Goal: Task Accomplishment & Management: Use online tool/utility

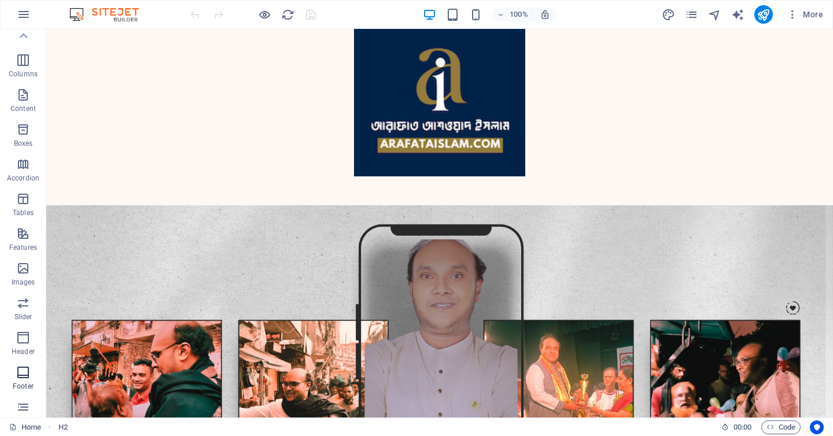
scroll to position [20, 0]
click at [29, 167] on span "Boxes" at bounding box center [23, 167] width 46 height 28
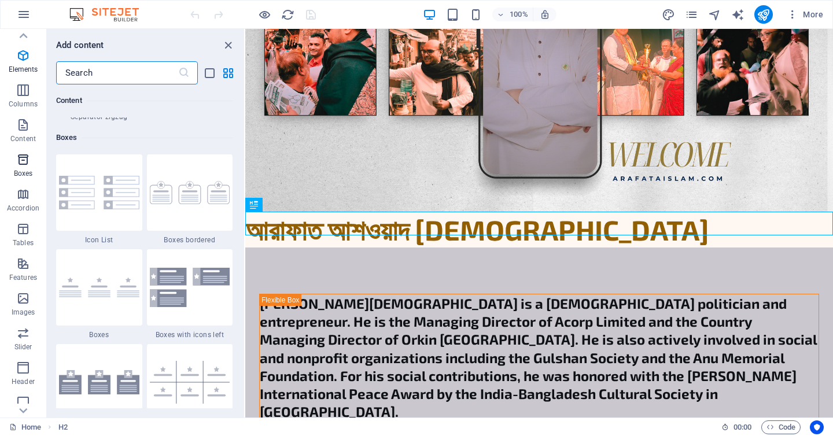
scroll to position [3189, 0]
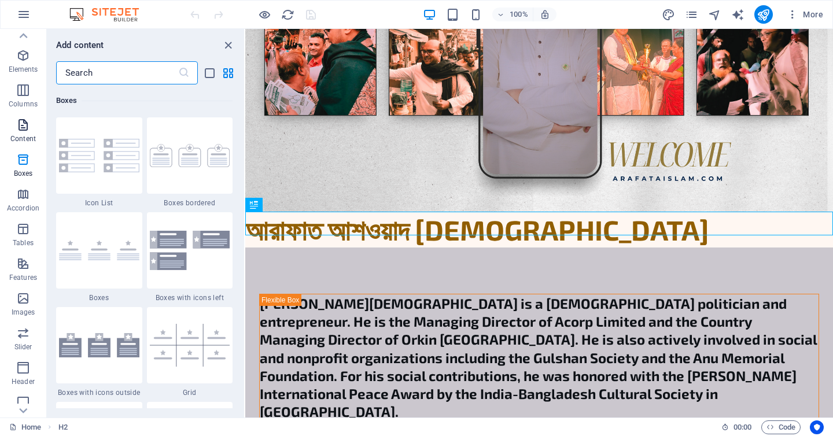
click at [23, 118] on icon "button" at bounding box center [23, 125] width 14 height 14
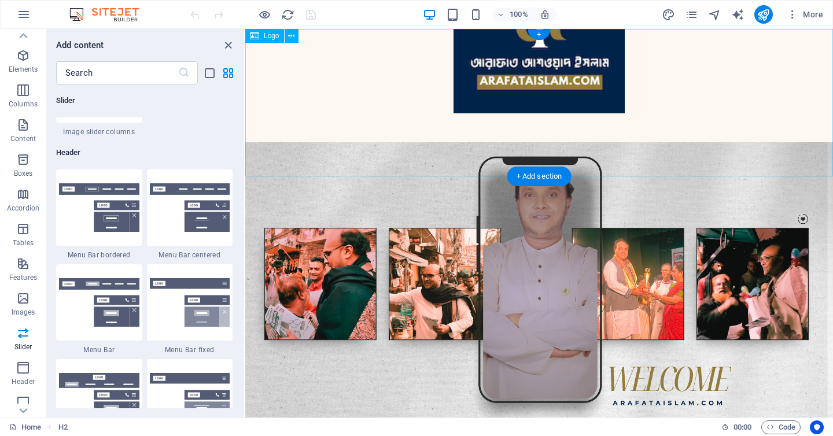
scroll to position [0, 0]
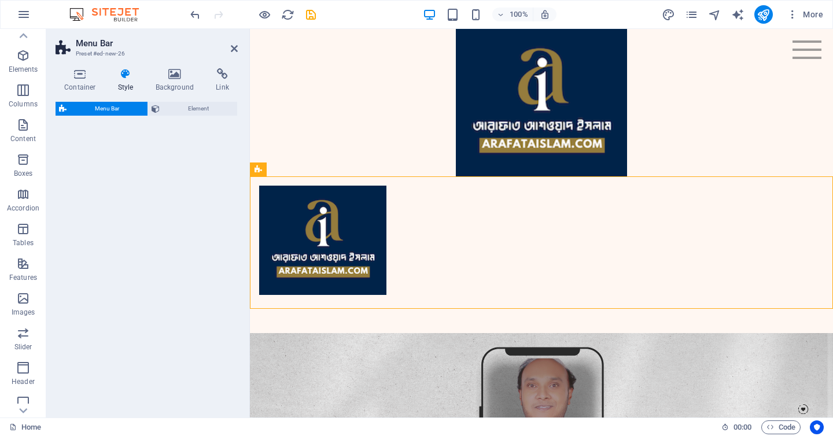
select select "rem"
select select "preset-menu-v2-fixed"
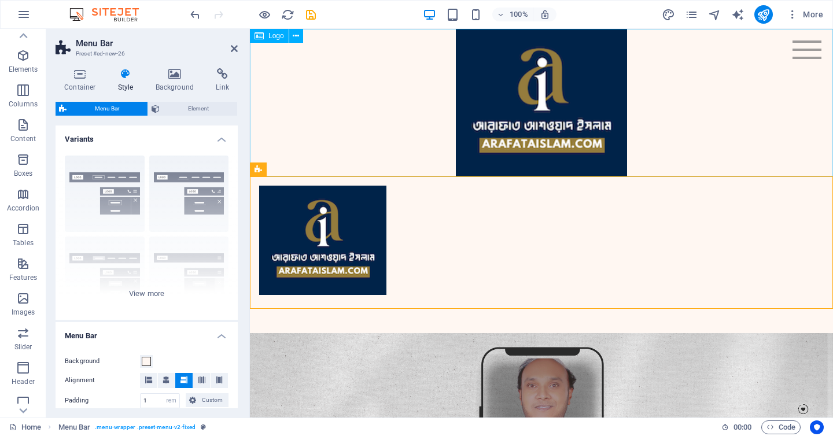
click at [390, 124] on div at bounding box center [541, 102] width 583 height 147
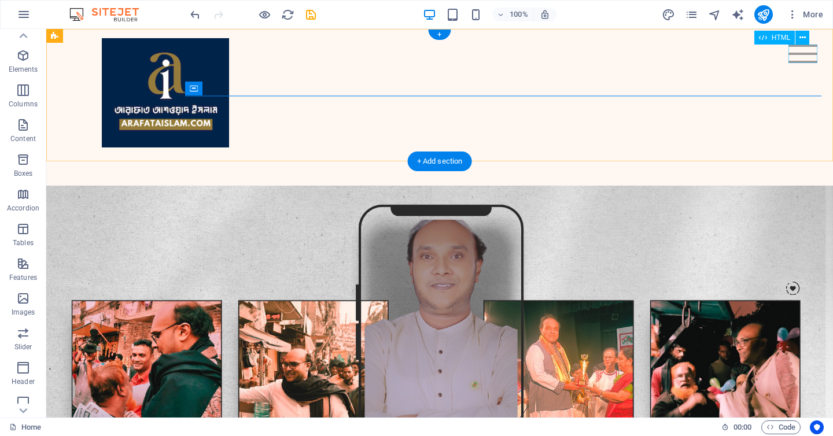
click at [797, 61] on div "Menu" at bounding box center [802, 54] width 29 height 19
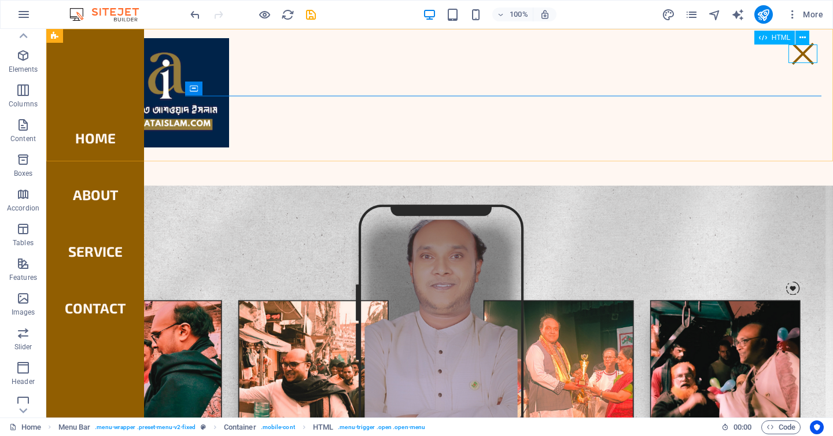
click at [784, 40] on span "HTML" at bounding box center [780, 37] width 19 height 7
click at [777, 35] on span "HTML" at bounding box center [780, 37] width 19 height 7
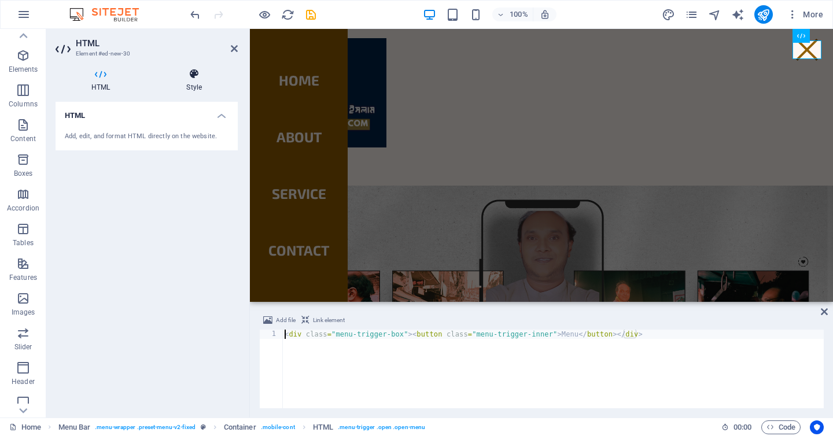
click at [197, 88] on h4 "Style" at bounding box center [193, 80] width 87 height 24
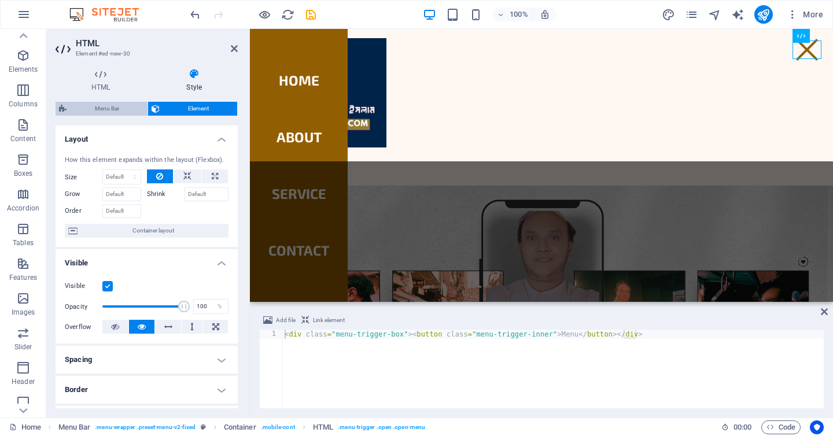
click at [132, 113] on span "Menu Bar" at bounding box center [107, 109] width 74 height 14
select select "rem"
select select "preset-menu-v2-fixed"
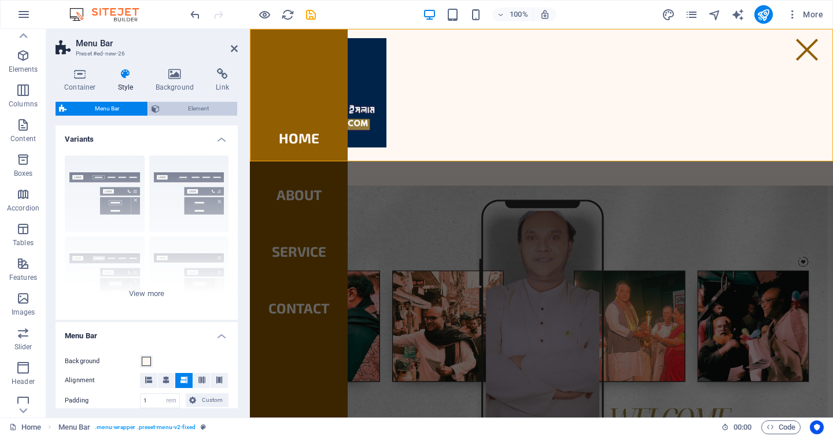
click at [183, 113] on span "Element" at bounding box center [198, 109] width 71 height 14
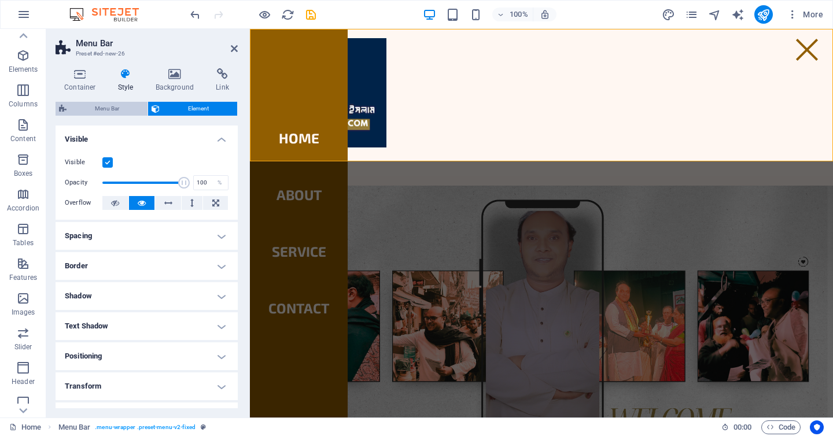
click at [130, 106] on span "Menu Bar" at bounding box center [107, 109] width 74 height 14
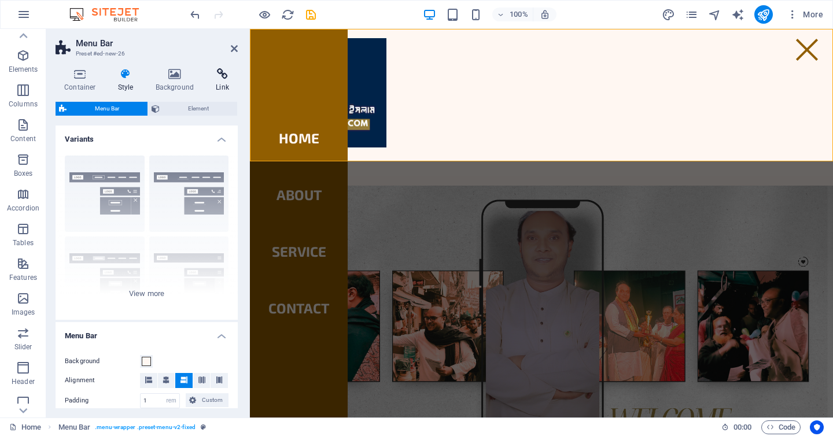
click at [227, 79] on icon at bounding box center [222, 74] width 31 height 12
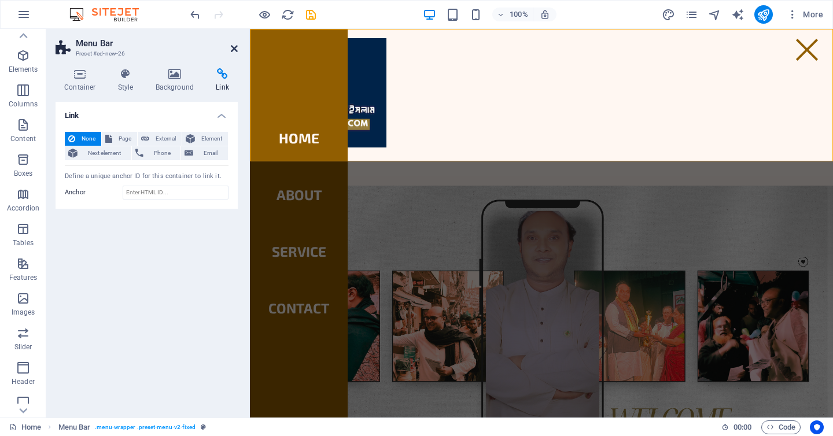
click at [236, 49] on icon at bounding box center [234, 48] width 7 height 9
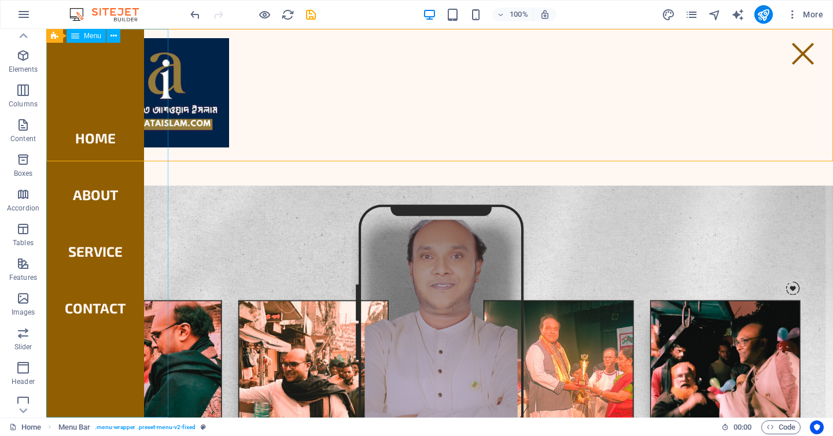
click at [93, 38] on span "Menu" at bounding box center [92, 35] width 17 height 7
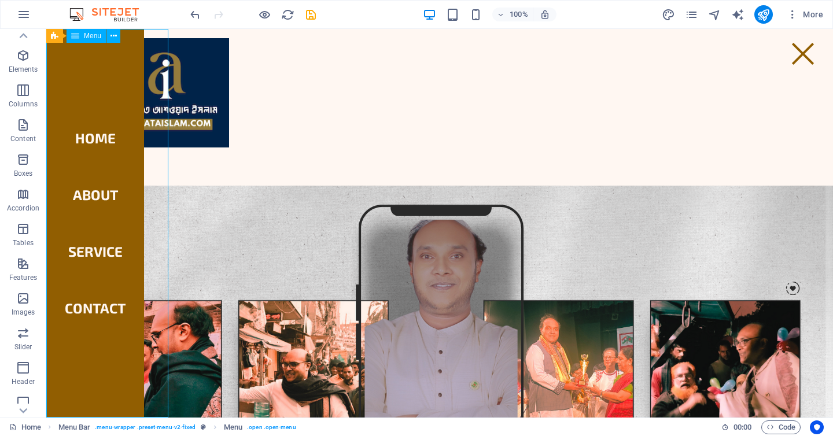
click at [93, 36] on span "Menu" at bounding box center [92, 35] width 17 height 7
select select
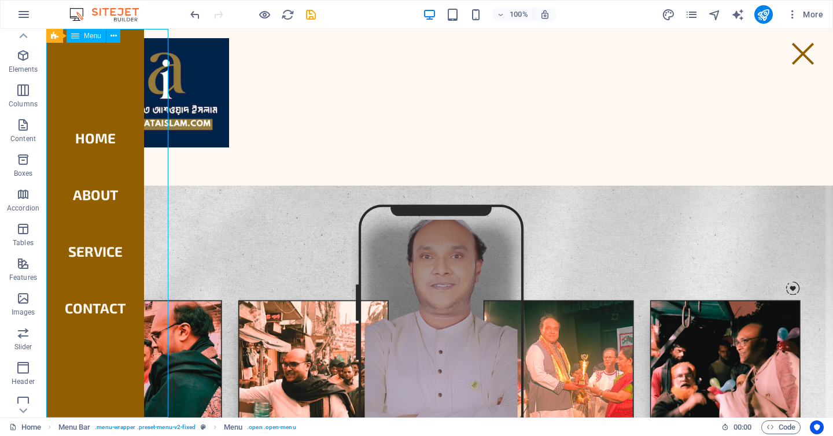
select select
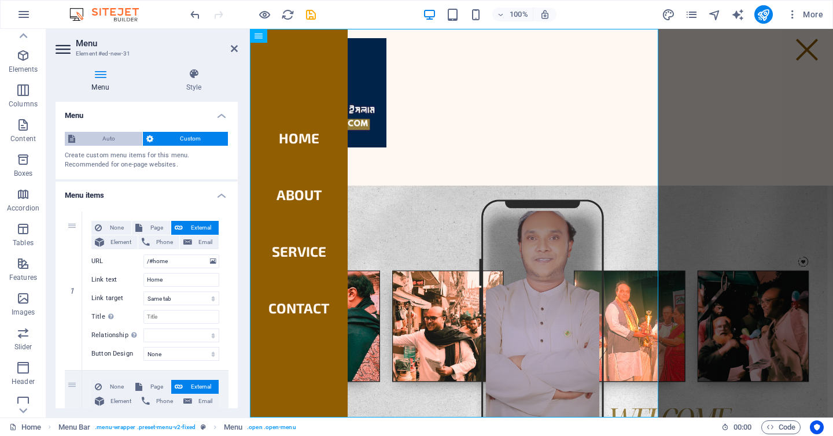
click at [116, 143] on span "Auto" at bounding box center [109, 139] width 60 height 14
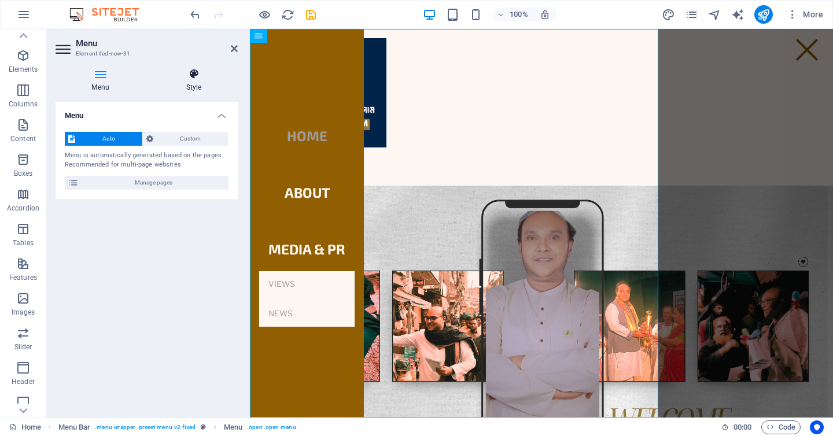
click at [191, 89] on h4 "Style" at bounding box center [194, 80] width 88 height 24
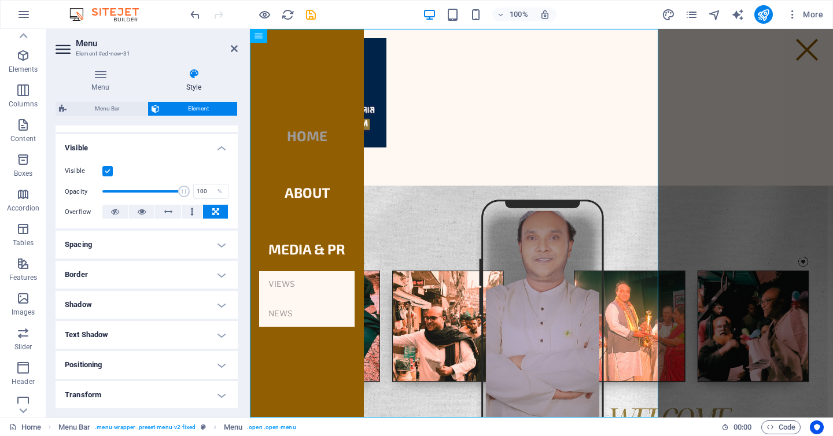
scroll to position [105, 0]
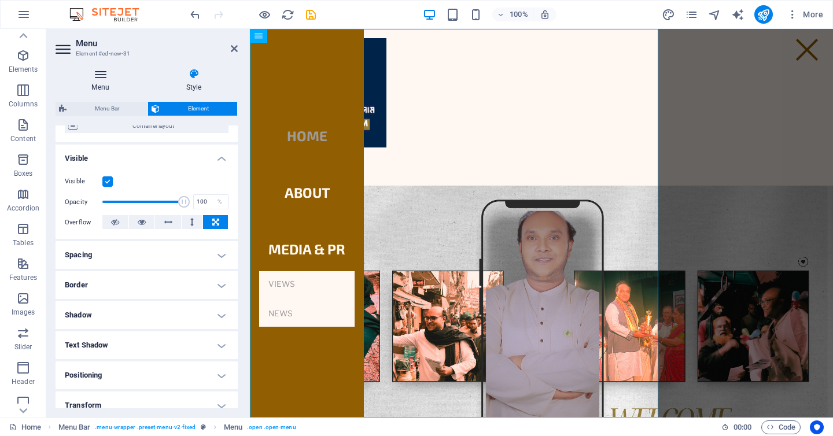
click at [112, 86] on h4 "Menu" at bounding box center [103, 80] width 94 height 24
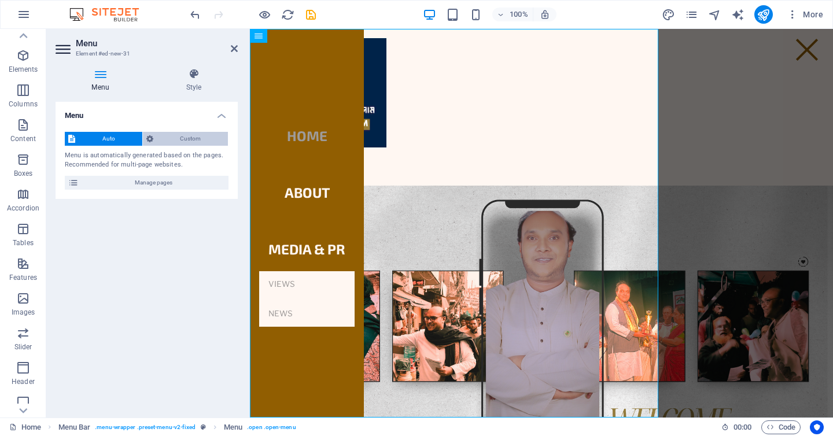
click at [167, 138] on span "Custom" at bounding box center [191, 139] width 68 height 14
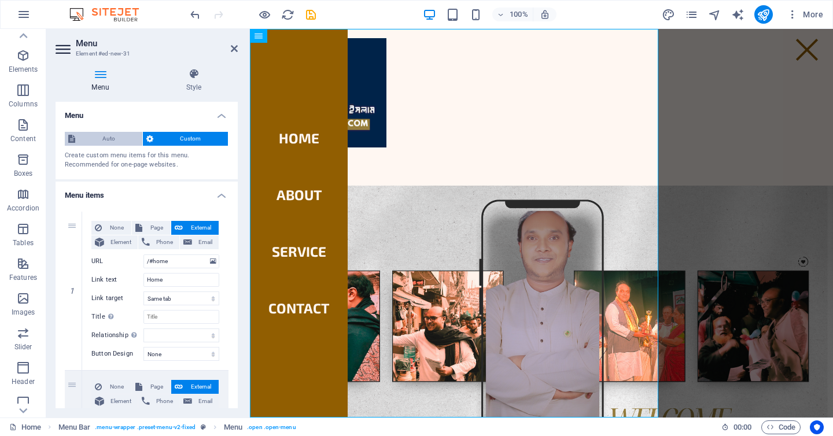
click at [118, 138] on span "Auto" at bounding box center [109, 139] width 60 height 14
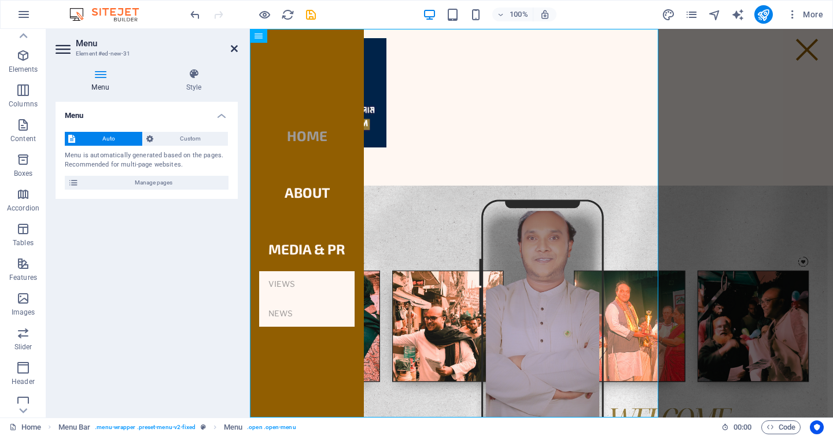
click at [234, 46] on icon at bounding box center [234, 48] width 7 height 9
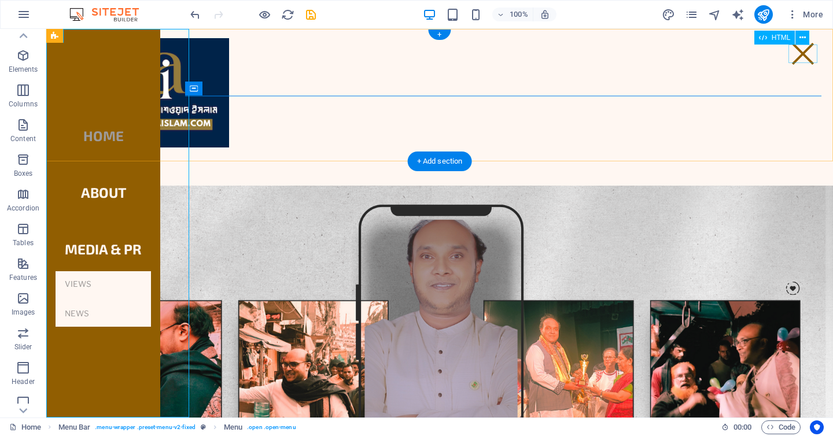
click at [807, 53] on div "Menu" at bounding box center [802, 54] width 29 height 19
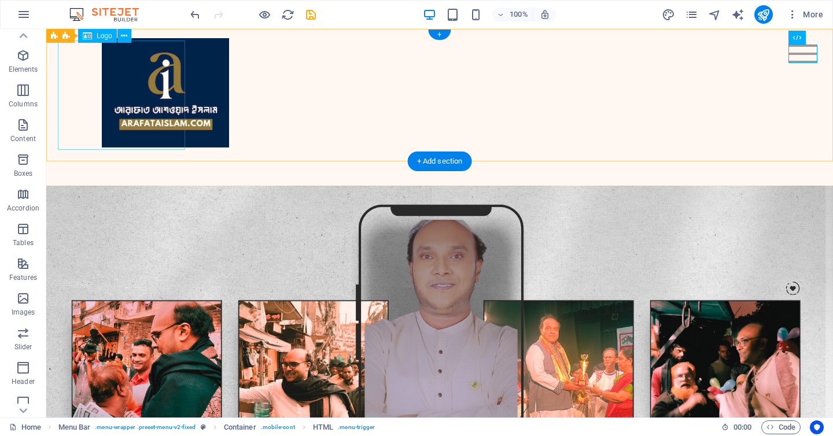
click at [165, 135] on div at bounding box center [439, 92] width 675 height 109
select select "px"
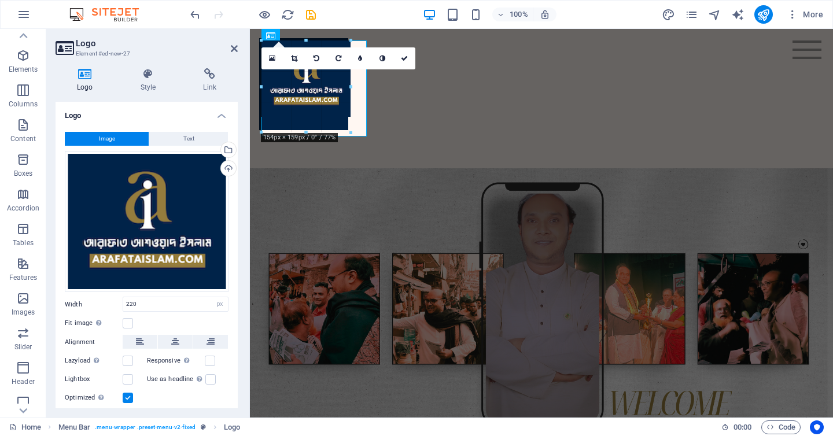
drag, startPoint x: 389, startPoint y: 147, endPoint x: 347, endPoint y: 110, distance: 55.7
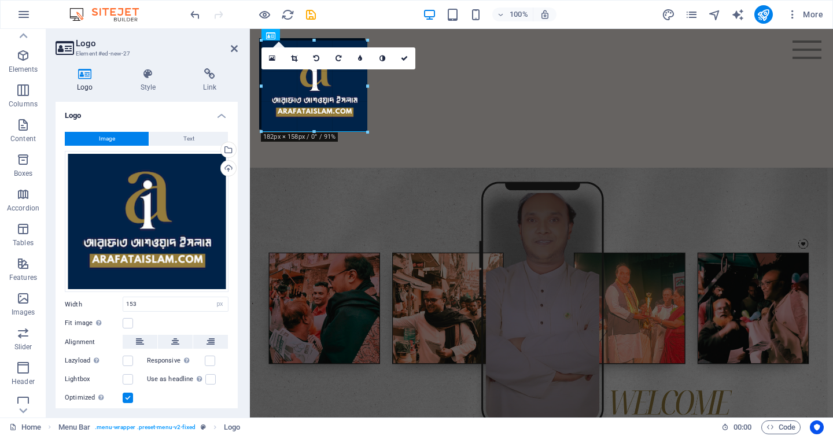
drag, startPoint x: 349, startPoint y: 117, endPoint x: 362, endPoint y: 130, distance: 18.8
type input "182"
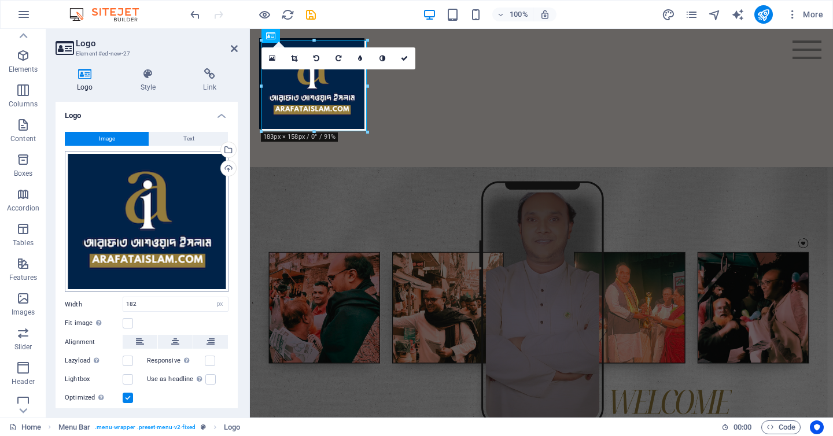
scroll to position [32, 0]
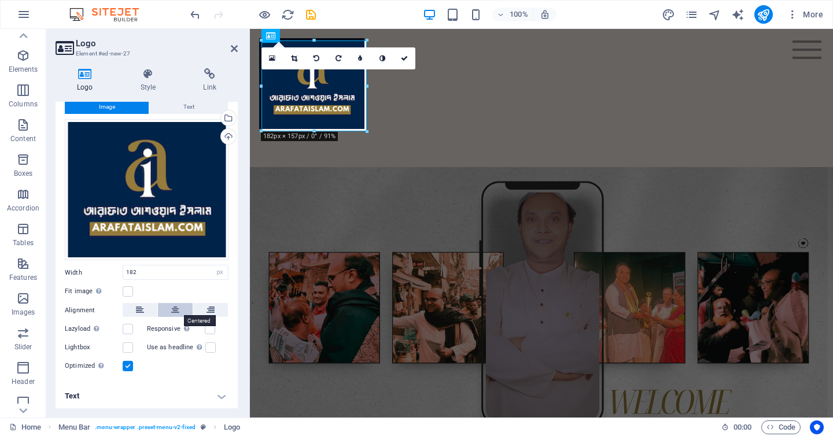
click at [172, 304] on icon at bounding box center [175, 310] width 8 height 14
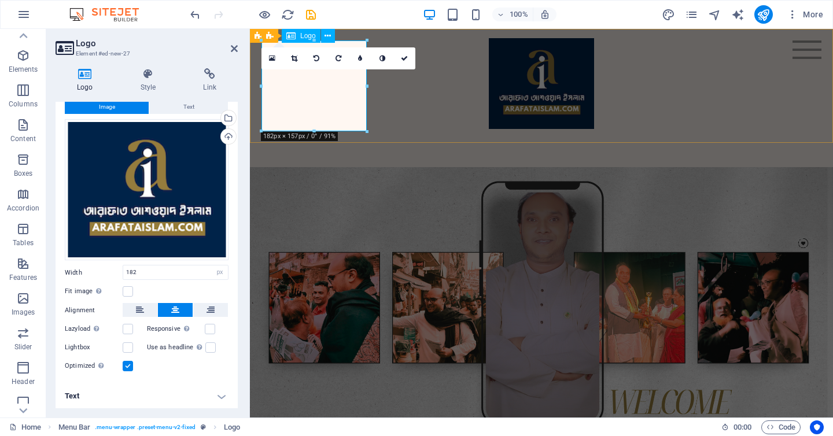
click at [312, 110] on div at bounding box center [541, 83] width 564 height 91
click at [167, 105] on button "Text" at bounding box center [188, 107] width 79 height 14
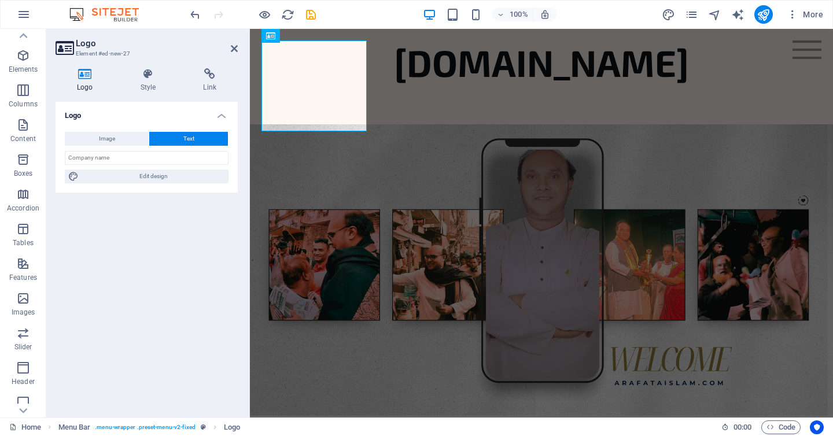
scroll to position [0, 0]
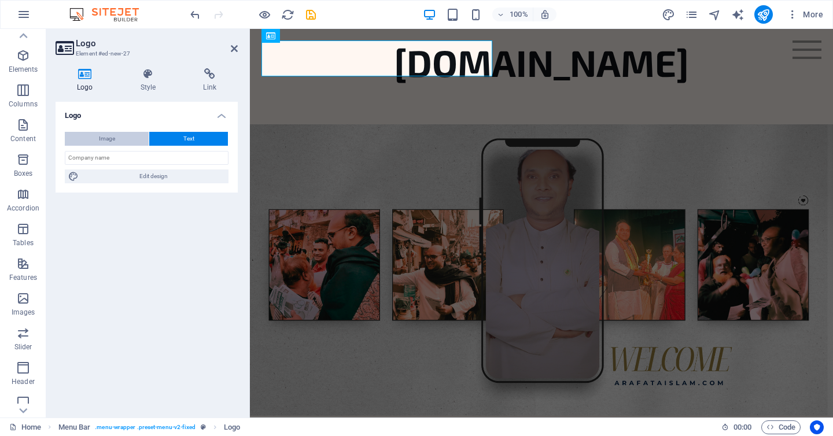
click at [99, 135] on span "Image" at bounding box center [107, 139] width 16 height 14
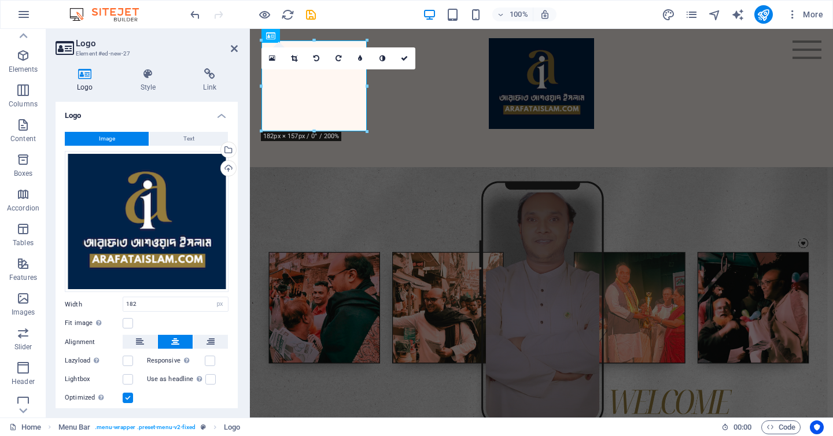
click at [146, 65] on div "Logo Style Link Logo Image Text Drag files here, click to choose files or selec…" at bounding box center [146, 238] width 201 height 358
click at [146, 80] on h4 "Style" at bounding box center [150, 80] width 63 height 24
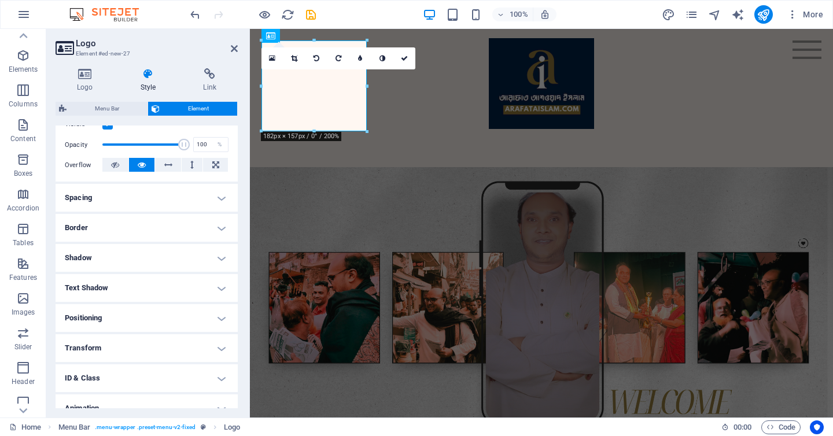
scroll to position [164, 0]
click at [139, 308] on h4 "Positioning" at bounding box center [147, 316] width 182 height 28
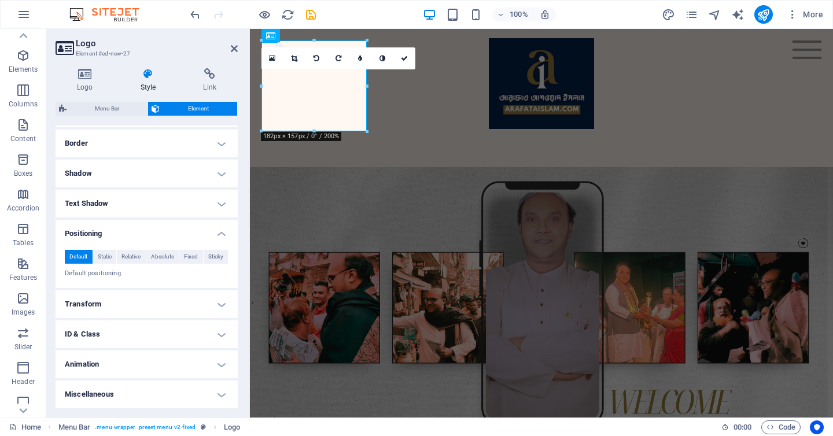
scroll to position [0, 0]
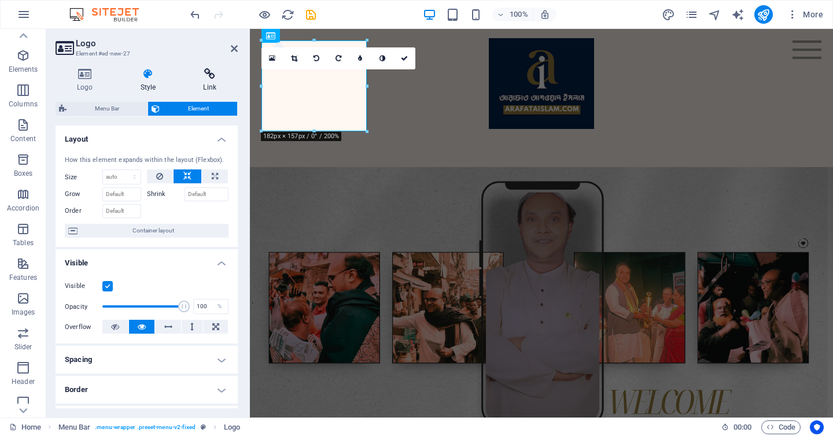
click at [199, 81] on h4 "Link" at bounding box center [210, 80] width 56 height 24
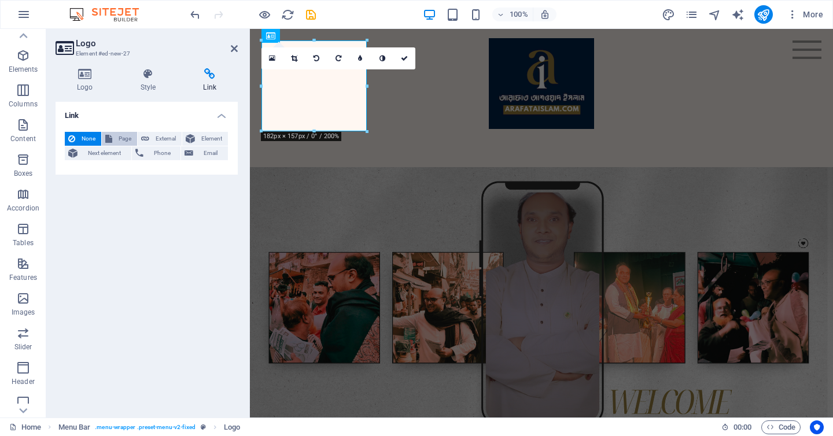
click at [120, 140] on span "Page" at bounding box center [125, 139] width 18 height 14
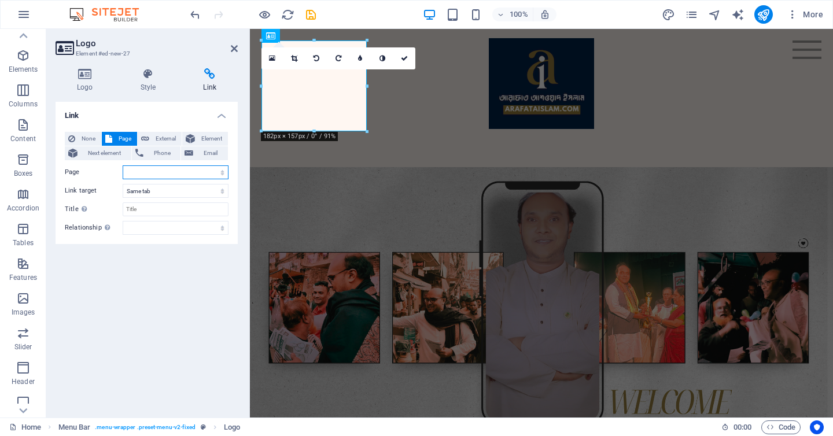
click at [178, 175] on select "Home About Media &amp; PR -- Views -- News Privacy" at bounding box center [176, 172] width 106 height 14
select select "0"
click at [123, 165] on select "Home About Media &amp; PR -- Views -- News Privacy" at bounding box center [176, 172] width 106 height 14
click at [75, 83] on h4 "Logo" at bounding box center [88, 80] width 64 height 24
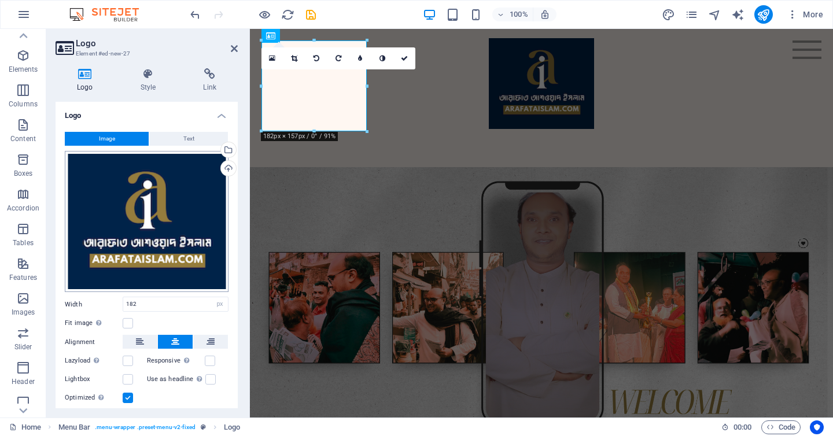
scroll to position [32, 0]
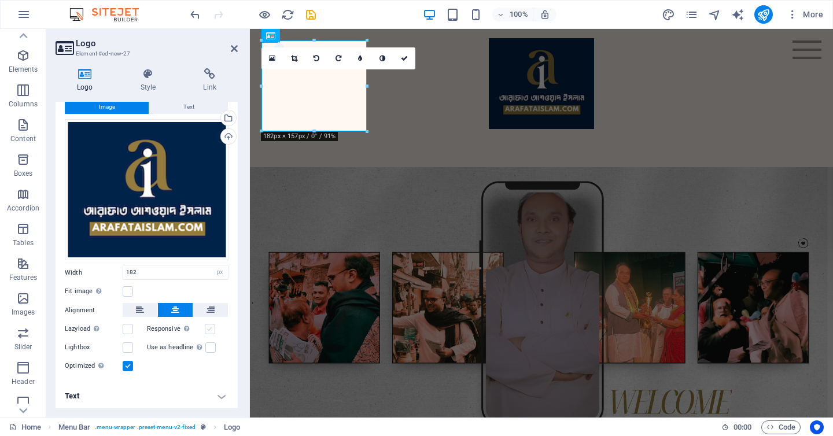
click at [209, 329] on label at bounding box center [210, 329] width 10 height 10
click at [0, 0] on input "Responsive Automatically load retina image and smartphone optimized sizes." at bounding box center [0, 0] width 0 height 0
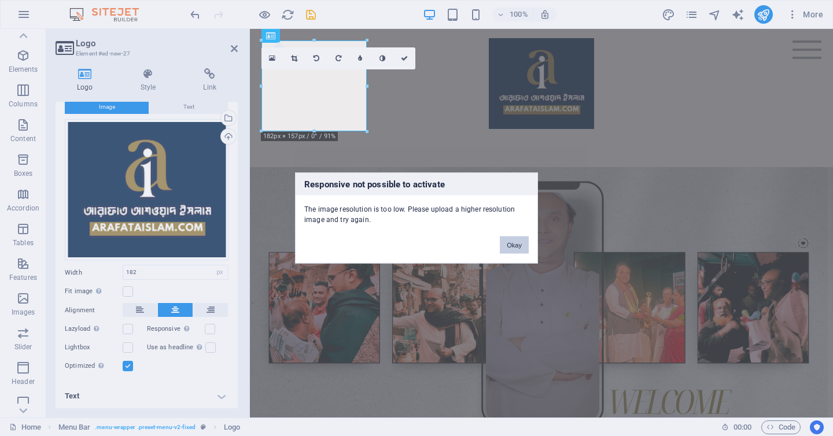
click at [512, 240] on button "Okay" at bounding box center [514, 244] width 29 height 17
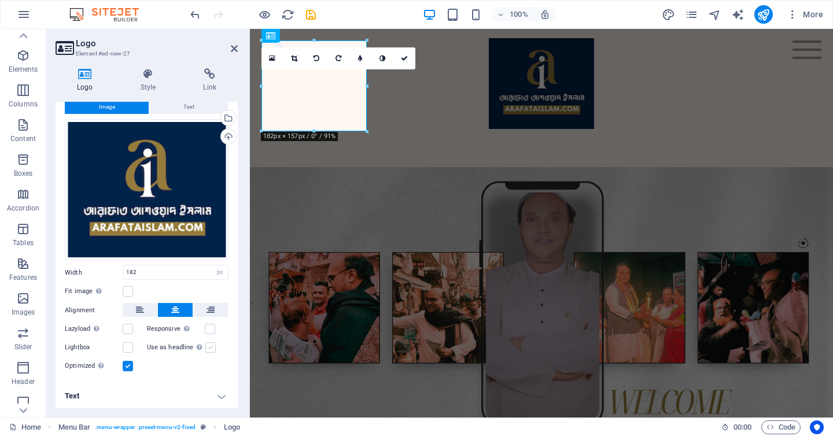
click at [210, 347] on label at bounding box center [210, 347] width 10 height 10
click at [0, 0] on input "Use as headline The image will be wrapped in an H1 headline tag. Useful for giv…" at bounding box center [0, 0] width 0 height 0
click at [130, 288] on label at bounding box center [128, 291] width 10 height 10
click at [0, 0] on input "Fit image Automatically fit image to a fixed width and height" at bounding box center [0, 0] width 0 height 0
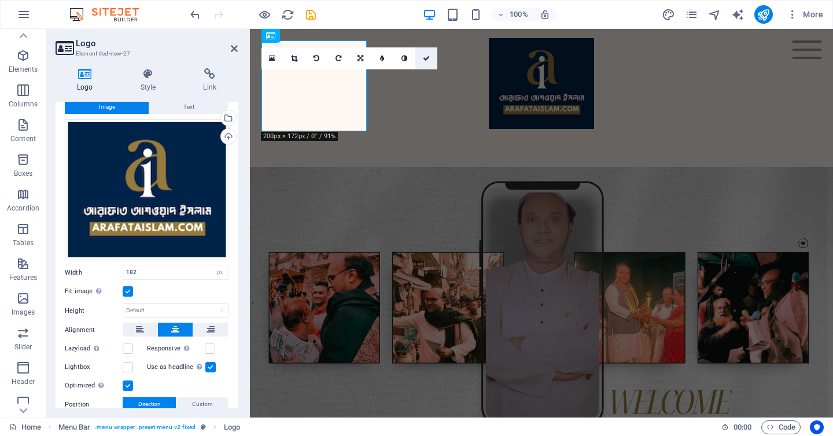
click at [435, 57] on link at bounding box center [426, 58] width 22 height 22
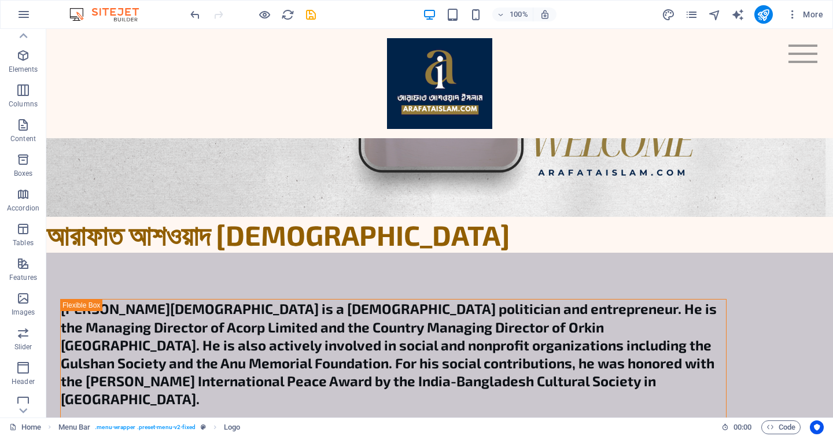
scroll to position [366, 0]
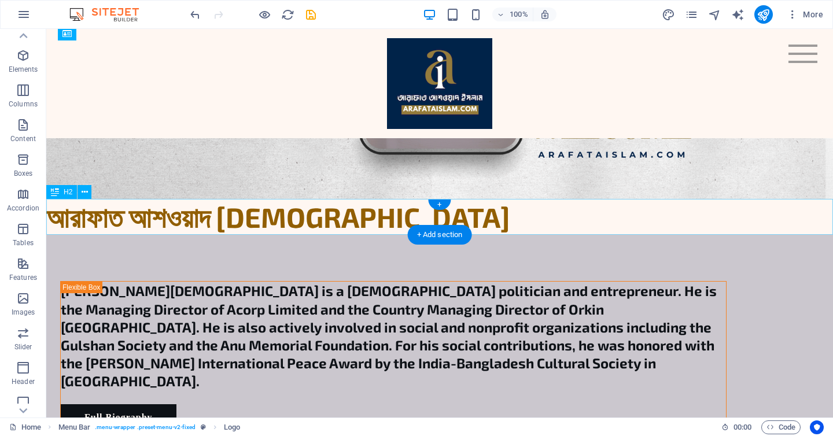
click at [364, 225] on div "আরাফাত আশওয়াদ [DEMOGRAPHIC_DATA]" at bounding box center [439, 217] width 786 height 36
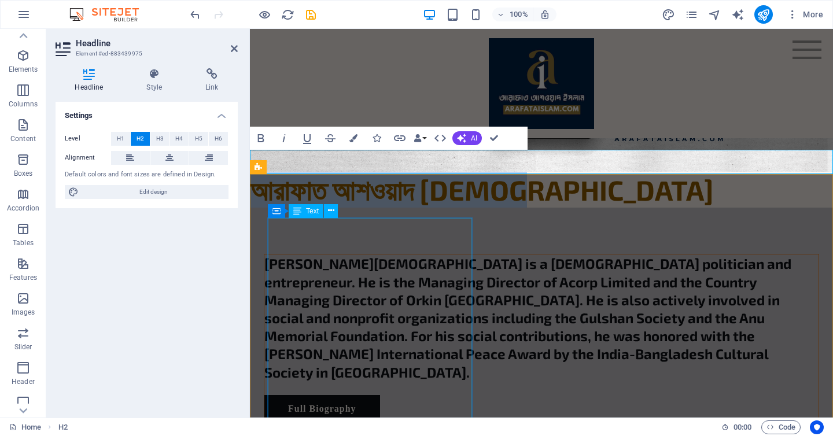
scroll to position [287, 0]
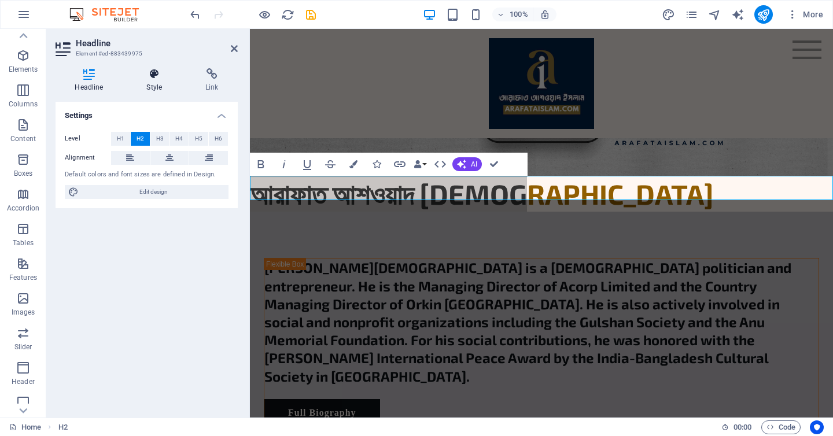
click at [167, 82] on h4 "Style" at bounding box center [156, 80] width 59 height 24
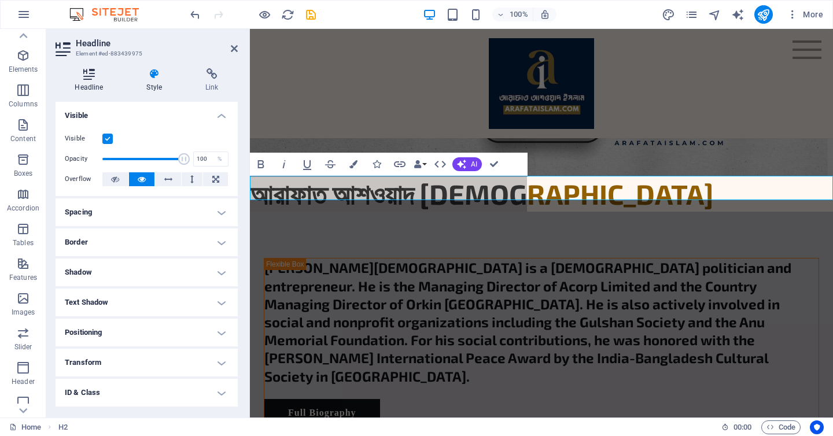
click at [101, 88] on h4 "Headline" at bounding box center [92, 80] width 72 height 24
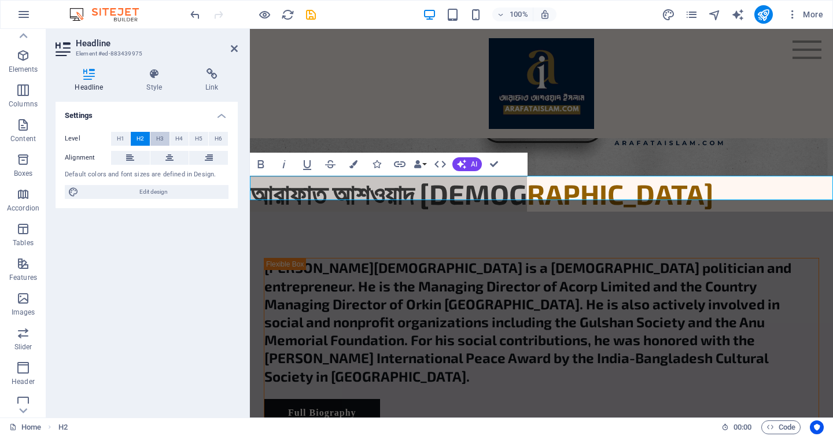
click at [161, 141] on span "H3" at bounding box center [160, 139] width 8 height 14
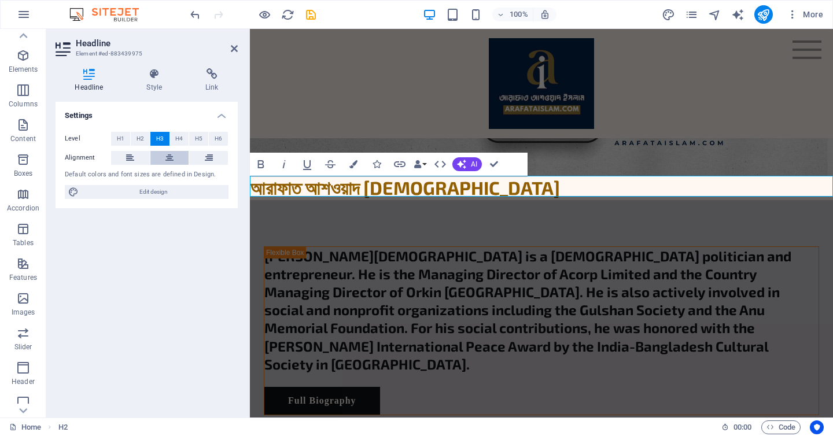
click at [168, 159] on icon at bounding box center [169, 158] width 8 height 14
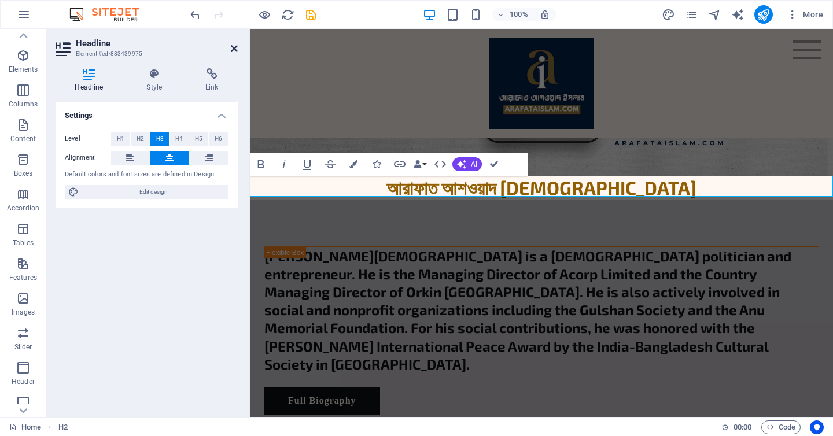
click at [236, 46] on icon at bounding box center [234, 48] width 7 height 9
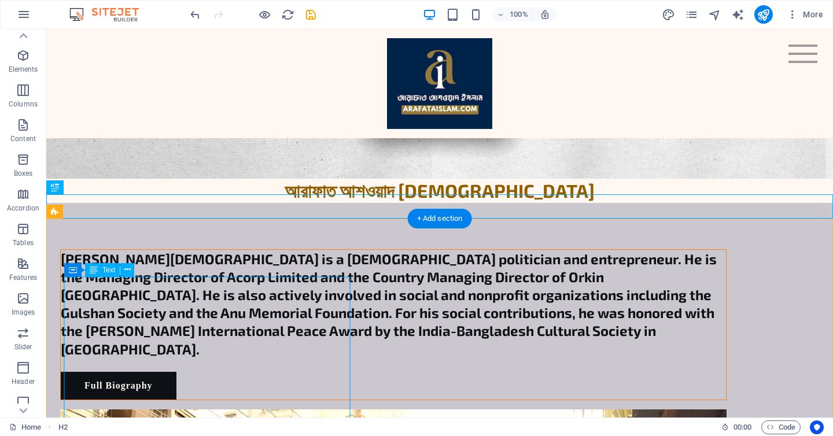
scroll to position [394, 0]
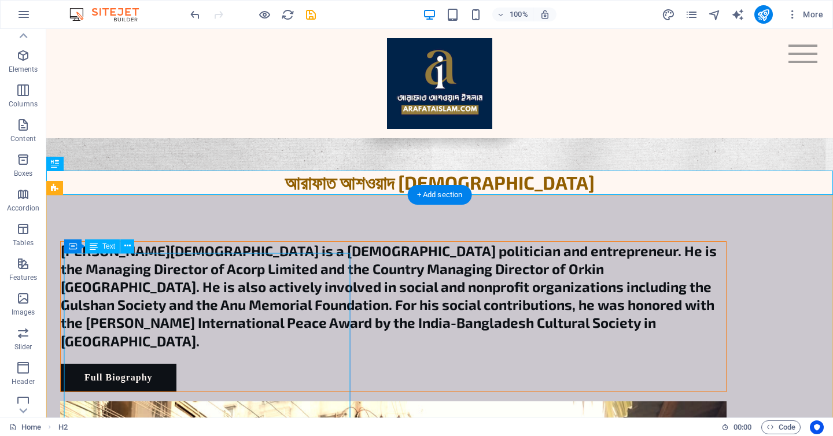
click at [264, 300] on div "[PERSON_NAME][DEMOGRAPHIC_DATA] is a [DEMOGRAPHIC_DATA] politician and entrepre…" at bounding box center [393, 303] width 665 height 122
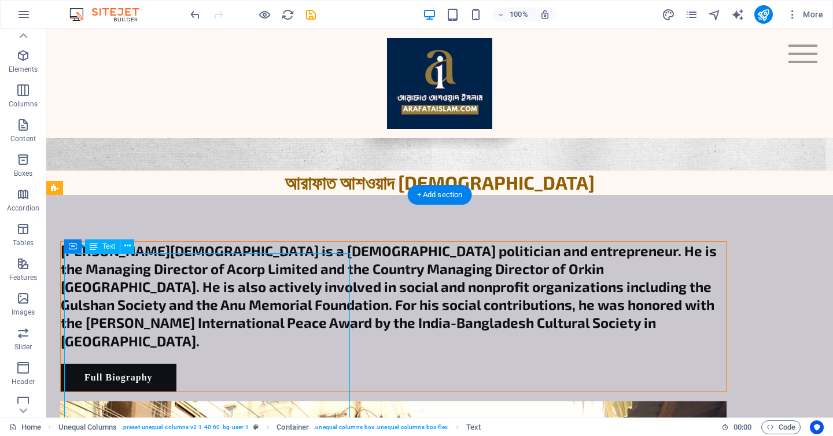
click at [264, 300] on div "[PERSON_NAME][DEMOGRAPHIC_DATA] is a [DEMOGRAPHIC_DATA] politician and entrepre…" at bounding box center [393, 303] width 665 height 122
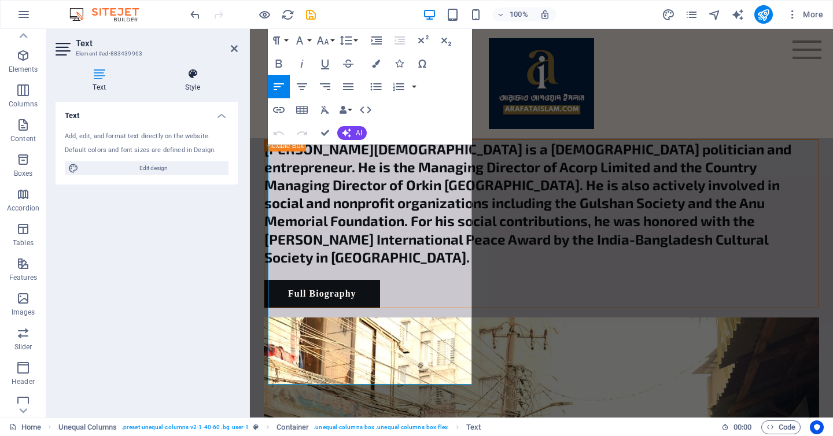
click at [191, 81] on h4 "Style" at bounding box center [192, 80] width 90 height 24
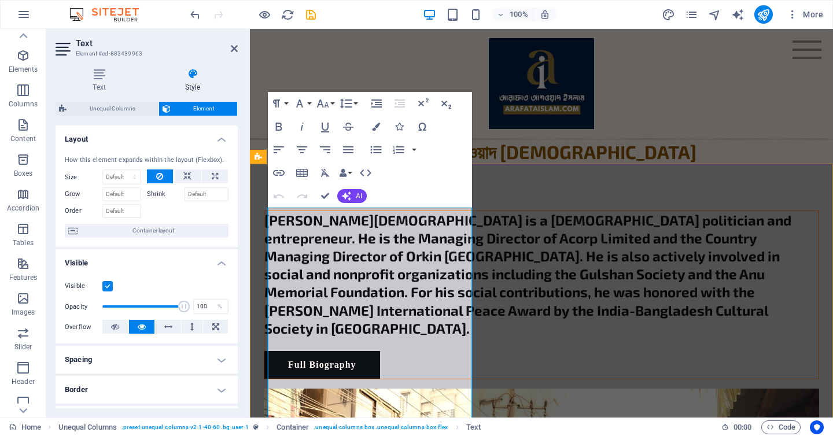
scroll to position [320, 0]
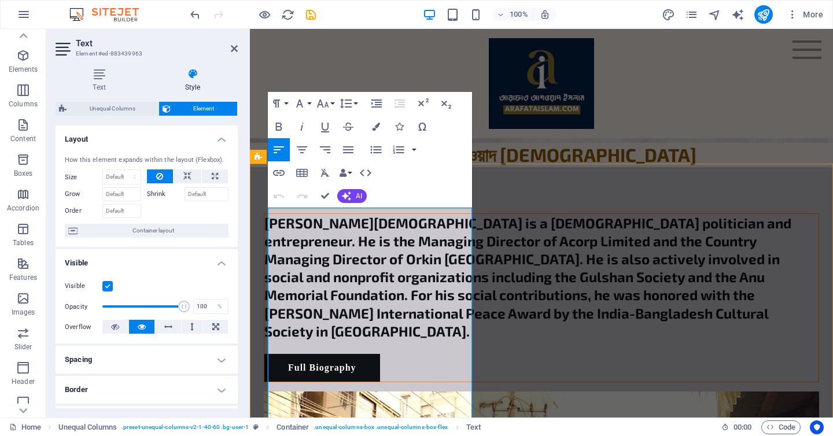
click at [305, 267] on span "[PERSON_NAME][DEMOGRAPHIC_DATA] is a [DEMOGRAPHIC_DATA] politician and entrepre…" at bounding box center [527, 277] width 527 height 125
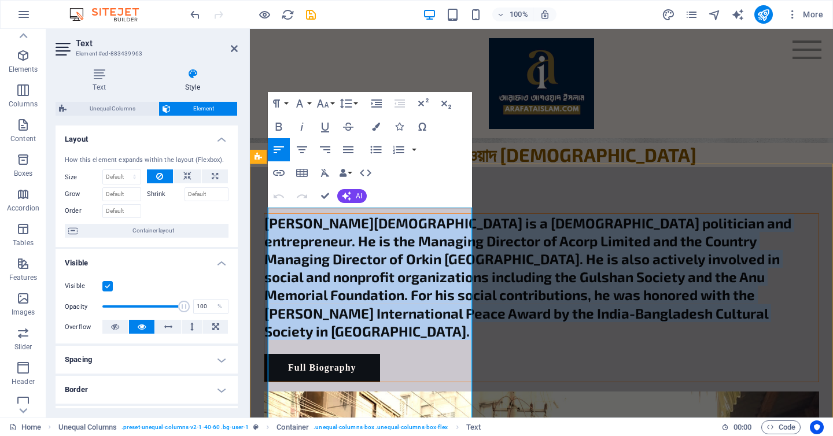
click at [305, 267] on span "[PERSON_NAME][DEMOGRAPHIC_DATA] is a [DEMOGRAPHIC_DATA] politician and entrepre…" at bounding box center [527, 277] width 527 height 125
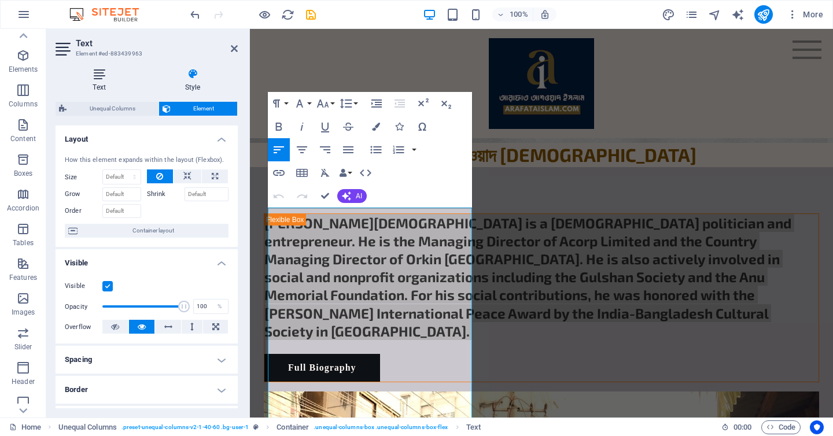
click at [112, 90] on h4 "Text" at bounding box center [102, 80] width 92 height 24
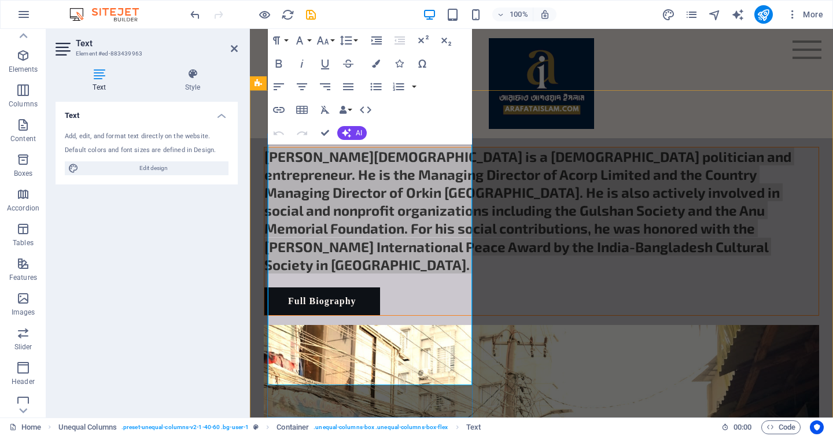
scroll to position [394, 0]
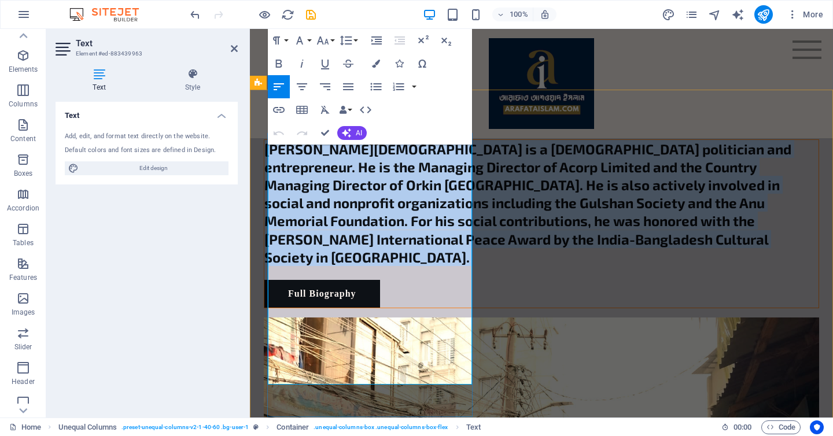
click at [330, 280] on p at bounding box center [541, 273] width 554 height 14
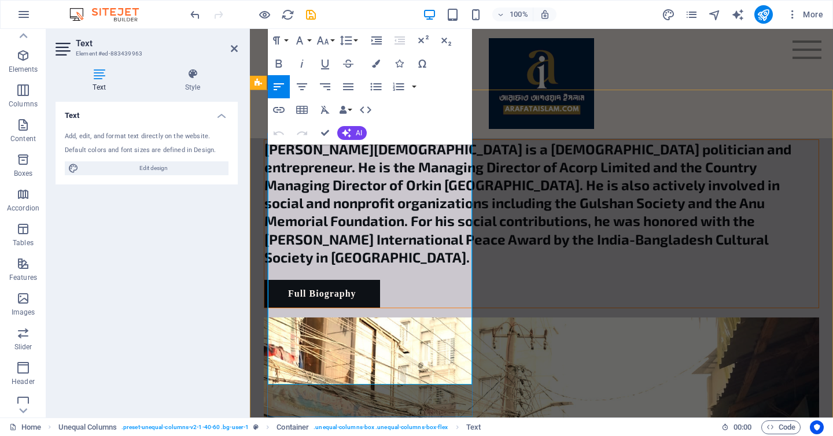
click at [330, 280] on p at bounding box center [541, 273] width 554 height 14
click at [330, 266] on h4 "[PERSON_NAME][DEMOGRAPHIC_DATA] is a [DEMOGRAPHIC_DATA] politician and entrepre…" at bounding box center [541, 203] width 554 height 126
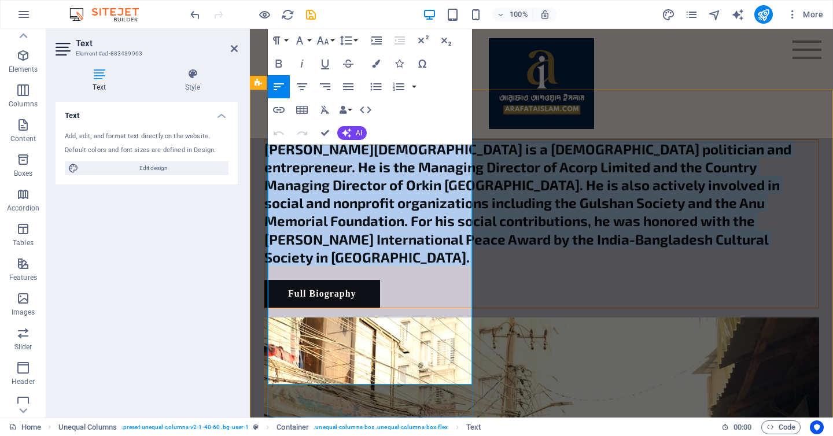
click at [330, 266] on h4 "[PERSON_NAME][DEMOGRAPHIC_DATA] is a [DEMOGRAPHIC_DATA] politician and entrepre…" at bounding box center [541, 203] width 554 height 126
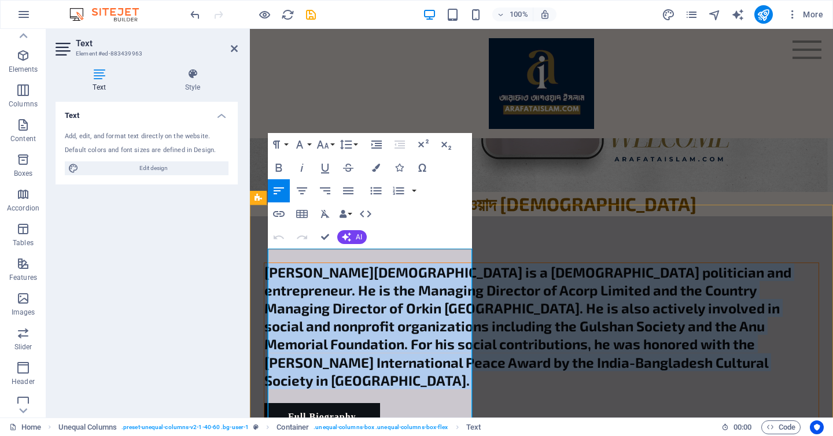
scroll to position [271, 0]
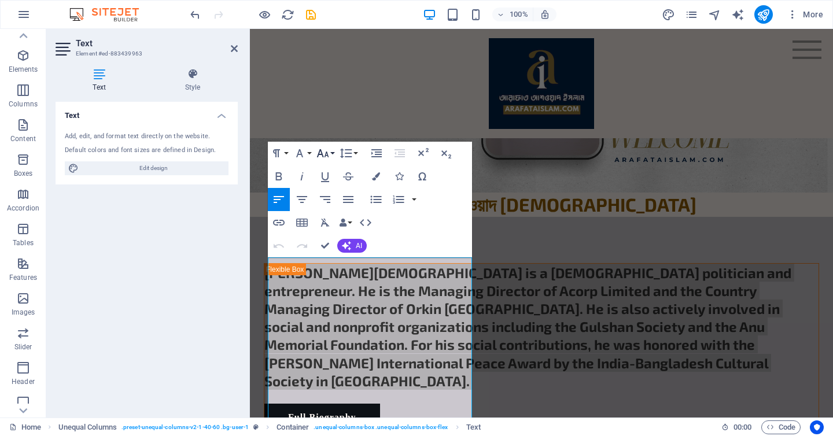
click at [324, 151] on icon "button" at bounding box center [323, 153] width 14 height 14
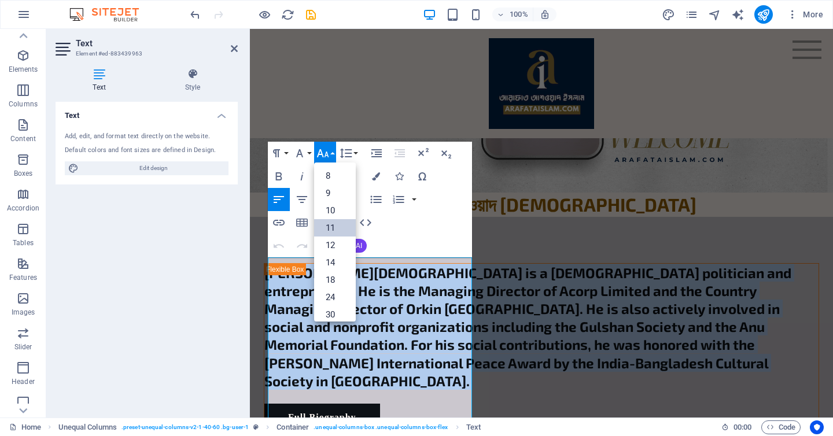
click at [334, 225] on link "11" at bounding box center [335, 227] width 42 height 17
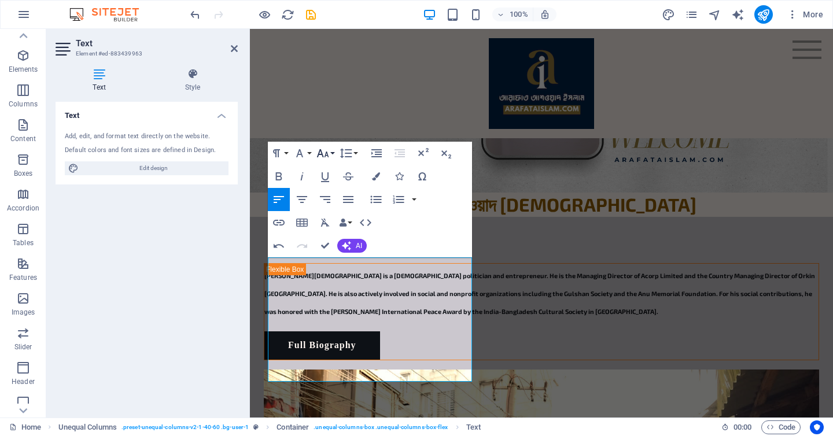
click at [325, 151] on icon "button" at bounding box center [323, 153] width 14 height 14
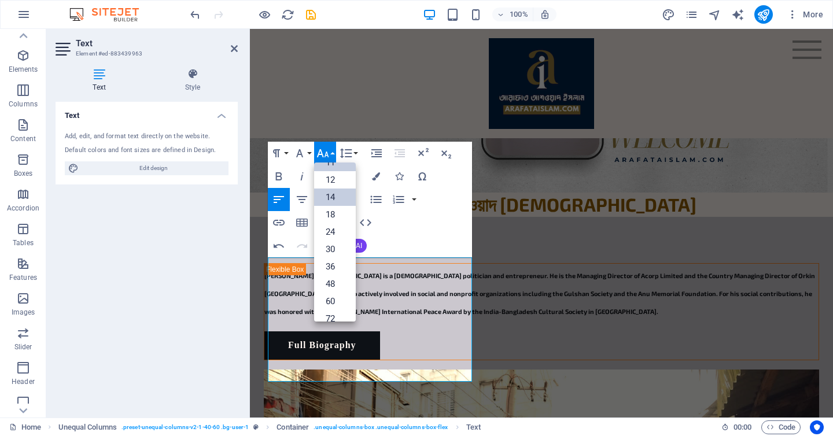
click at [332, 195] on link "14" at bounding box center [335, 196] width 42 height 17
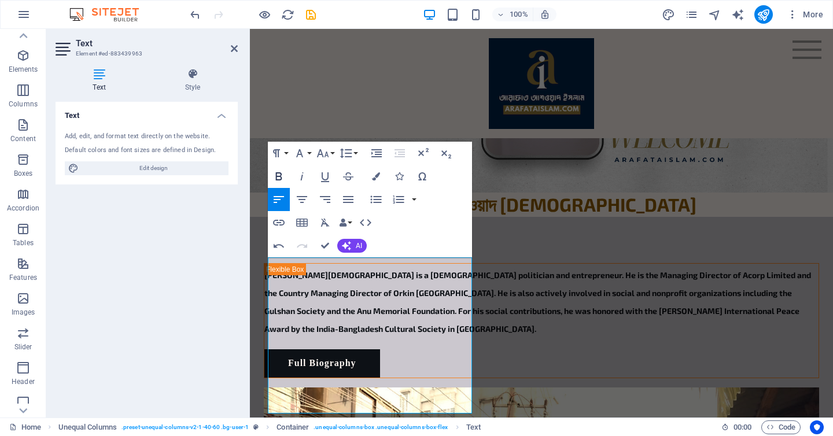
click at [280, 177] on icon "button" at bounding box center [279, 176] width 6 height 8
click at [457, 336] on h4 "[PERSON_NAME][DEMOGRAPHIC_DATA] is a [DEMOGRAPHIC_DATA] politician and entrepre…" at bounding box center [541, 300] width 554 height 72
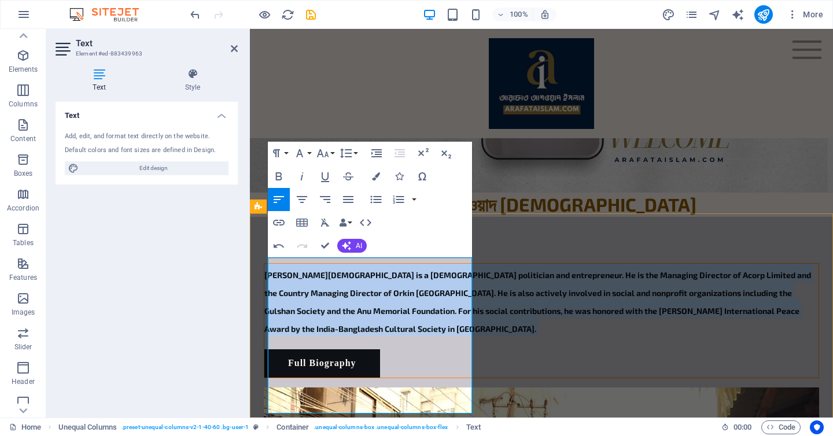
click at [457, 336] on h4 "[PERSON_NAME][DEMOGRAPHIC_DATA] is a [DEMOGRAPHIC_DATA] politician and entrepre…" at bounding box center [541, 300] width 554 height 72
click at [282, 179] on icon "button" at bounding box center [279, 176] width 14 height 14
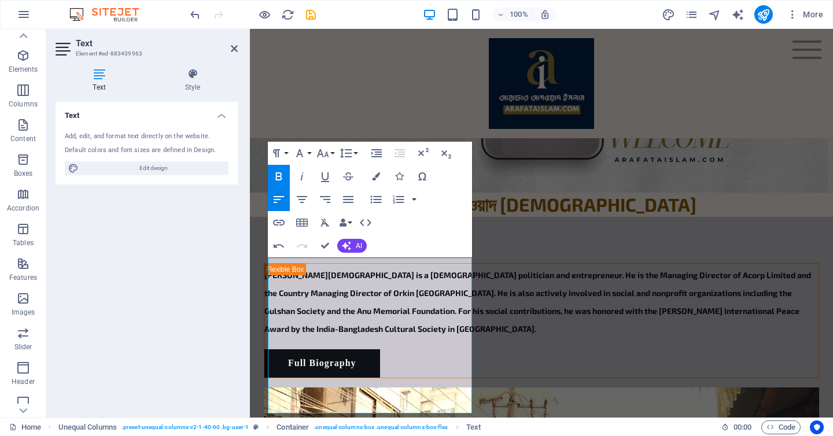
click at [282, 179] on icon "button" at bounding box center [279, 176] width 14 height 14
click at [187, 86] on h4 "Style" at bounding box center [192, 80] width 90 height 24
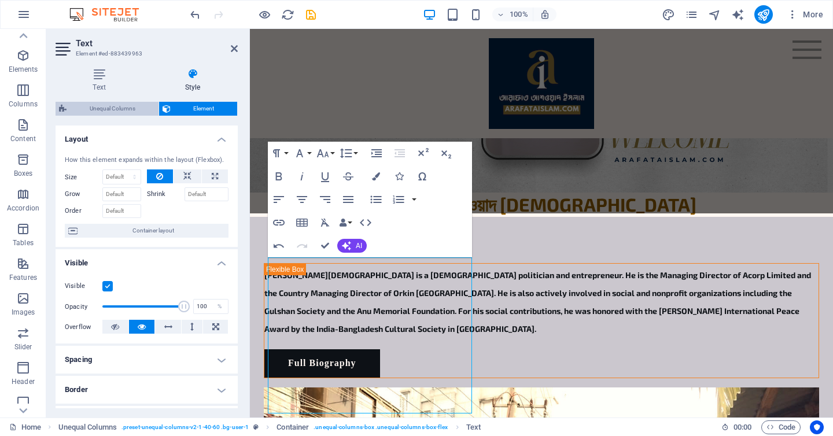
click at [122, 102] on span "Unequal Columns" at bounding box center [112, 109] width 85 height 14
select select "%"
select select "rem"
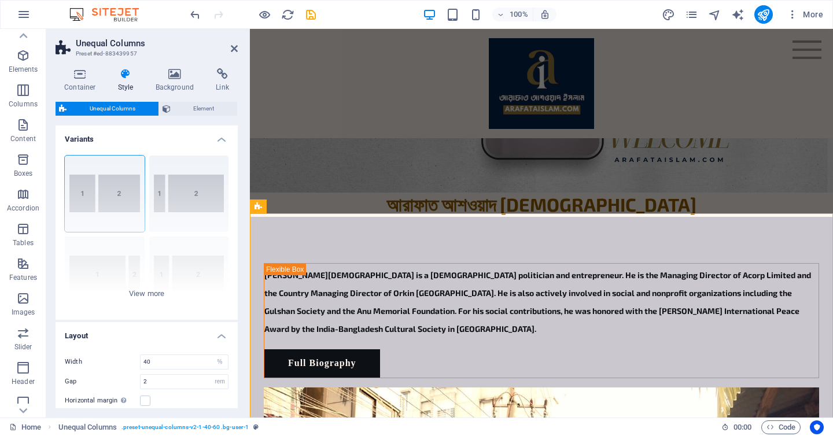
click at [238, 50] on aside "Unequal Columns Preset #ed-883439957 Container Style Background Link Size Heigh…" at bounding box center [148, 223] width 204 height 389
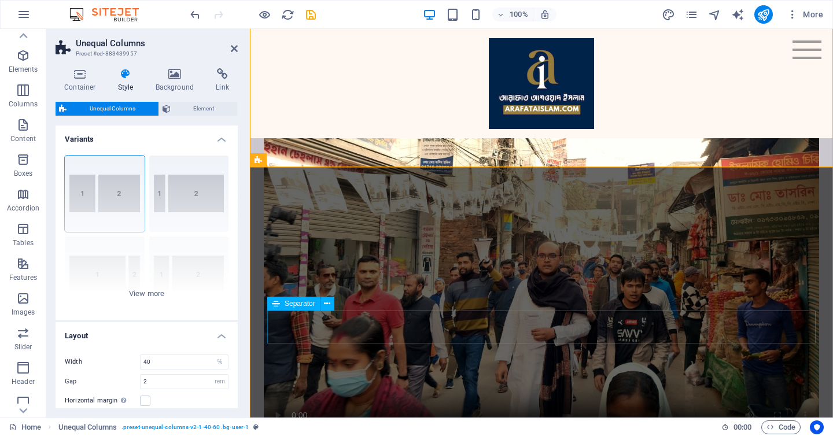
scroll to position [648, 0]
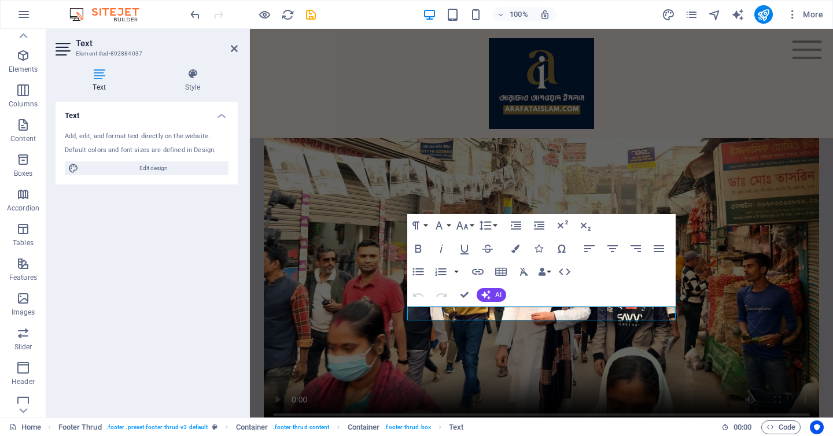
scroll to position [634, 0]
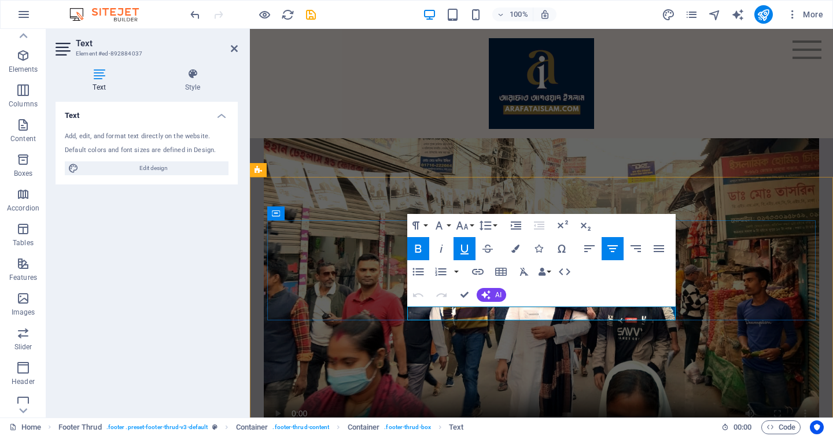
drag, startPoint x: 515, startPoint y: 313, endPoint x: 545, endPoint y: 314, distance: 29.5
click at [477, 272] on icon "button" at bounding box center [478, 272] width 12 height 6
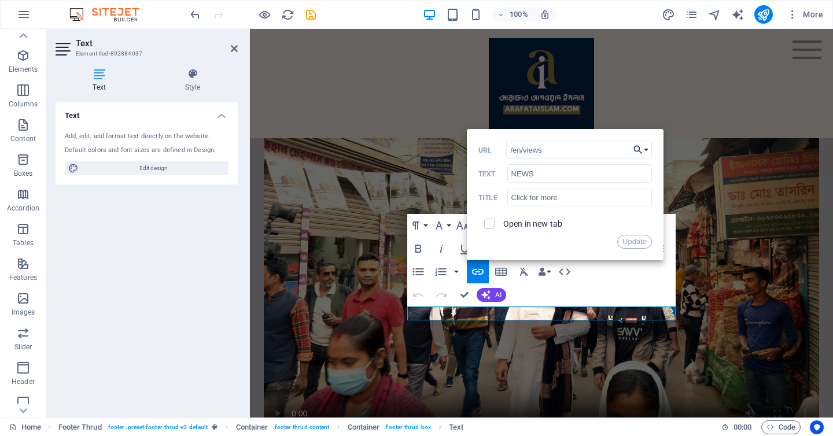
click at [645, 152] on button "Choose Link" at bounding box center [641, 149] width 22 height 19
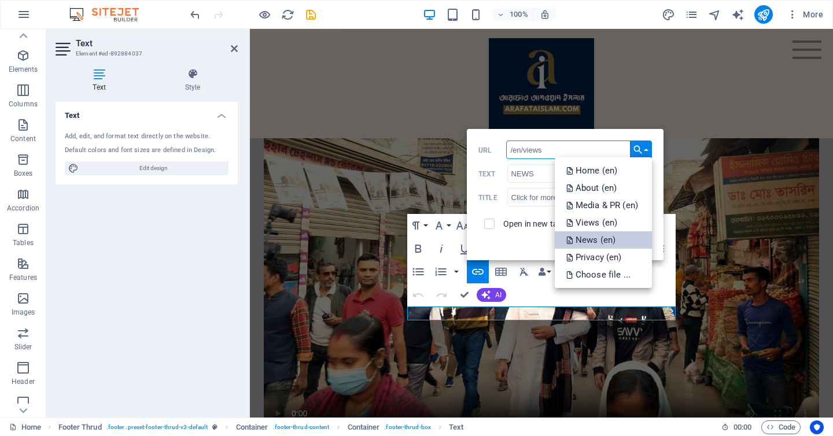
click at [623, 234] on link "News (en)" at bounding box center [602, 239] width 97 height 17
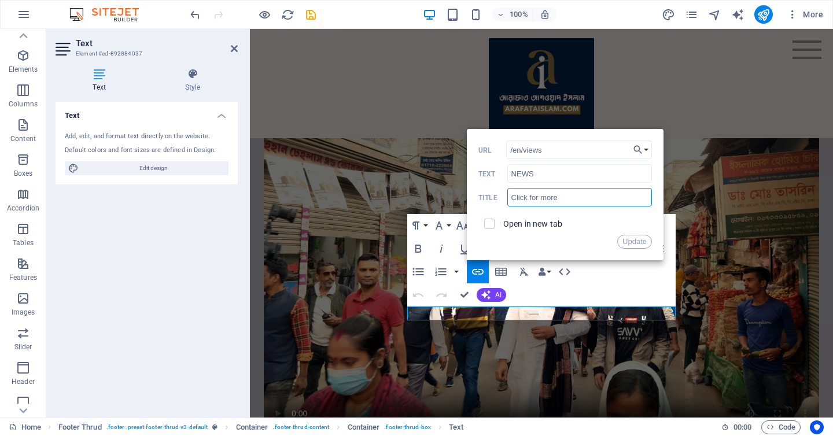
click at [551, 198] on input "Click for more" at bounding box center [579, 197] width 145 height 19
type input "Click for more"
click at [627, 238] on button "Update" at bounding box center [634, 242] width 35 height 14
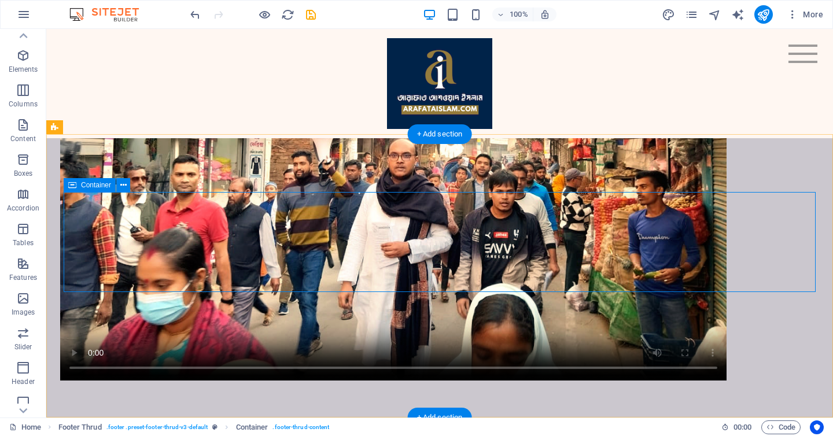
scroll to position [903, 0]
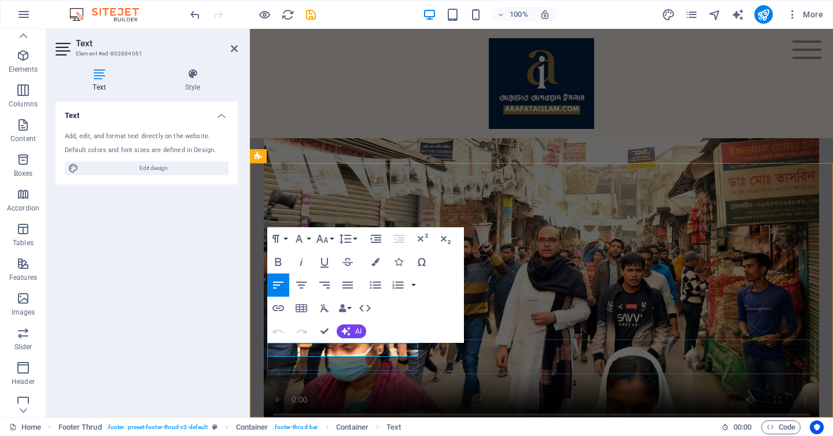
click at [277, 263] on icon "button" at bounding box center [278, 262] width 14 height 14
click at [278, 262] on icon "button" at bounding box center [278, 262] width 14 height 14
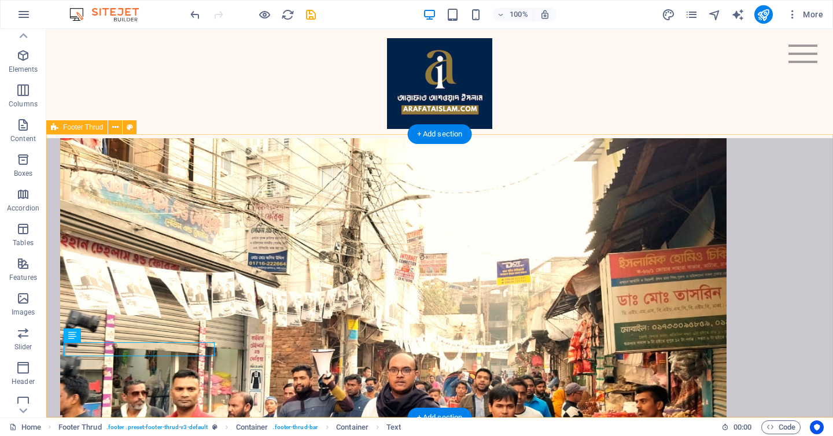
scroll to position [903, 0]
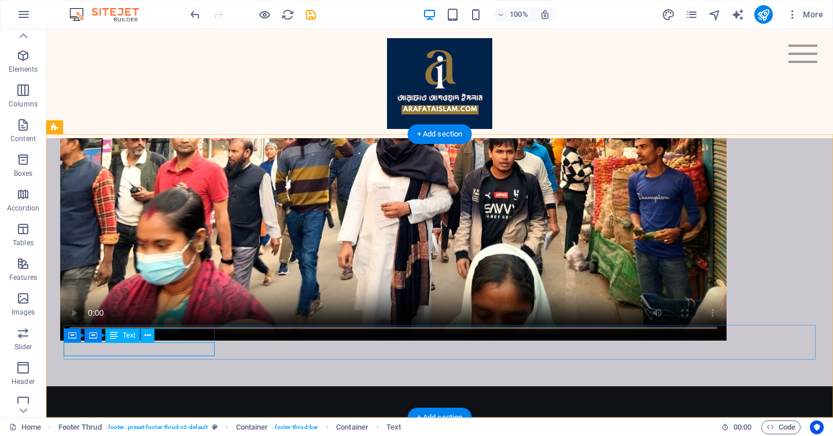
click at [156, 347] on div "H3 Logo Spacer Image Unequal Columns Container Text Menu Bar HTML Container Men…" at bounding box center [439, 223] width 786 height 389
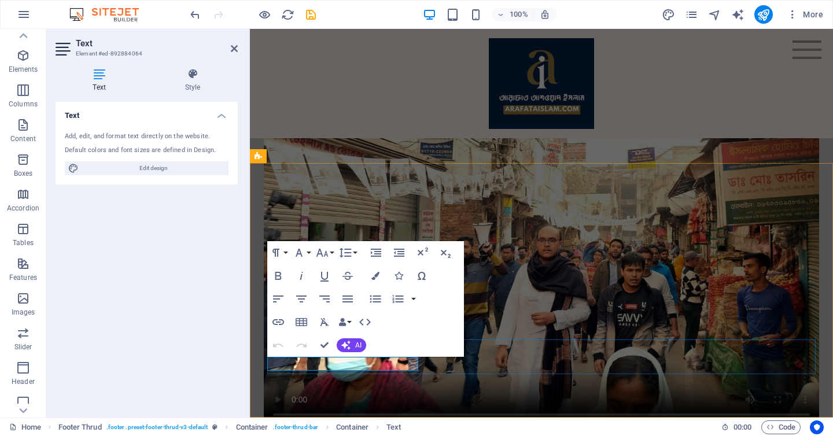
click at [279, 274] on icon "button" at bounding box center [278, 276] width 14 height 14
click at [329, 277] on icon "button" at bounding box center [324, 276] width 14 height 14
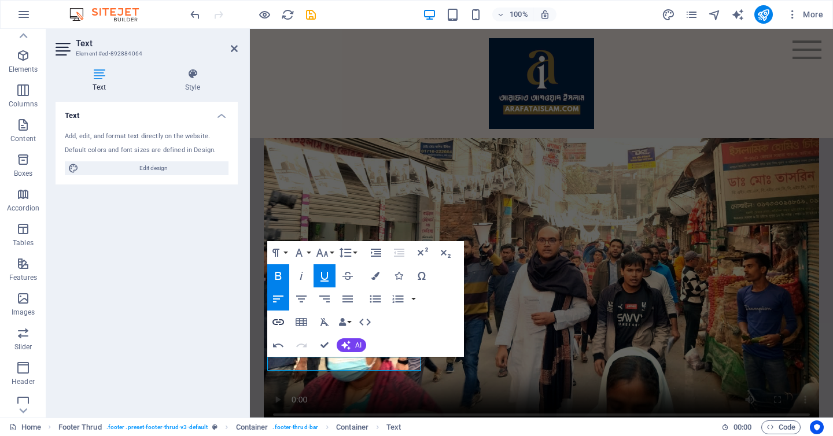
click at [275, 320] on icon "button" at bounding box center [278, 322] width 14 height 14
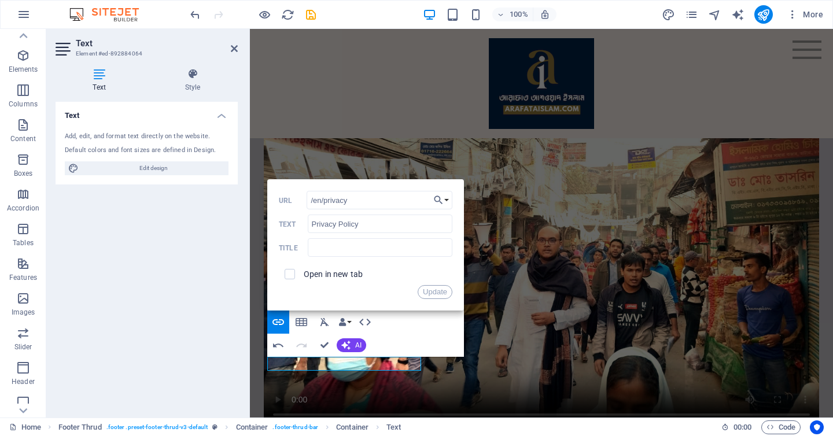
click at [339, 267] on div "Open in new tab" at bounding box center [365, 274] width 173 height 22
click at [326, 269] on label "Open in new tab" at bounding box center [333, 273] width 59 height 9
click at [434, 296] on button "Update" at bounding box center [434, 292] width 35 height 14
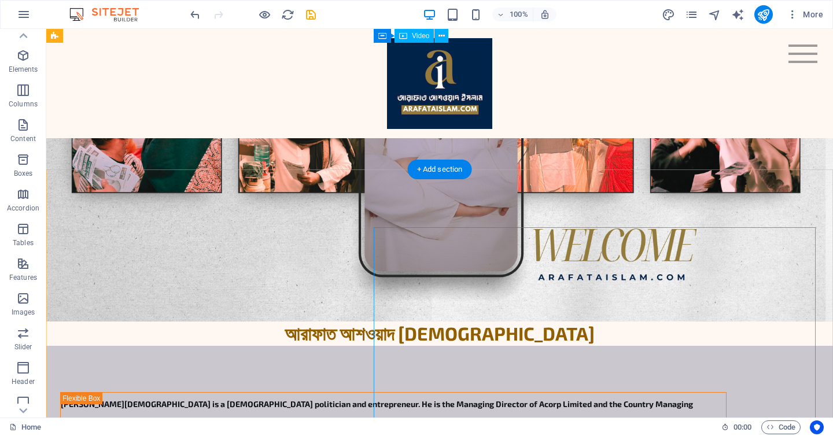
scroll to position [0, 0]
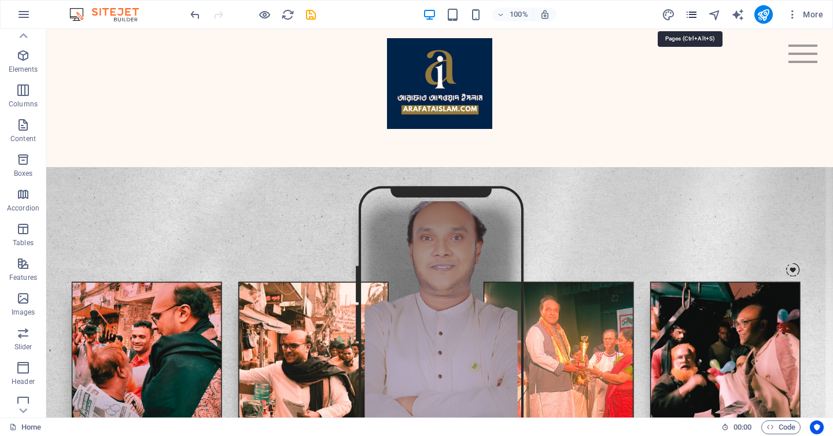
click at [692, 17] on icon "pages" at bounding box center [691, 14] width 13 height 13
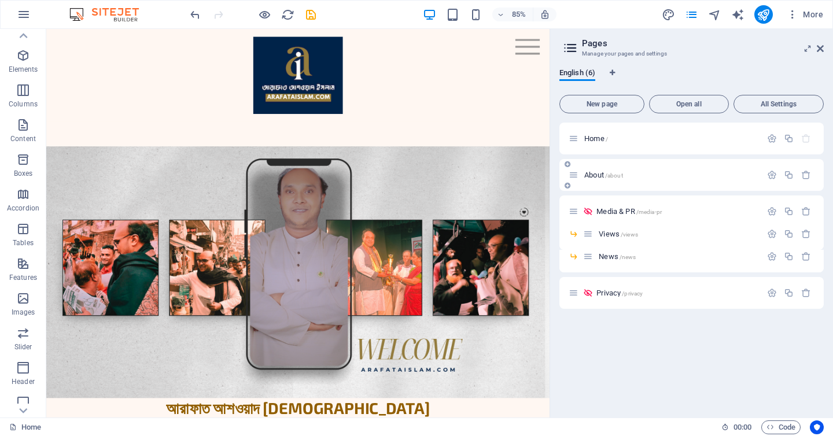
click at [607, 175] on span "/about" at bounding box center [614, 175] width 18 height 6
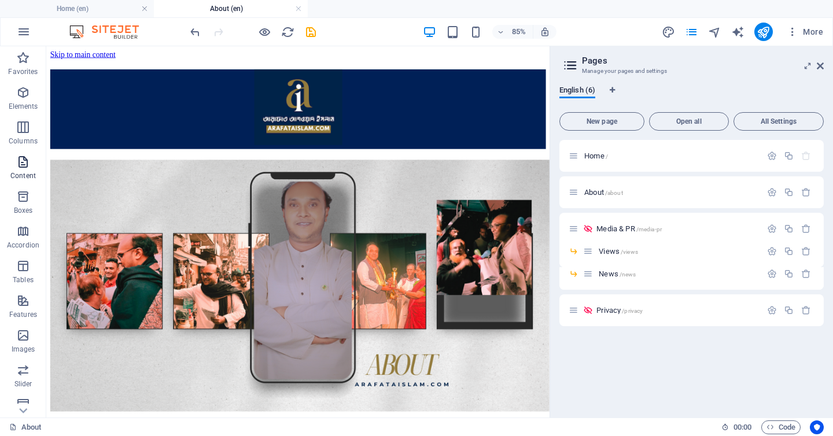
click at [21, 171] on p "Content" at bounding box center [22, 175] width 25 height 9
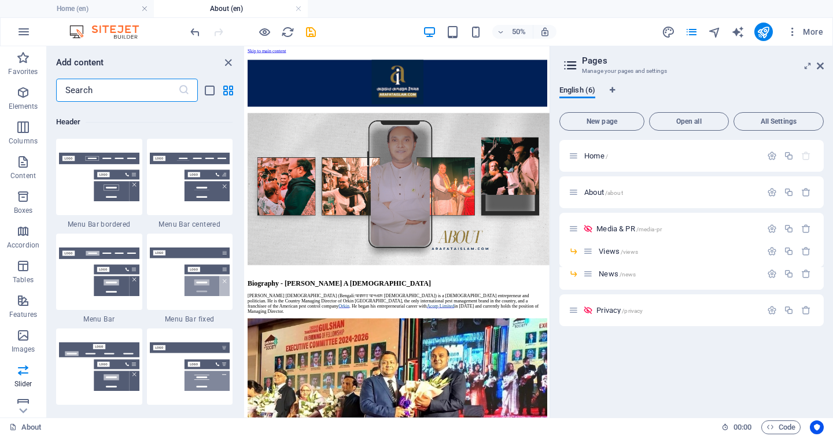
scroll to position [6949, 0]
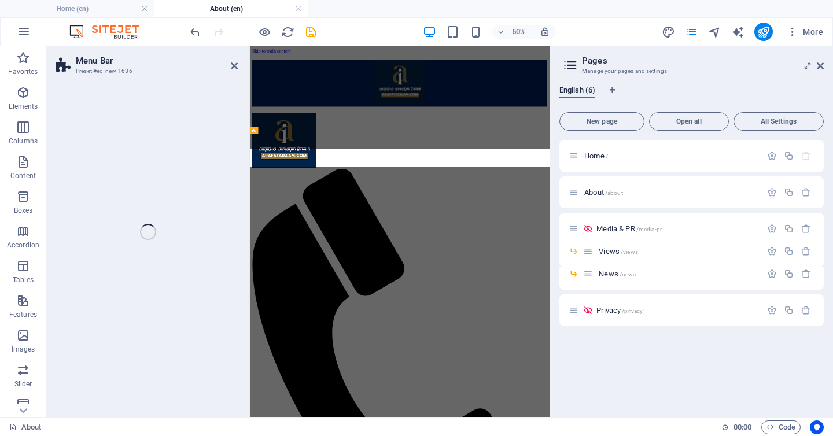
select select "rem"
select select "preset-menu-v2-fixed"
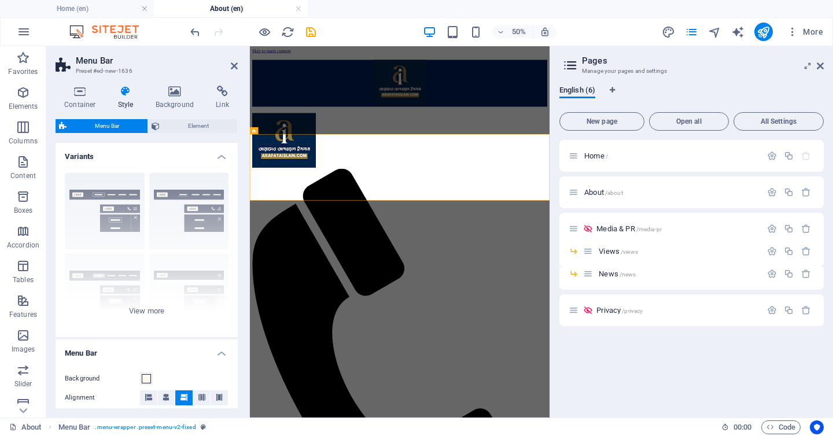
click at [223, 110] on div "Container Style Background Link Size Height Default px rem % vh vw Min. height …" at bounding box center [147, 247] width 182 height 323
click at [226, 98] on h4 "Link" at bounding box center [222, 98] width 31 height 24
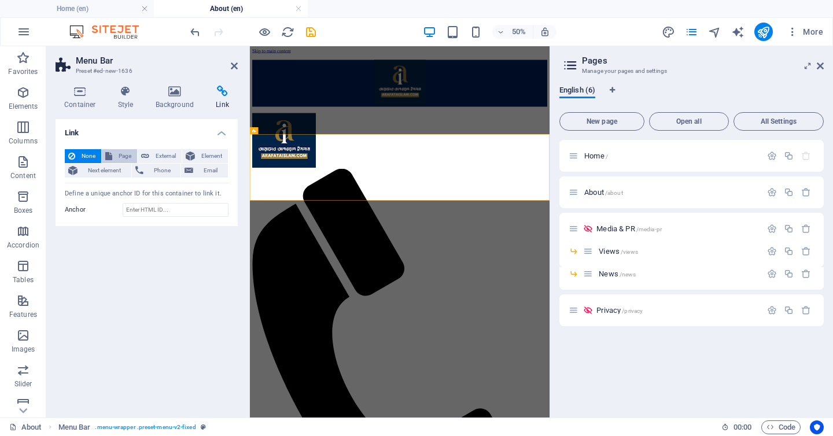
click at [120, 156] on span "Page" at bounding box center [125, 156] width 18 height 14
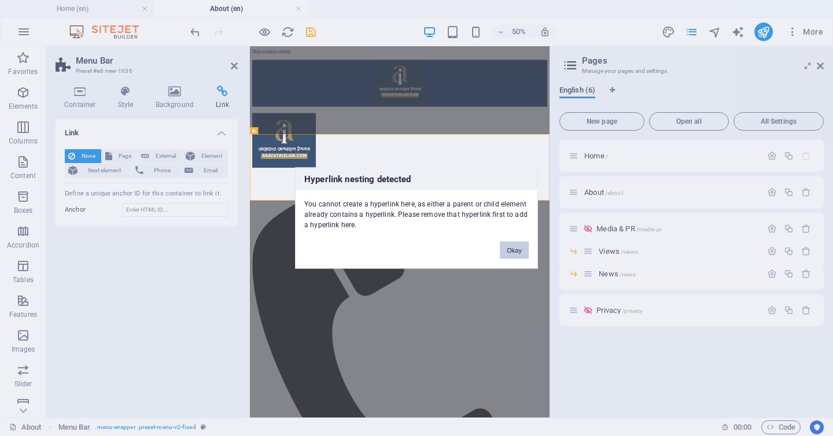
click at [519, 250] on button "Okay" at bounding box center [514, 250] width 29 height 17
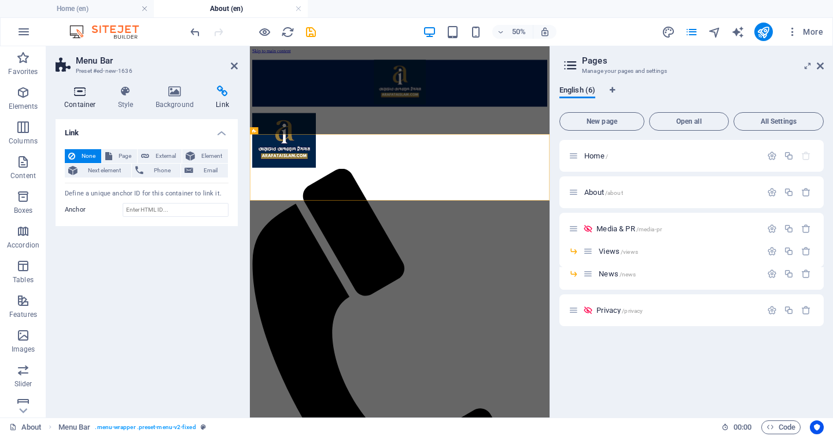
click at [77, 98] on h4 "Container" at bounding box center [83, 98] width 54 height 24
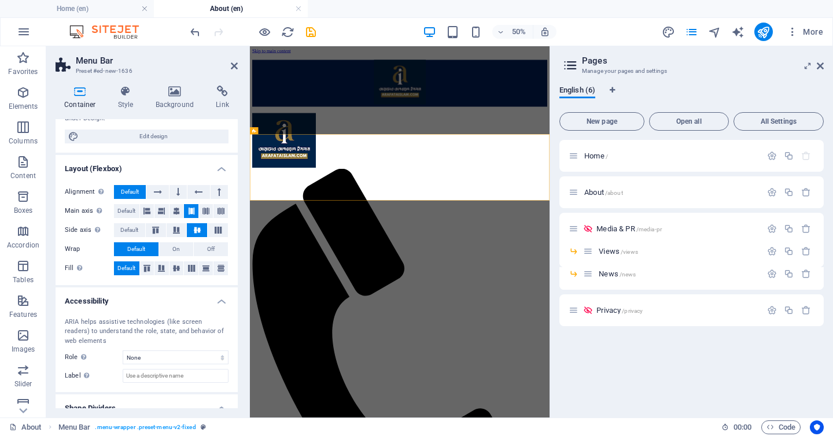
scroll to position [159, 0]
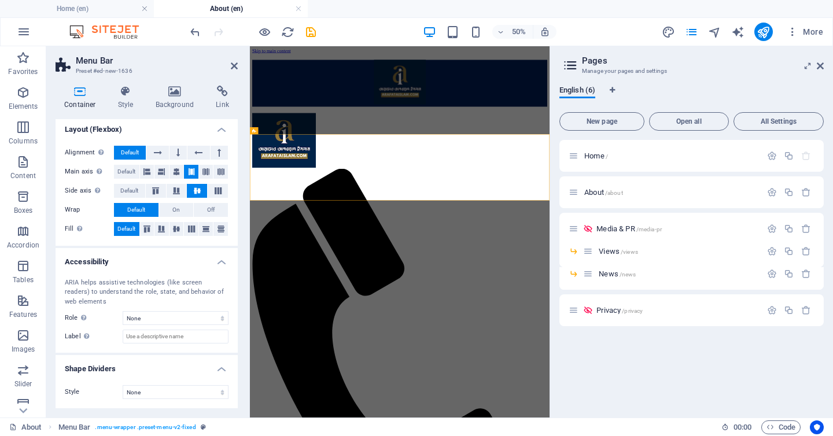
click at [238, 67] on aside "Menu Bar Preset #ed-new-1636 Container Style Background Link Size Height Defaul…" at bounding box center [148, 231] width 204 height 371
click at [235, 67] on icon at bounding box center [234, 65] width 7 height 9
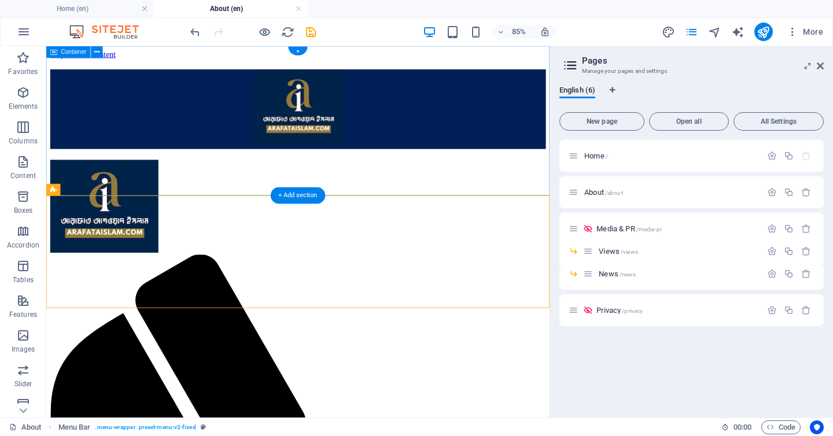
click at [406, 167] on div at bounding box center [342, 120] width 583 height 94
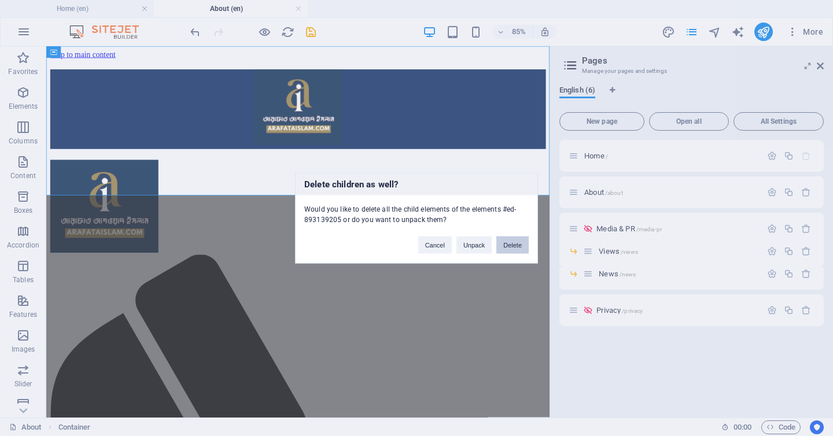
click at [511, 247] on button "Delete" at bounding box center [512, 244] width 32 height 17
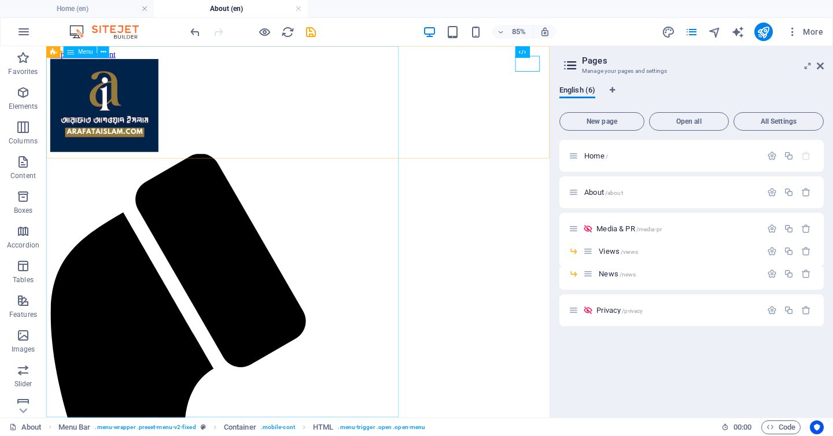
click at [80, 56] on div "Menu" at bounding box center [81, 52] width 34 height 12
click at [81, 51] on span "Menu" at bounding box center [85, 52] width 15 height 6
select select
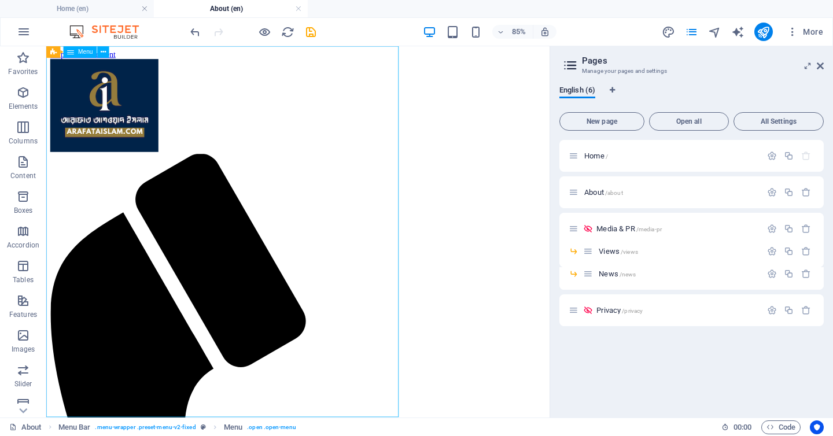
select select
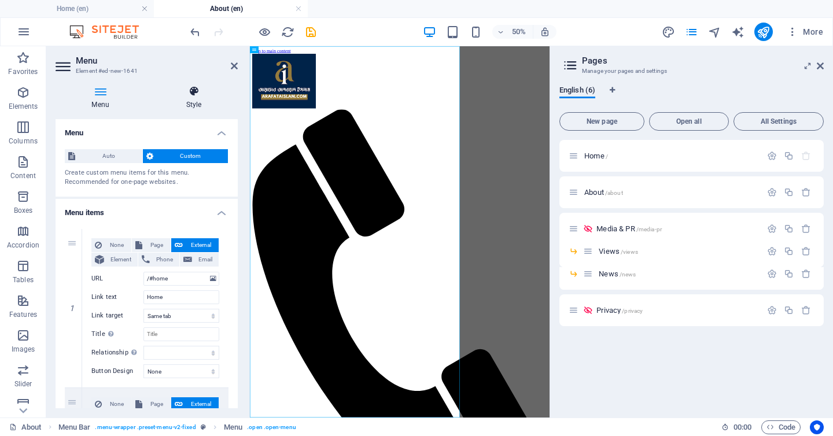
click at [191, 99] on h4 "Style" at bounding box center [194, 98] width 88 height 24
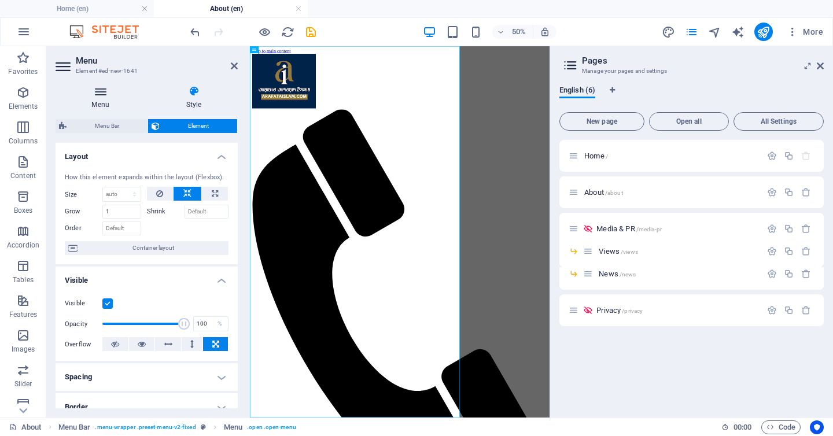
click at [123, 99] on h4 "Menu" at bounding box center [103, 98] width 94 height 24
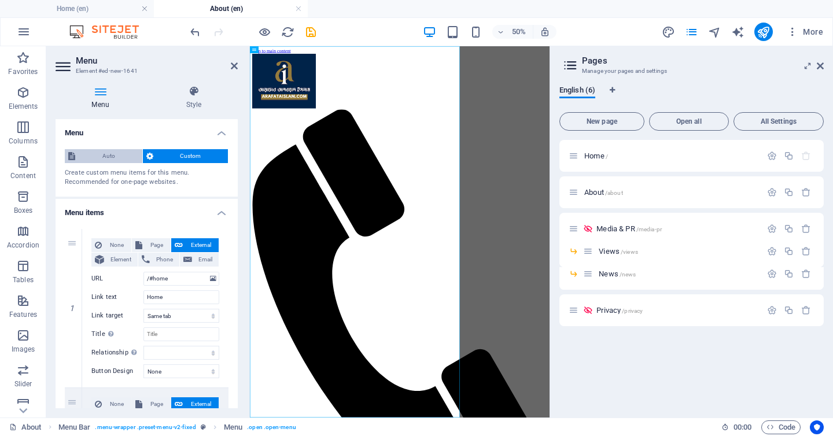
click at [124, 157] on span "Auto" at bounding box center [109, 156] width 60 height 14
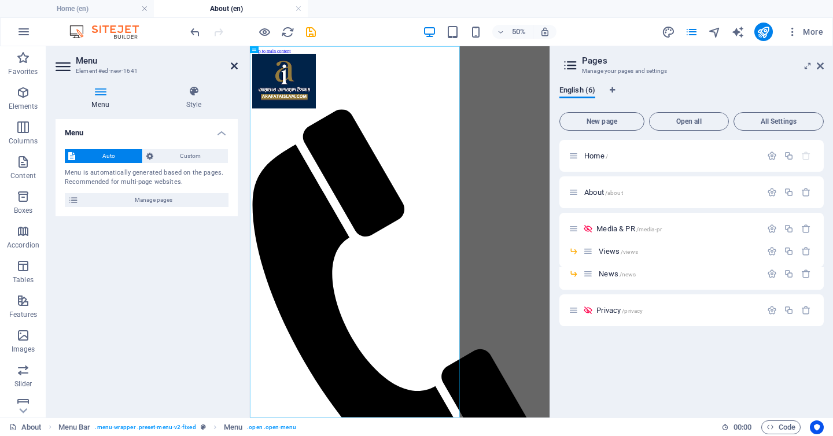
click at [234, 65] on icon at bounding box center [234, 65] width 7 height 9
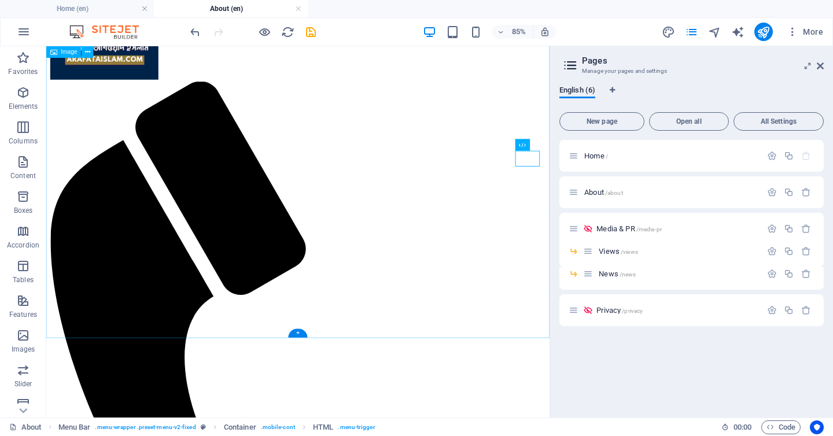
scroll to position [0, 0]
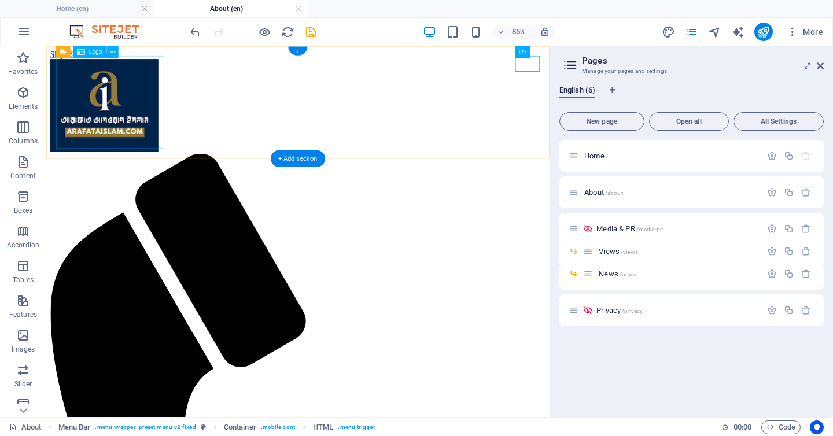
click at [169, 154] on div at bounding box center [342, 117] width 583 height 112
select select "px"
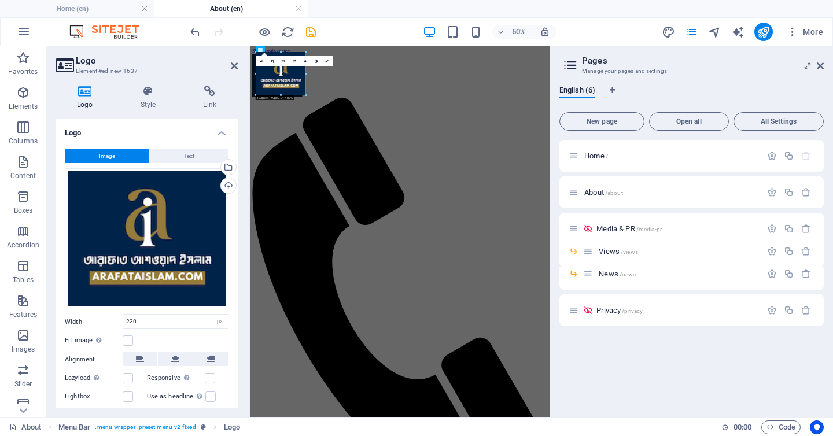
drag, startPoint x: 319, startPoint y: 108, endPoint x: 292, endPoint y: 80, distance: 38.8
type input "173"
click at [235, 65] on icon at bounding box center [234, 65] width 7 height 9
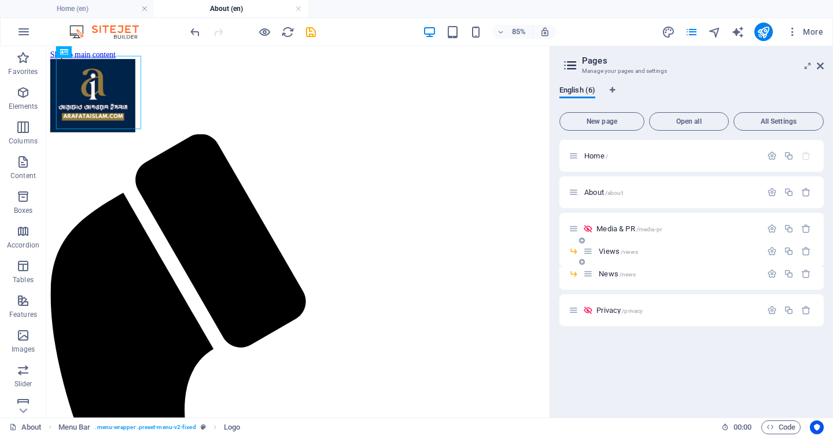
click at [610, 247] on span "Views /views" at bounding box center [617, 251] width 39 height 9
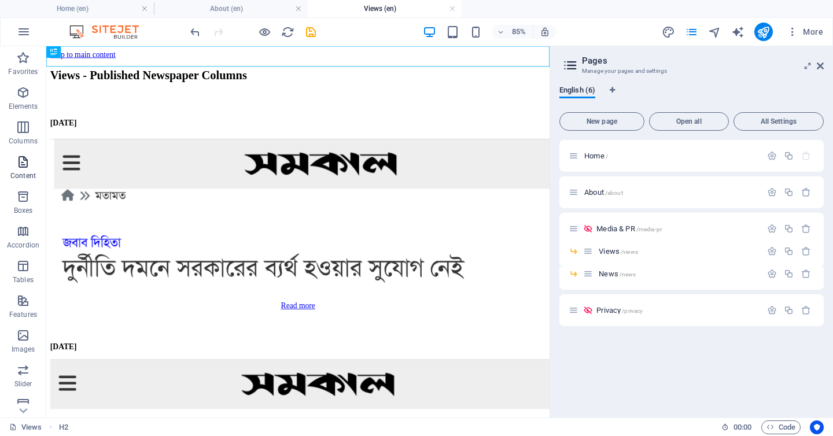
click at [30, 161] on span "Content" at bounding box center [23, 169] width 46 height 28
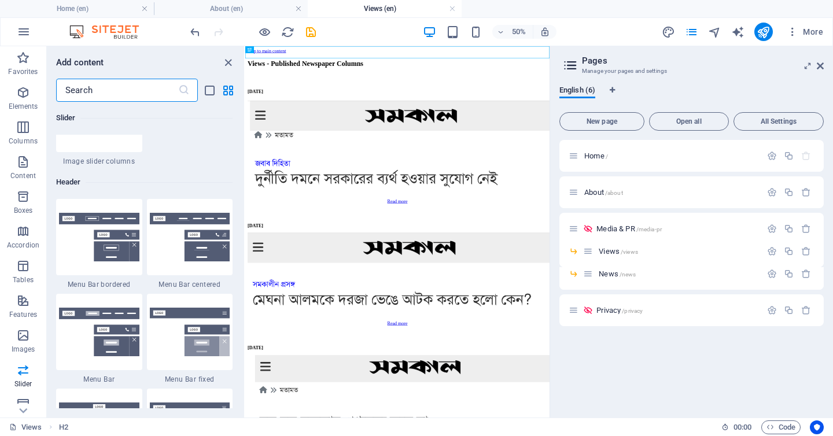
scroll to position [6898, 0]
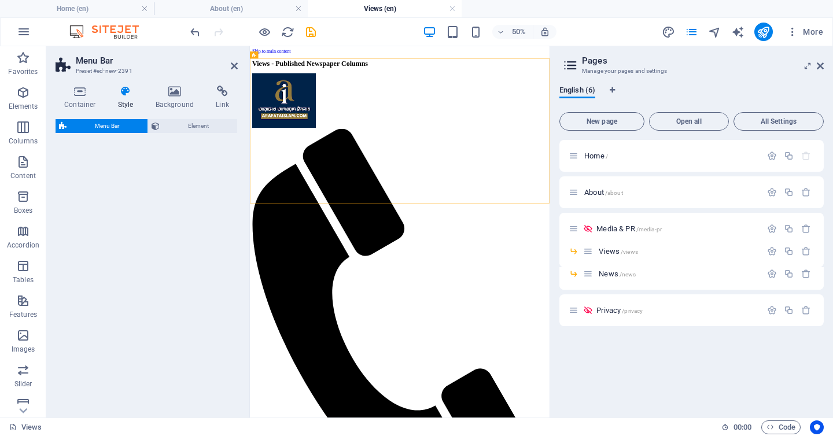
select select "rem"
select select "preset-menu-v2-centered"
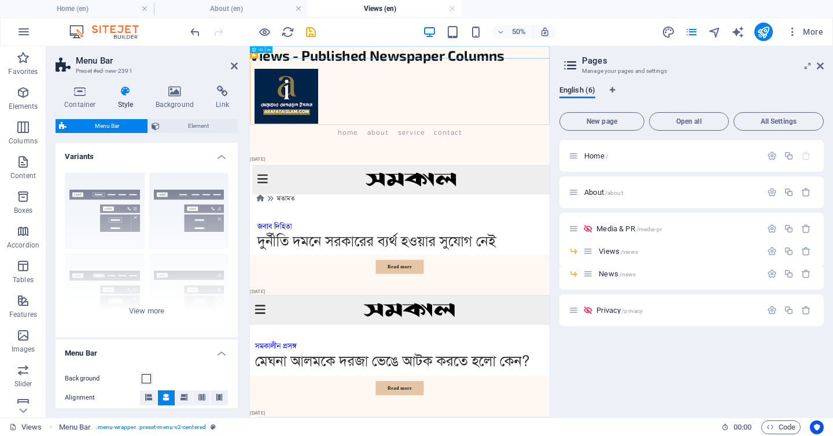
click at [500, 55] on div "Views - Published Newspaper Columns" at bounding box center [549, 64] width 599 height 36
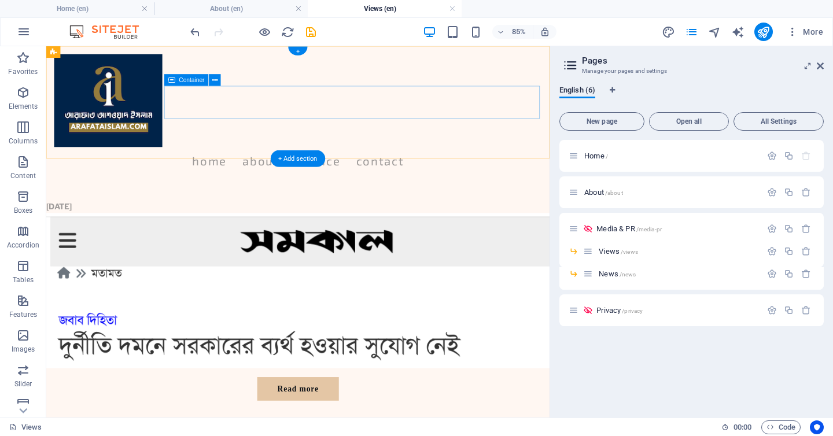
click at [46, 46] on div "Menu" at bounding box center [46, 46] width 0 height 0
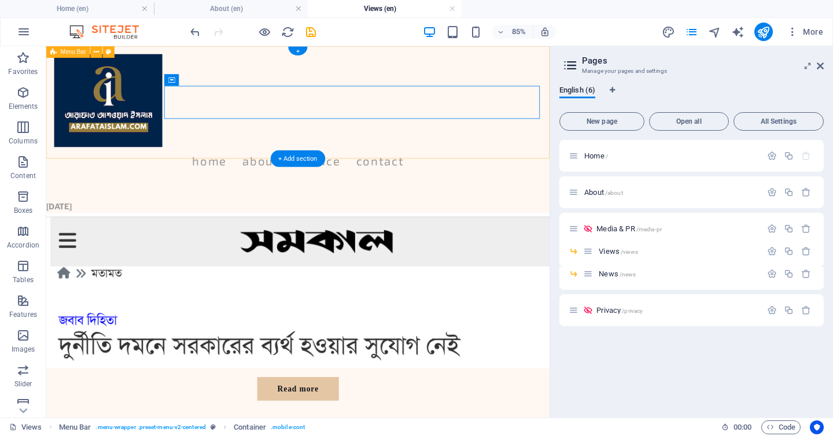
click at [478, 62] on div "Menu Home About Service Contact" at bounding box center [342, 126] width 592 height 160
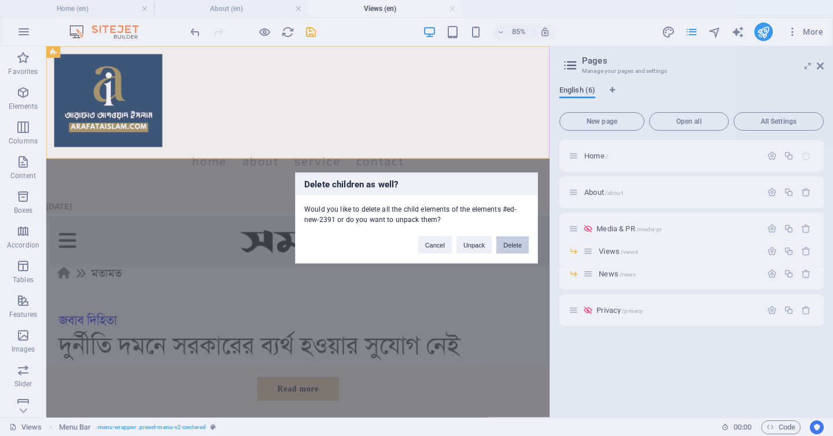
click at [515, 245] on button "Delete" at bounding box center [512, 244] width 32 height 17
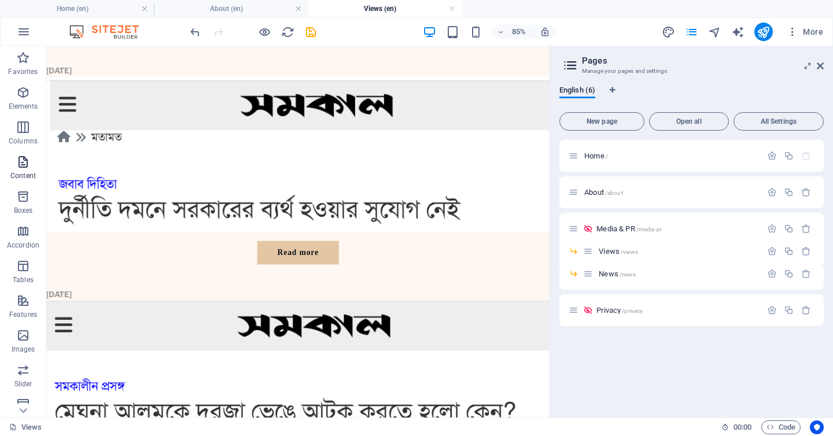
click at [27, 167] on icon "button" at bounding box center [23, 162] width 14 height 14
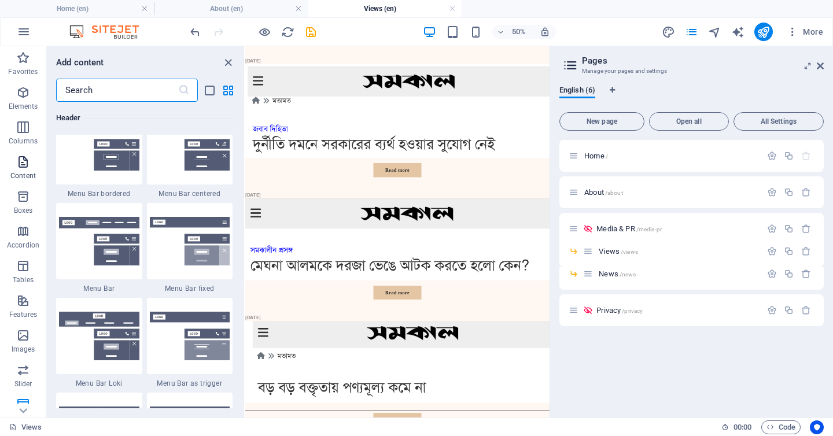
scroll to position [7000, 0]
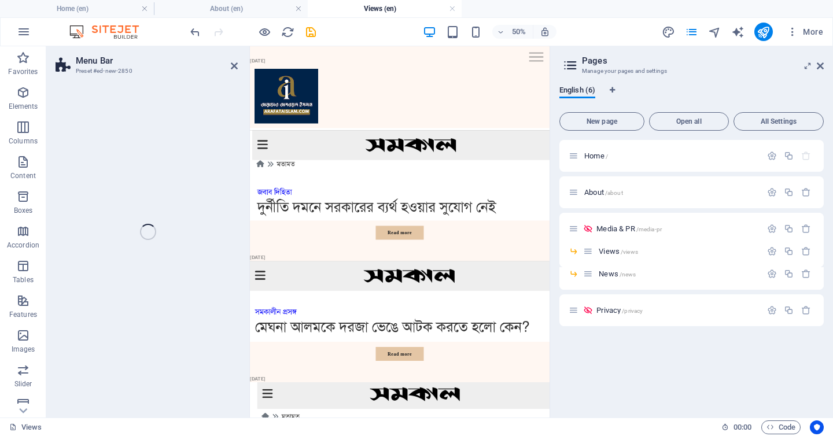
select select "rem"
select select "preset-menu-v2-fixed"
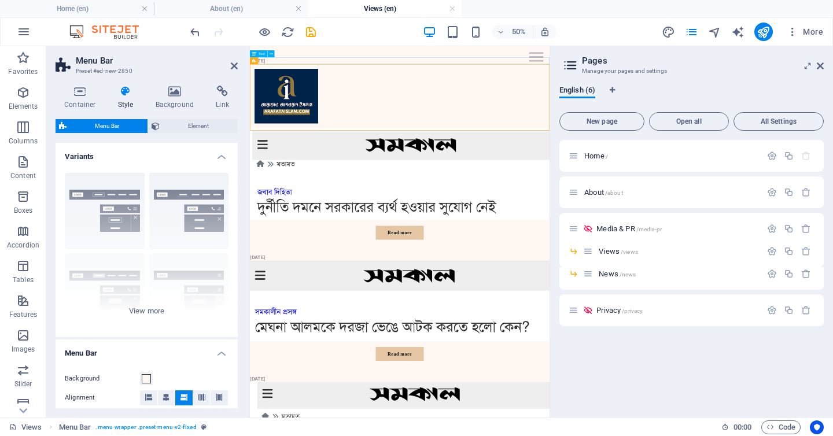
click at [397, 69] on div "[DATE]" at bounding box center [549, 75] width 599 height 14
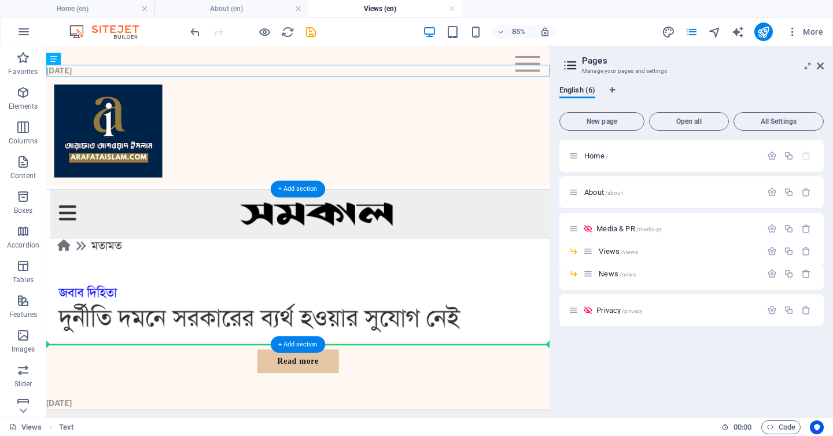
drag, startPoint x: 393, startPoint y: 76, endPoint x: 404, endPoint y: 324, distance: 248.9
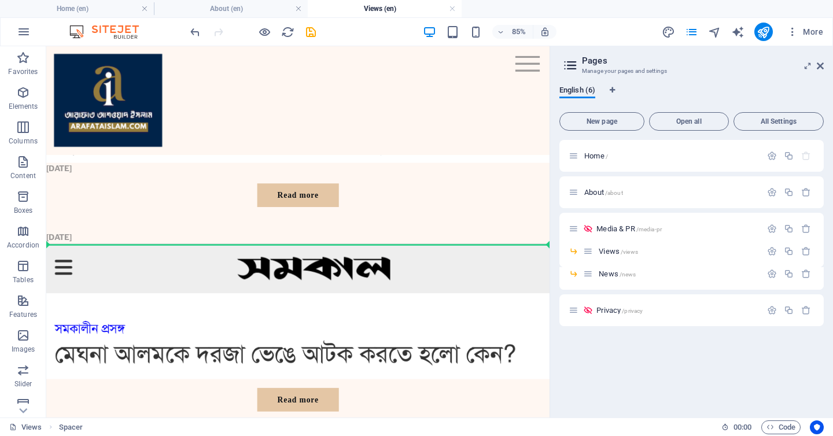
scroll to position [202, 0]
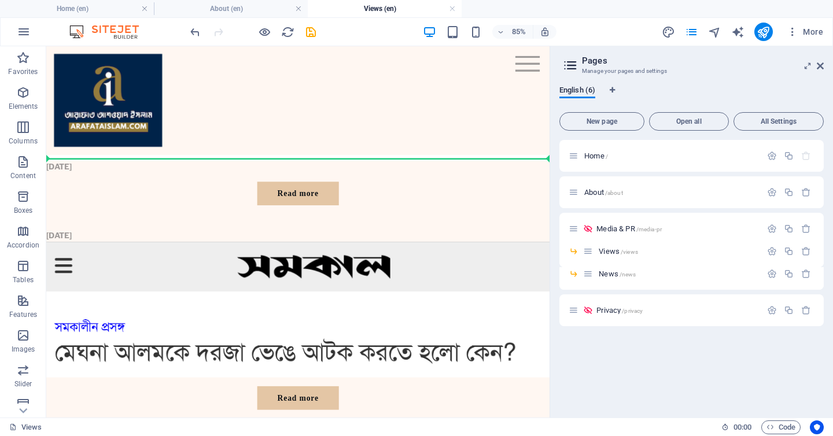
drag, startPoint x: 407, startPoint y: 60, endPoint x: 383, endPoint y: 175, distance: 117.0
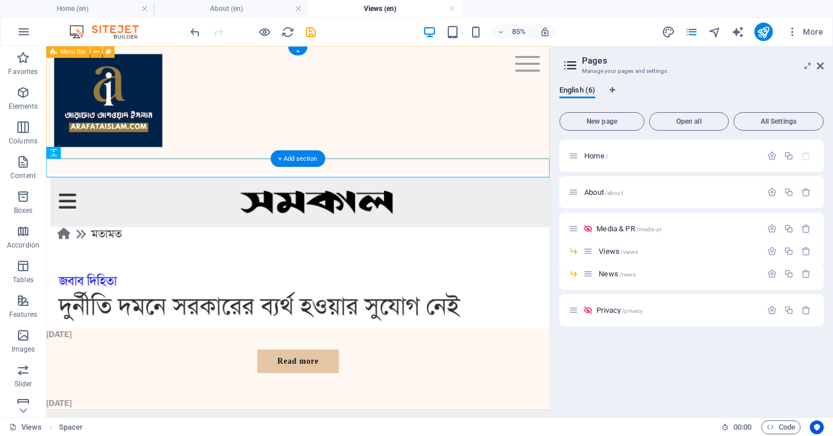
click at [630, 64] on div "Menu Home About Service Contact" at bounding box center [342, 110] width 592 height 128
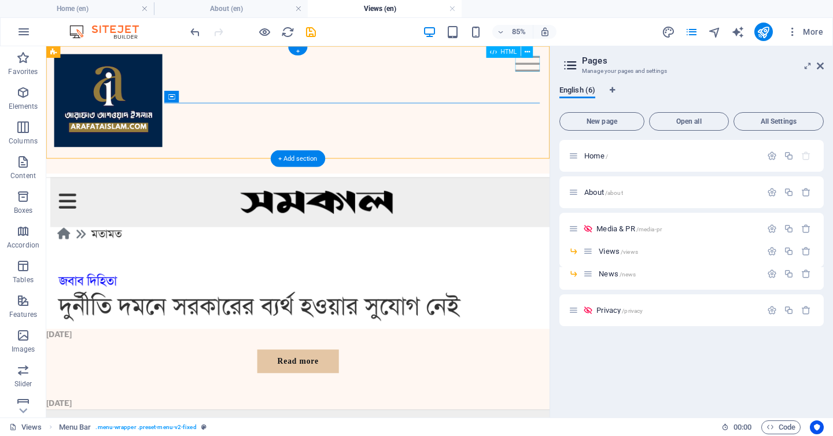
click at [614, 65] on div "Menu" at bounding box center [612, 67] width 29 height 19
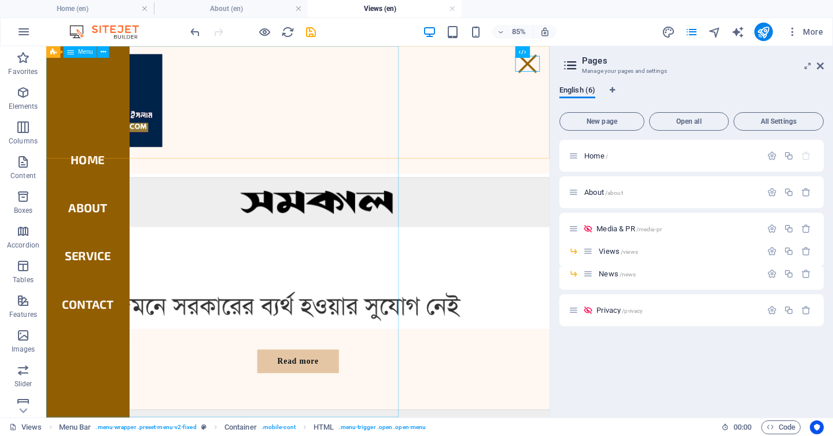
click at [79, 54] on span "Menu" at bounding box center [85, 52] width 15 height 6
select select
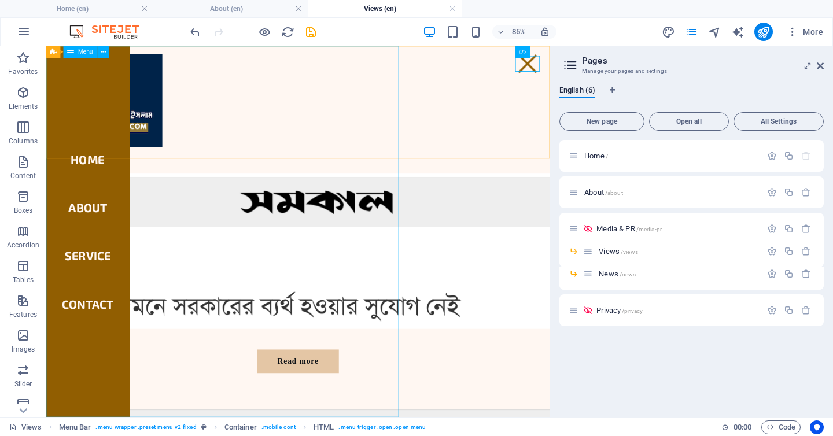
select select
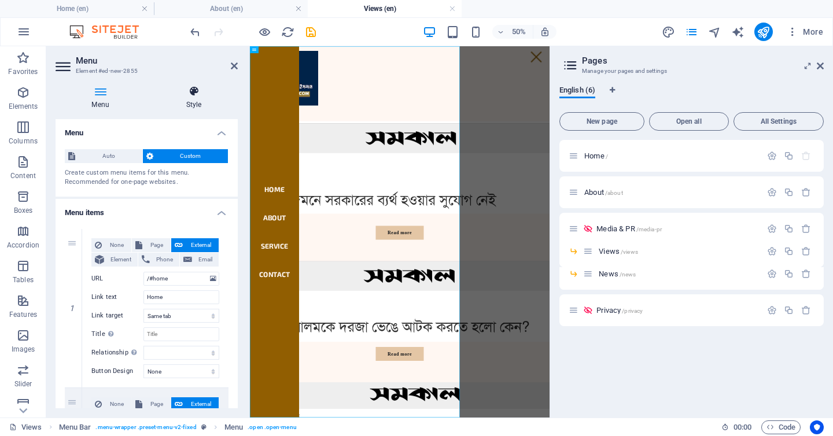
click at [183, 92] on icon at bounding box center [194, 92] width 88 height 12
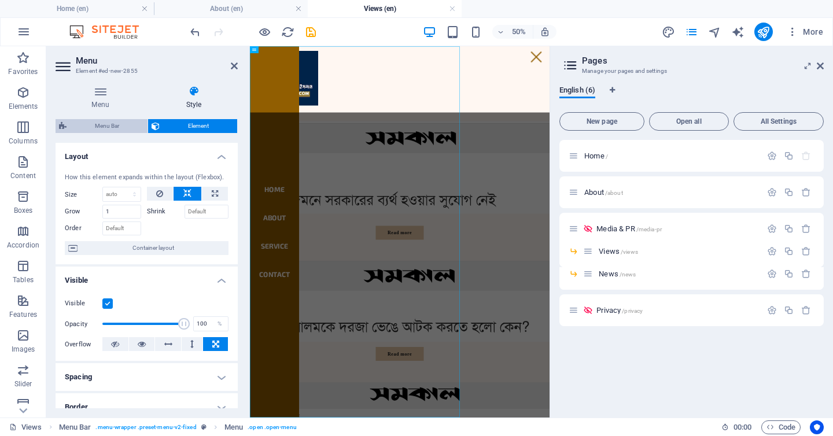
click at [122, 119] on span "Menu Bar" at bounding box center [107, 126] width 74 height 14
select select "rem"
select select "preset-menu-v2-fixed"
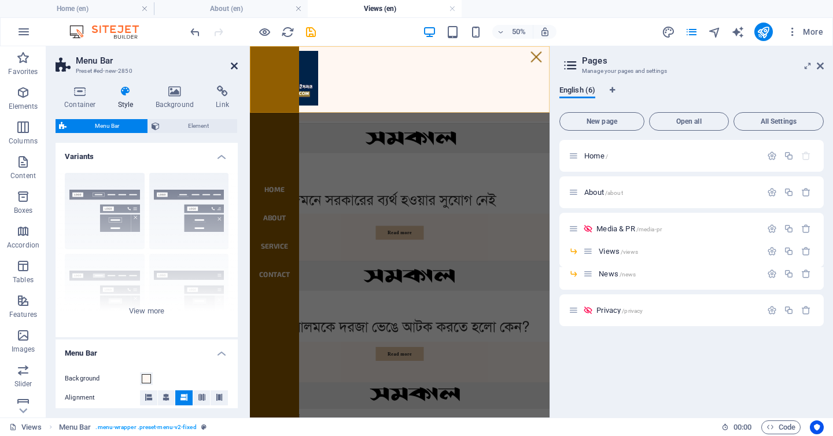
click at [231, 65] on icon at bounding box center [234, 65] width 7 height 9
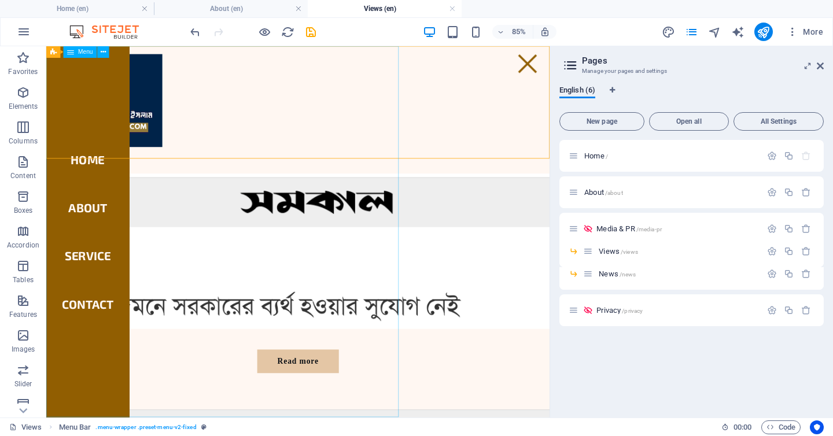
click at [88, 54] on span "Menu" at bounding box center [85, 52] width 15 height 6
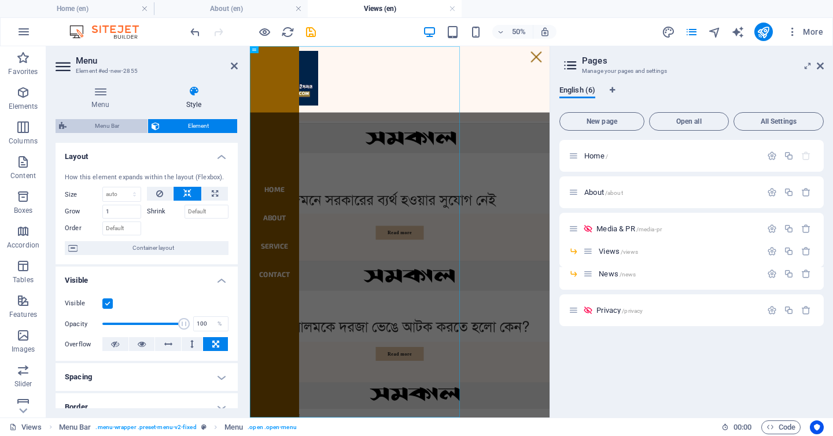
click at [119, 123] on span "Menu Bar" at bounding box center [107, 126] width 74 height 14
select select "rem"
select select "preset-menu-v2-fixed"
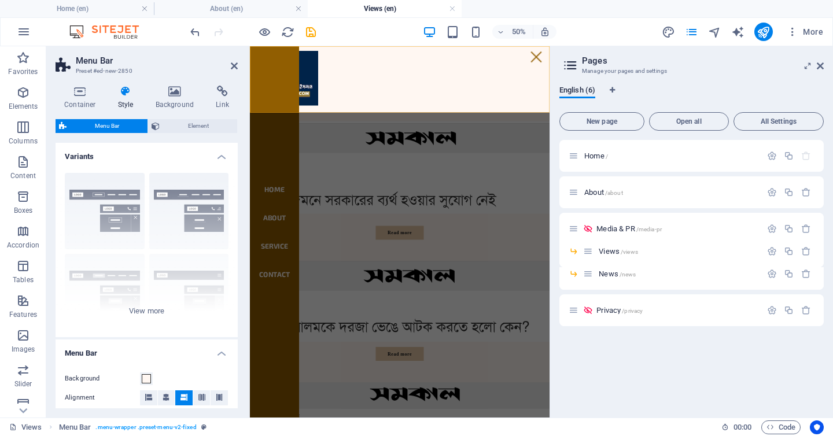
click at [240, 64] on aside "Menu Bar Preset #ed-new-2850 Container Style Background Link Size Height Defaul…" at bounding box center [148, 231] width 204 height 371
click at [235, 64] on icon at bounding box center [234, 65] width 7 height 9
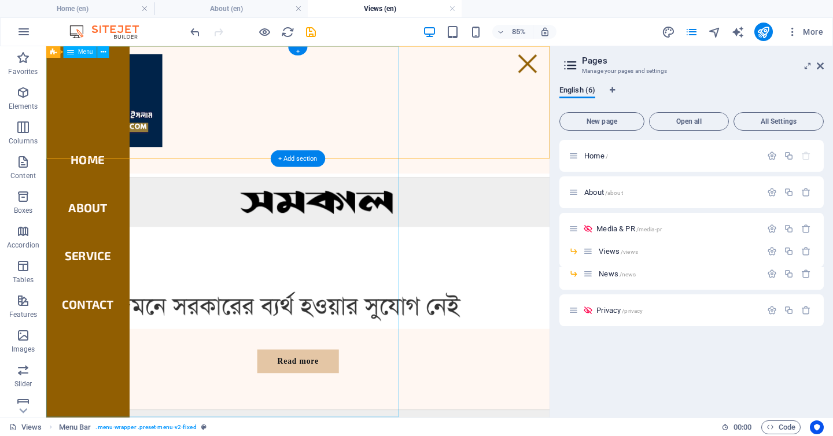
click at [144, 287] on nav "Home About Service Contact" at bounding box center [95, 264] width 98 height 437
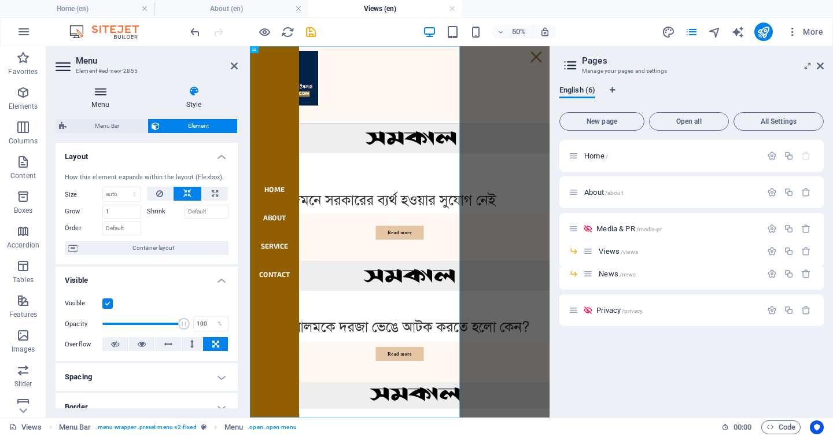
click at [98, 93] on icon at bounding box center [101, 92] width 90 height 12
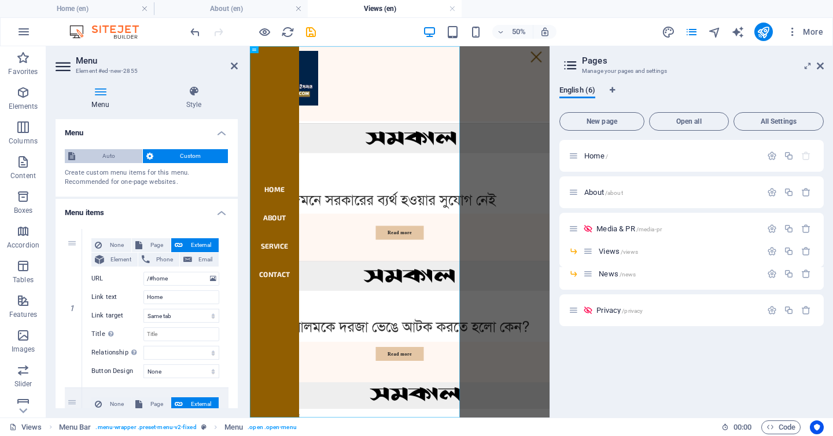
click at [117, 158] on span "Auto" at bounding box center [109, 156] width 60 height 14
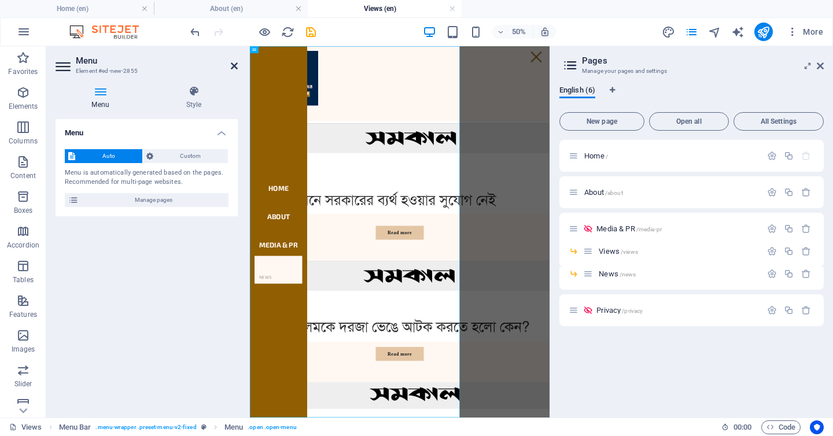
click at [231, 66] on icon at bounding box center [234, 65] width 7 height 9
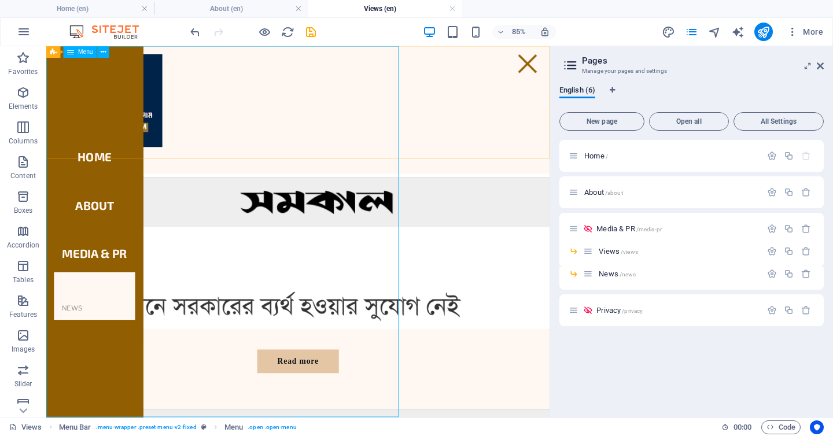
click at [86, 53] on span "Menu" at bounding box center [85, 52] width 15 height 6
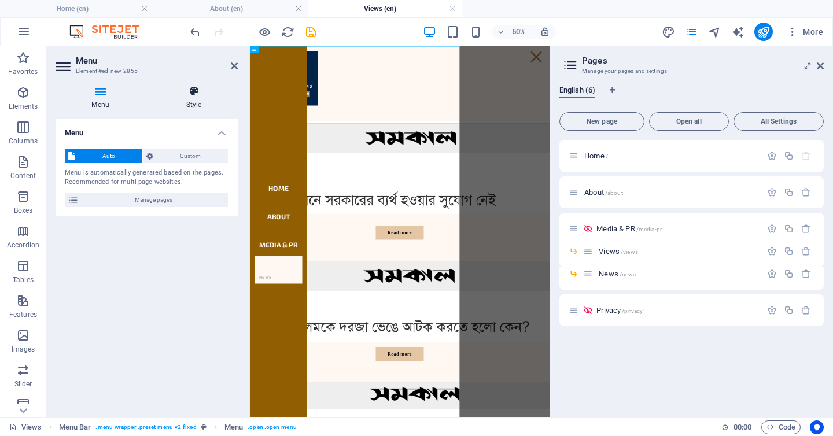
click at [184, 93] on icon at bounding box center [194, 92] width 88 height 12
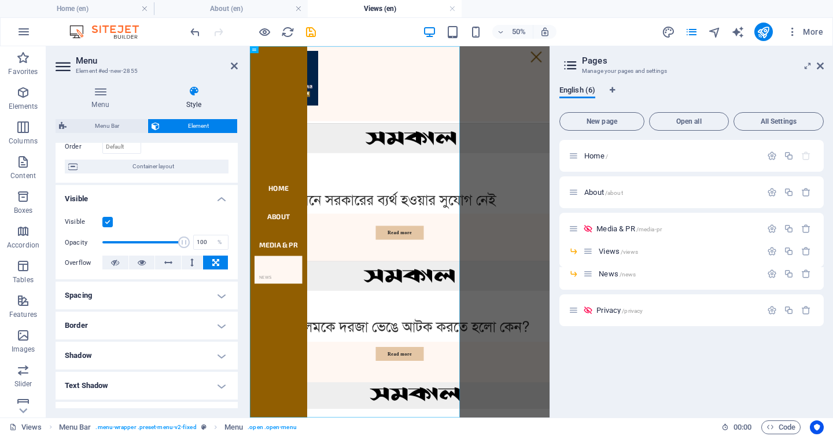
scroll to position [84, 0]
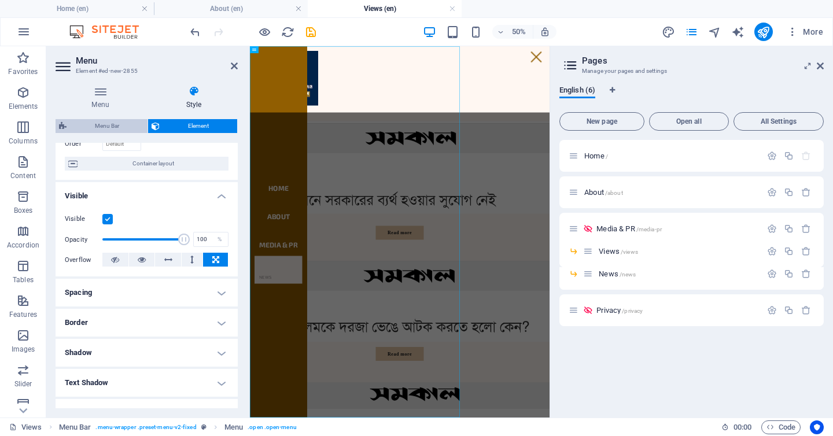
click at [114, 127] on span "Menu Bar" at bounding box center [107, 126] width 74 height 14
select select "rem"
select select "preset-menu-v2-fixed"
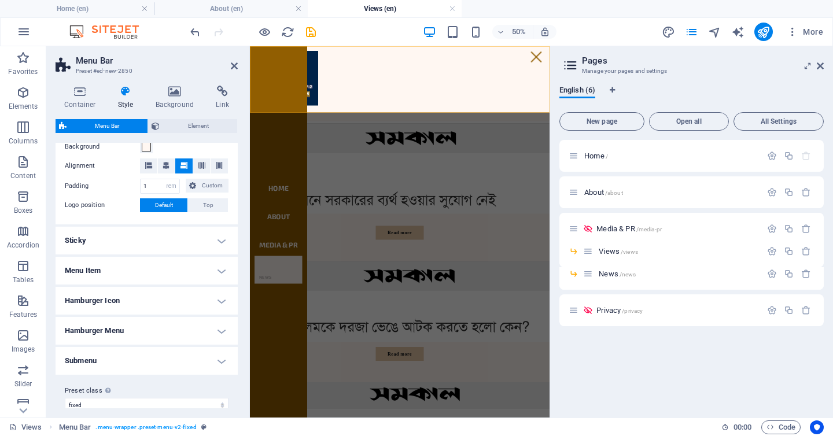
scroll to position [245, 0]
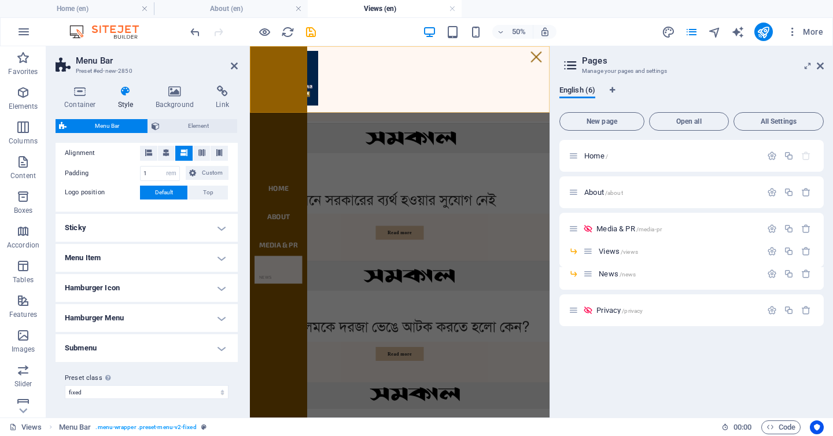
click at [141, 246] on h4 "Menu Item" at bounding box center [147, 258] width 182 height 28
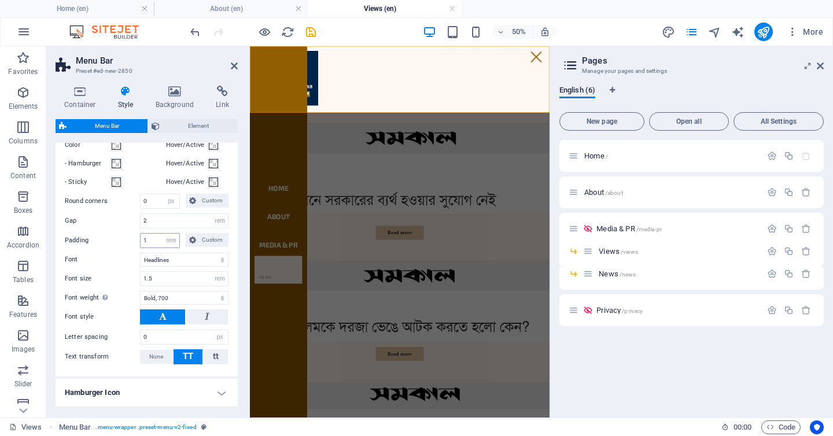
scroll to position [512, 0]
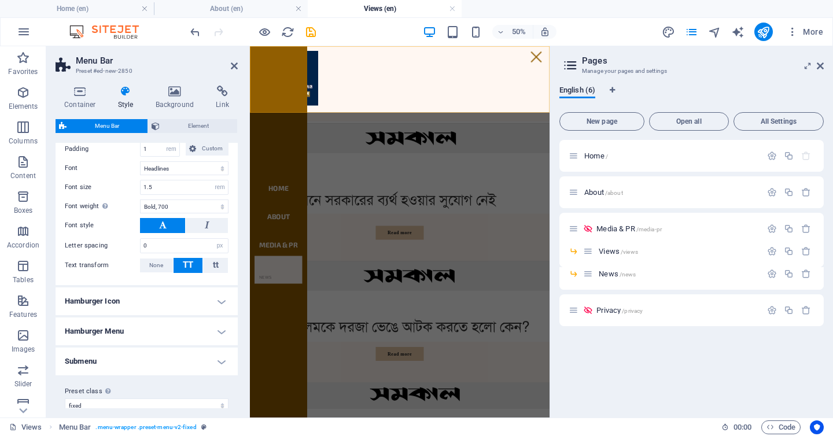
click at [165, 328] on h4 "Hamburger Menu" at bounding box center [147, 331] width 182 height 28
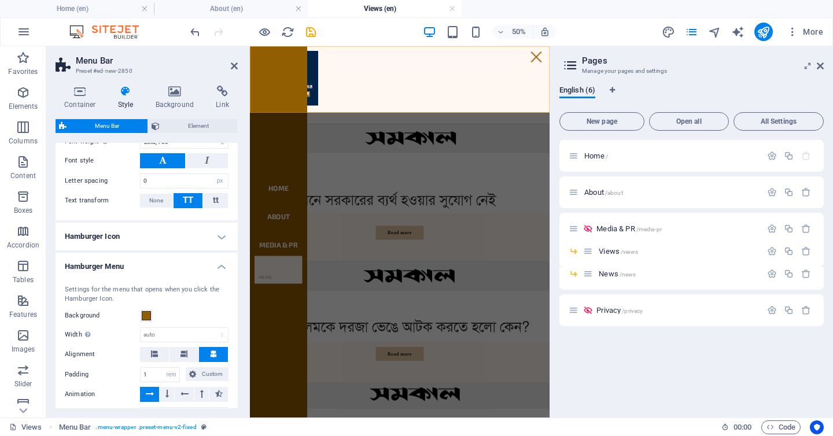
scroll to position [581, 0]
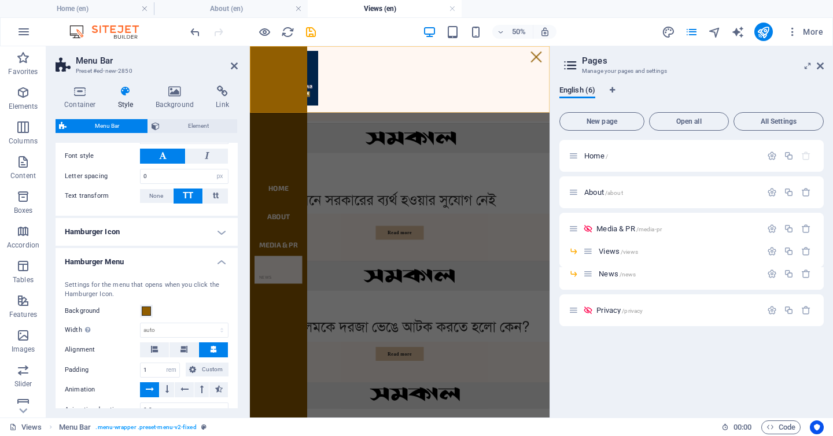
click at [167, 239] on h4 "Hamburger Icon" at bounding box center [147, 232] width 182 height 28
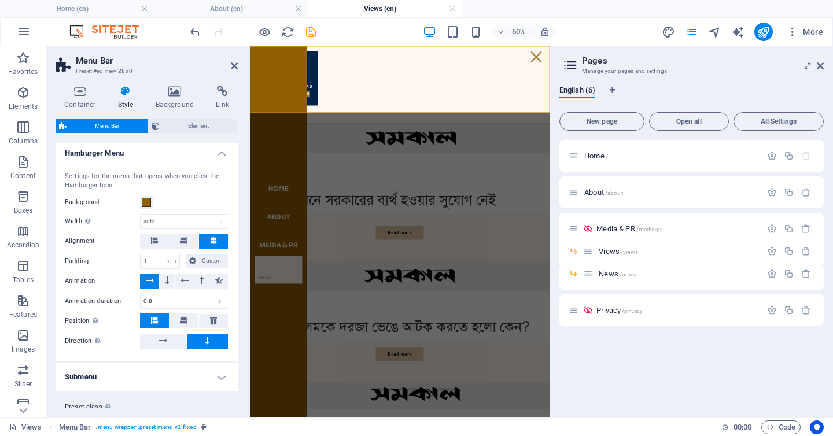
scroll to position [896, 0]
click at [149, 383] on h4 "Submenu" at bounding box center [147, 376] width 182 height 28
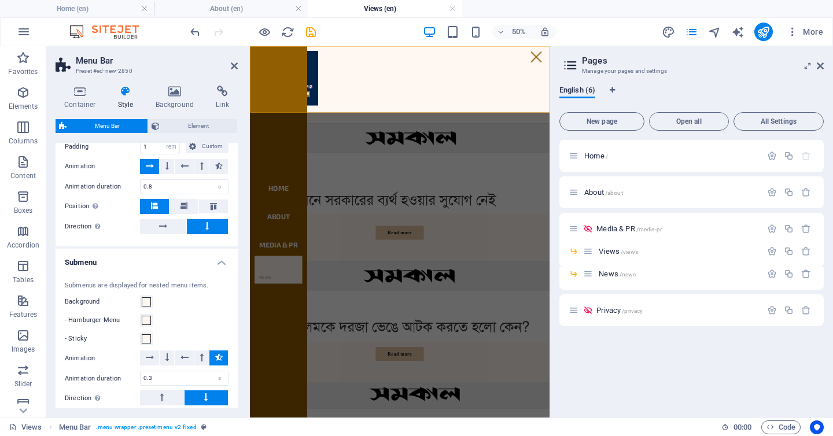
scroll to position [1011, 0]
click at [148, 299] on span at bounding box center [146, 299] width 9 height 9
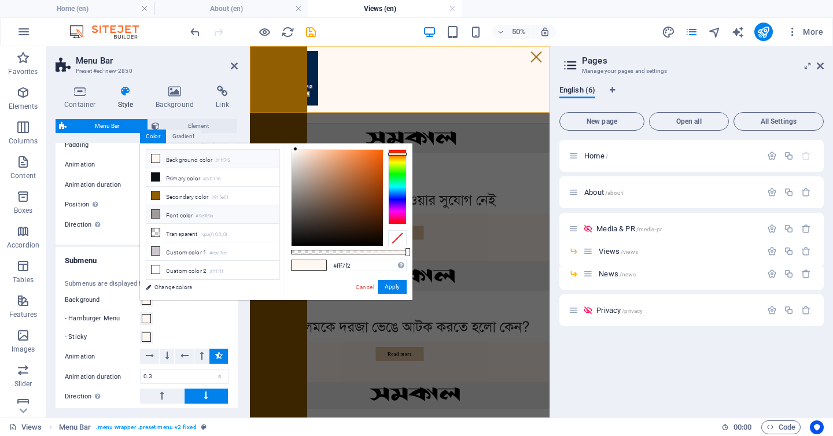
click at [156, 216] on icon at bounding box center [155, 214] width 8 height 8
type input "#9e9b9a"
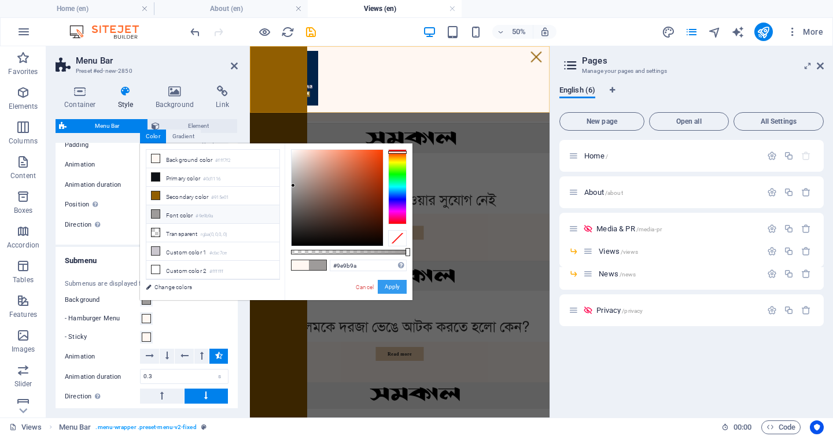
click at [389, 287] on button "Apply" at bounding box center [392, 287] width 29 height 14
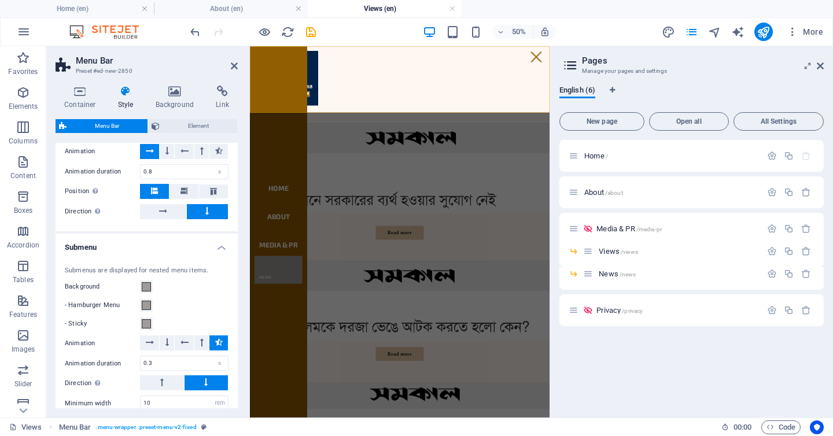
scroll to position [1104, 0]
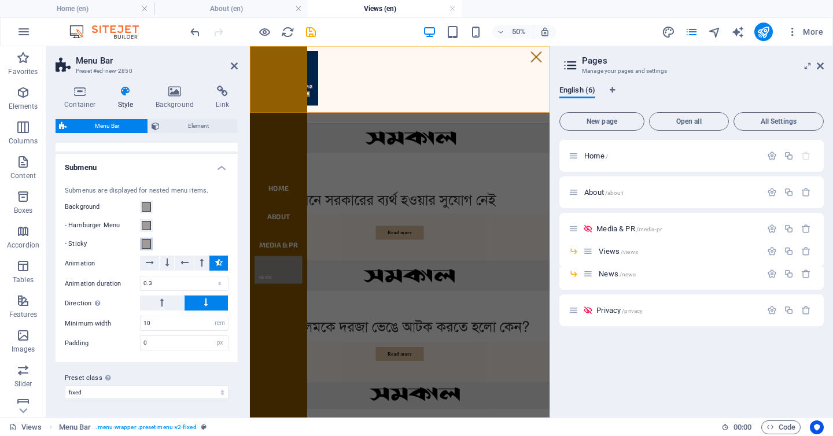
click at [146, 243] on span at bounding box center [146, 243] width 9 height 9
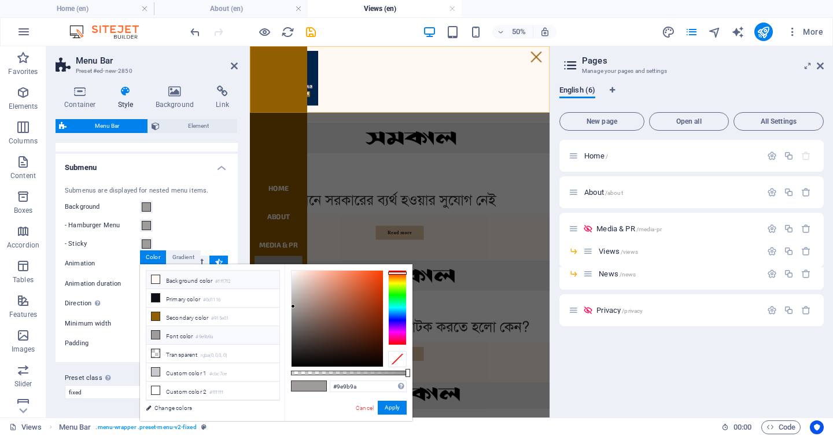
click at [155, 276] on icon at bounding box center [155, 279] width 8 height 8
type input "#fff7f2"
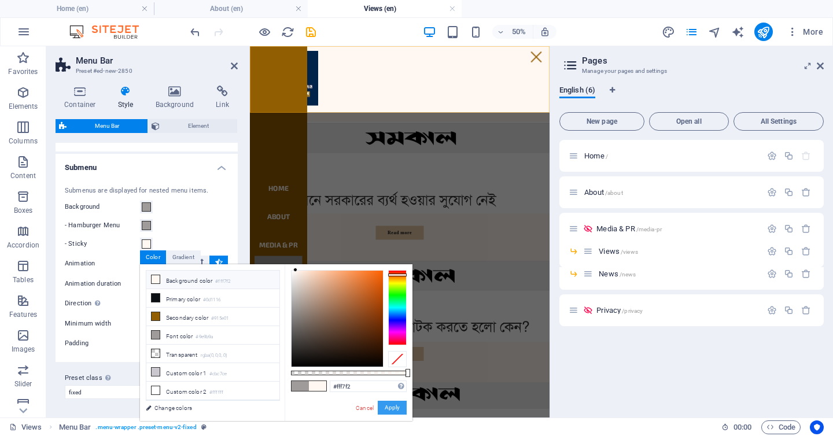
click at [395, 408] on button "Apply" at bounding box center [392, 408] width 29 height 14
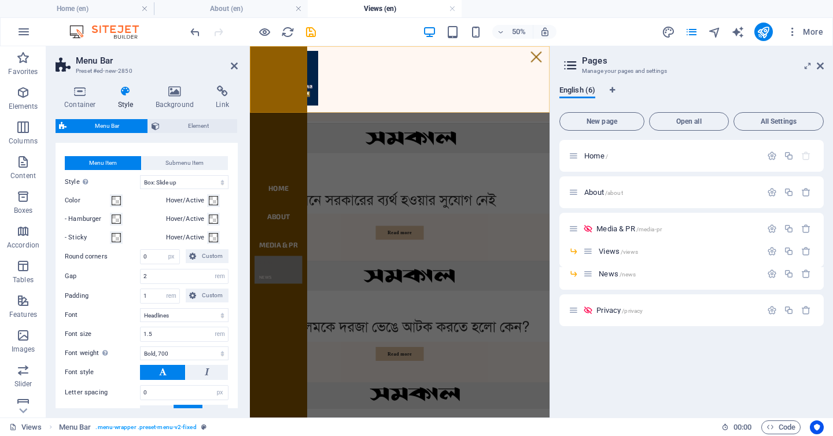
scroll to position [364, 0]
click at [170, 164] on span "Submenu Item" at bounding box center [184, 164] width 38 height 14
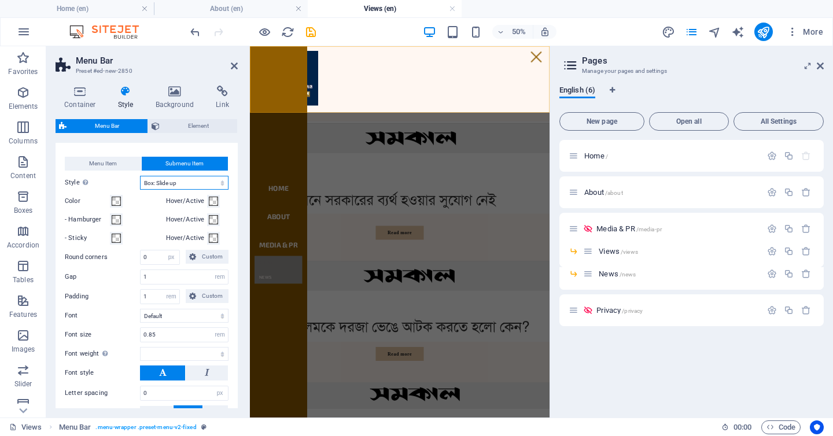
click at [221, 180] on select "Plain Text color Box: Fade Box: Flip vertical Box: Flip horizontal Box: Slide d…" at bounding box center [184, 183] width 88 height 14
select select
select select "hover_none"
click at [140, 176] on select "Plain Text color Box: Fade Box: Flip vertical Box: Flip horizontal Box: Slide d…" at bounding box center [184, 183] width 88 height 14
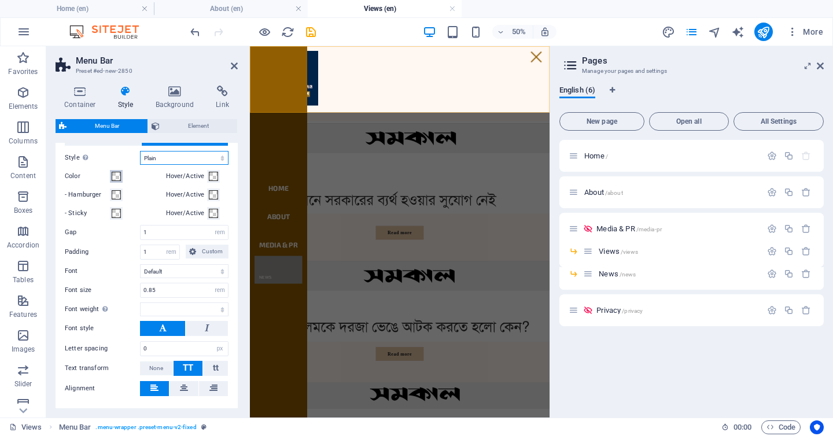
scroll to position [390, 0]
click at [212, 209] on span at bounding box center [213, 212] width 9 height 9
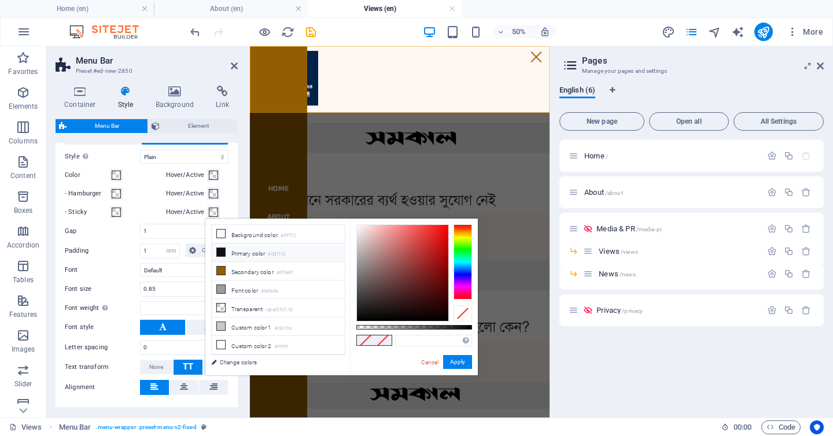
click at [224, 248] on icon at bounding box center [221, 252] width 8 height 8
type input "#0d1116"
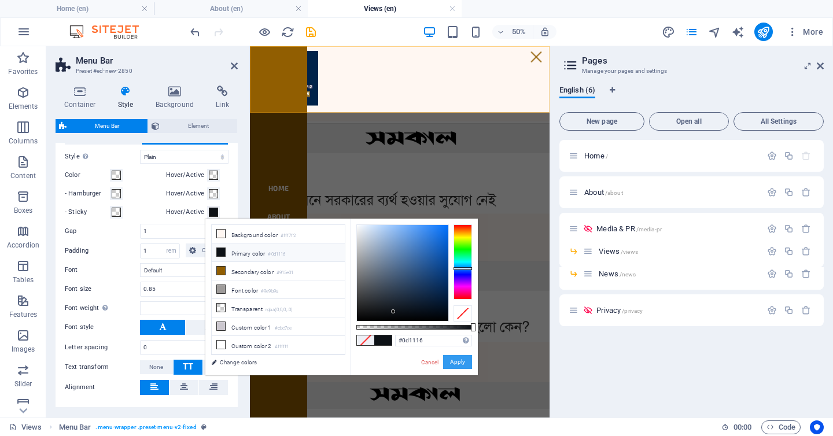
click at [452, 356] on button "Apply" at bounding box center [457, 362] width 29 height 14
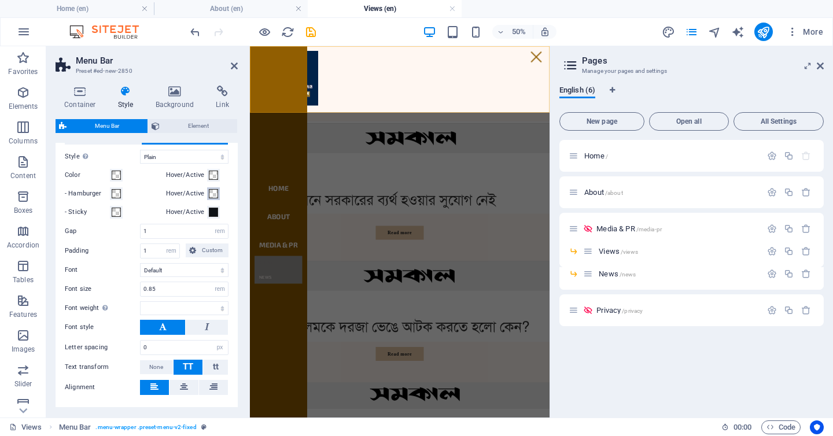
click at [214, 194] on span at bounding box center [213, 193] width 9 height 9
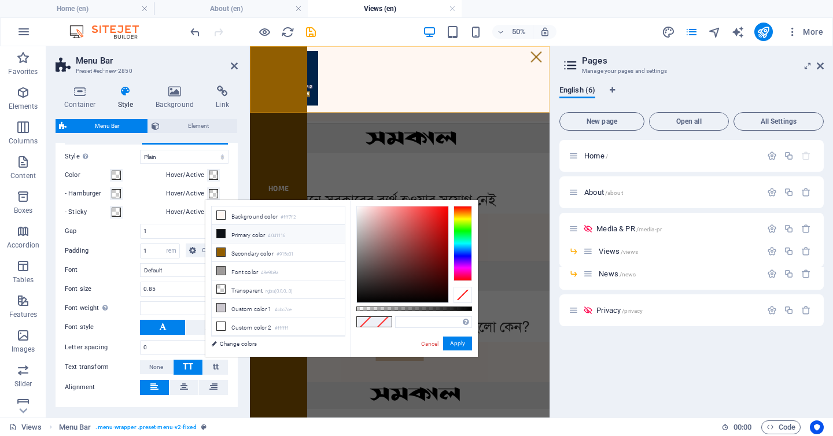
select select
click at [222, 252] on icon at bounding box center [221, 252] width 8 height 8
type input "#915e01"
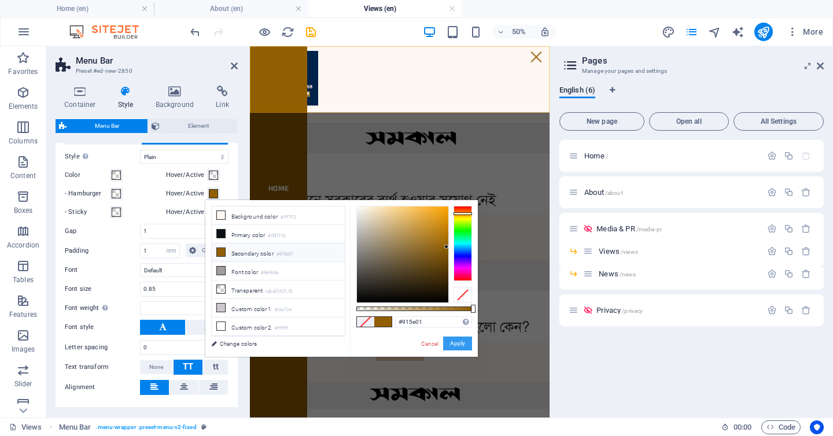
click at [460, 346] on button "Apply" at bounding box center [457, 344] width 29 height 14
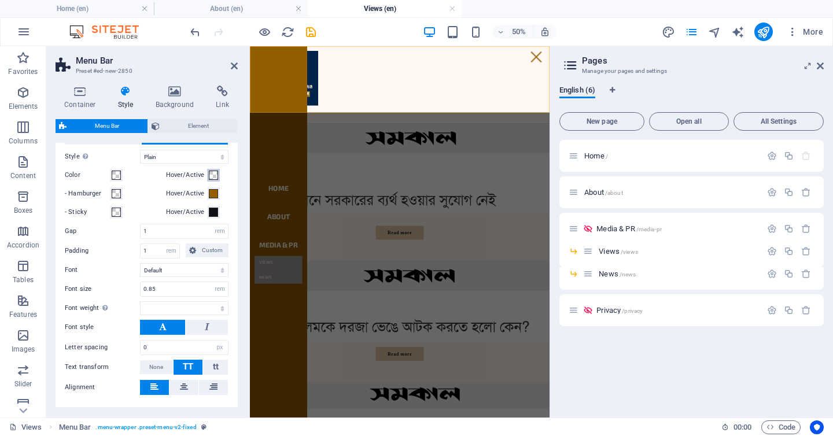
click at [209, 171] on span at bounding box center [213, 175] width 9 height 9
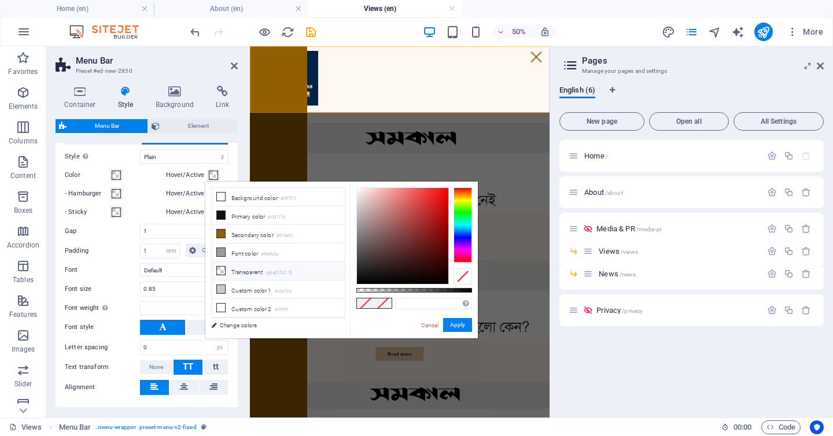
select select
click at [222, 194] on icon at bounding box center [221, 197] width 8 height 8
type input "#fff7f2"
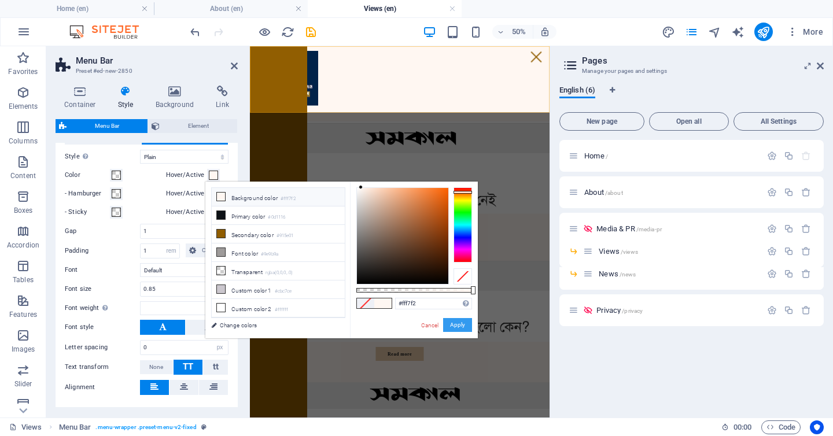
click at [461, 327] on button "Apply" at bounding box center [457, 325] width 29 height 14
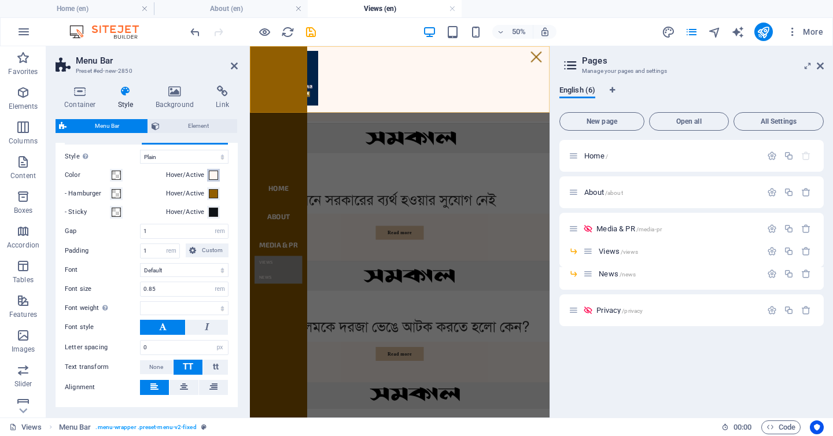
click at [212, 176] on span at bounding box center [213, 175] width 9 height 9
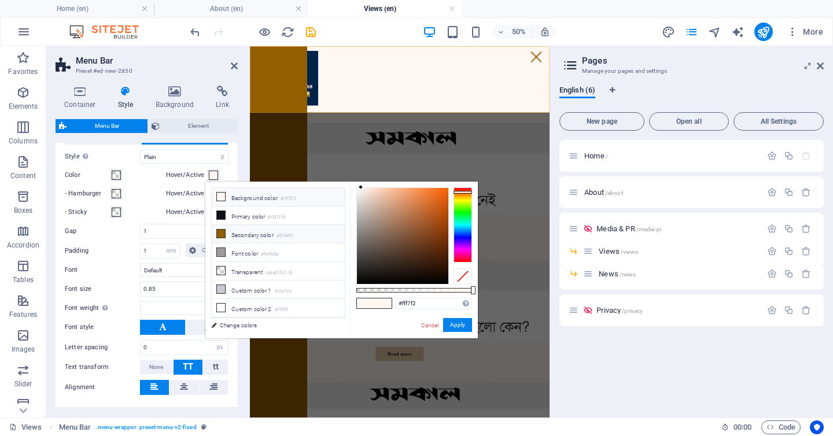
select select
click at [223, 287] on icon at bounding box center [221, 289] width 8 height 8
type input "#cbc7ce"
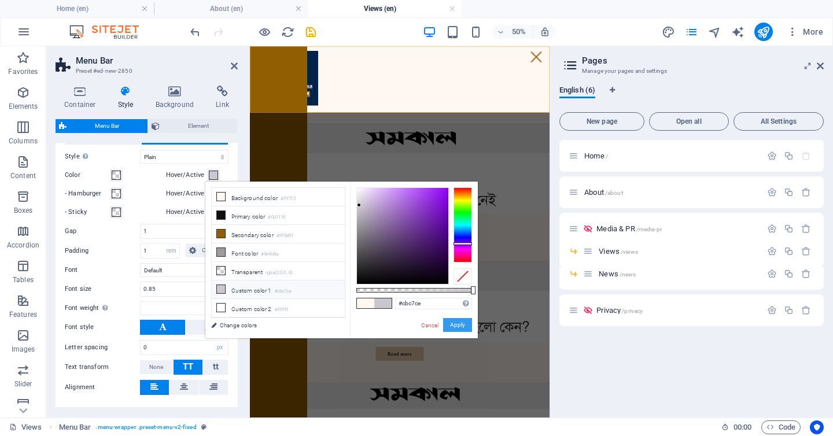
click at [449, 326] on button "Apply" at bounding box center [457, 325] width 29 height 14
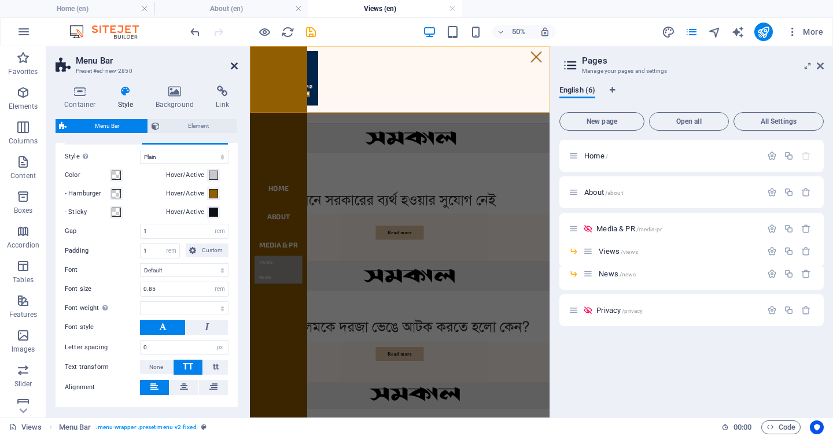
click at [233, 65] on icon at bounding box center [234, 65] width 7 height 9
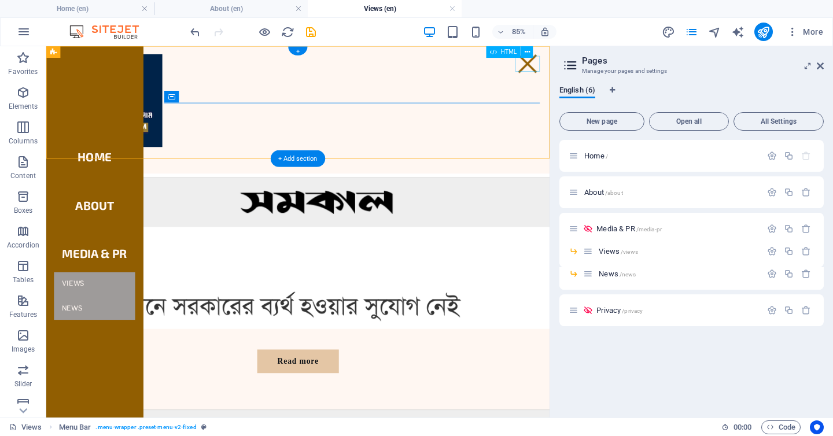
click at [620, 62] on div "Menu" at bounding box center [612, 67] width 29 height 19
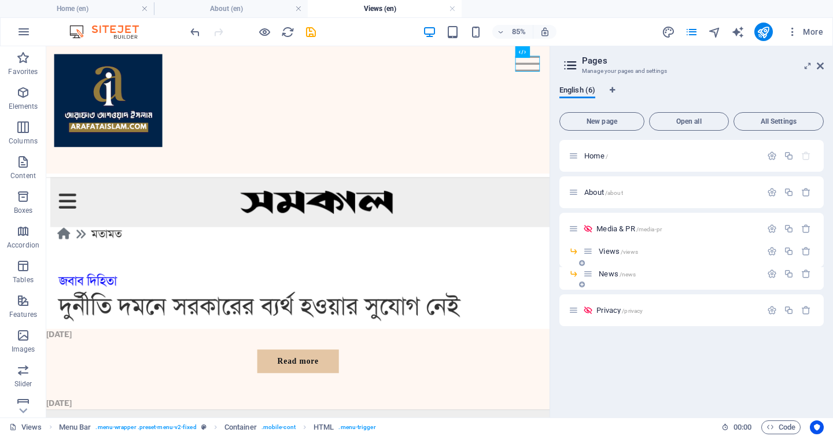
click at [608, 273] on span "News /news" at bounding box center [616, 273] width 37 height 9
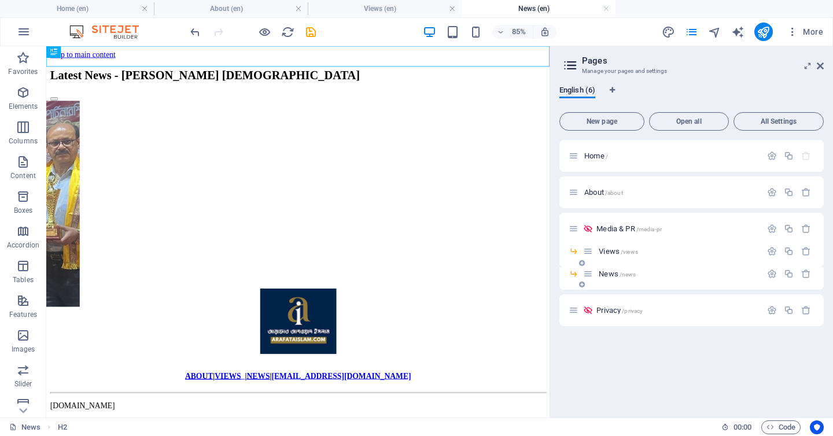
scroll to position [0, 0]
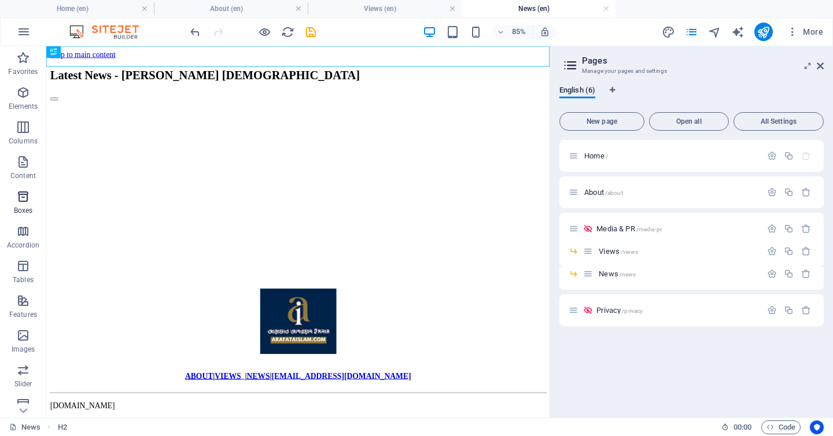
click at [25, 203] on icon "button" at bounding box center [23, 197] width 14 height 14
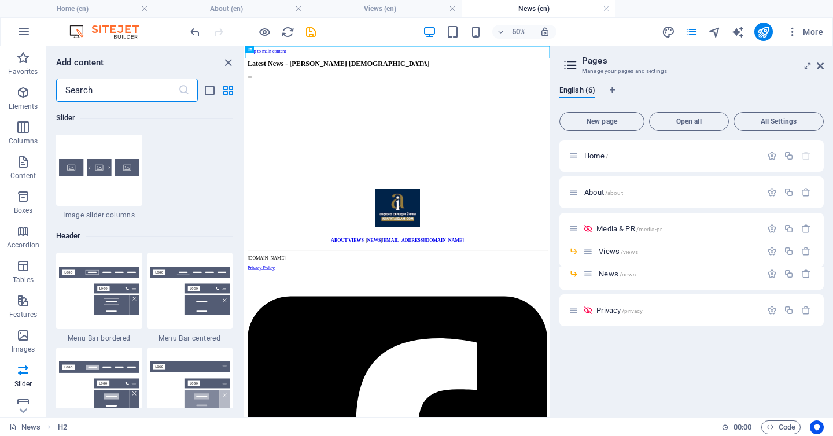
scroll to position [6825, 0]
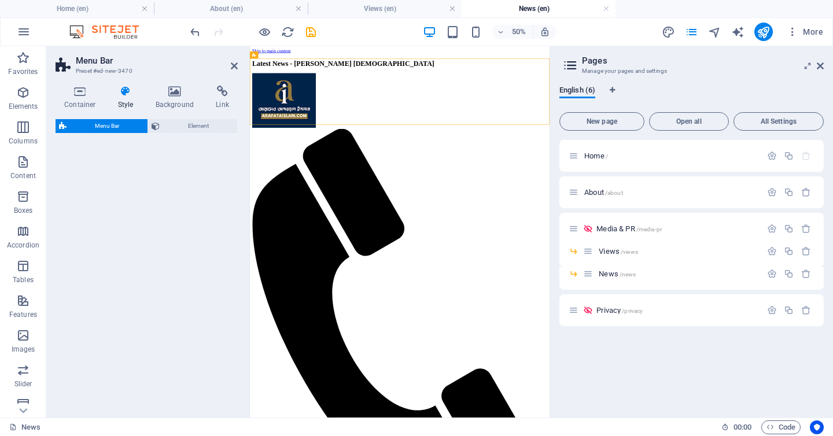
select select "rem"
select select "preset-menu-v2-fixed"
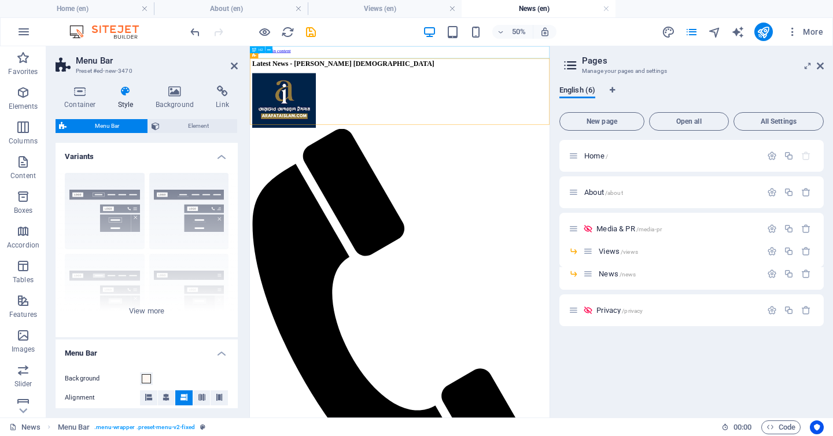
drag, startPoint x: 433, startPoint y: 222, endPoint x: 549, endPoint y: 56, distance: 203.1
click at [549, 73] on div "Latest News - [PERSON_NAME] [DEMOGRAPHIC_DATA]" at bounding box center [549, 81] width 590 height 16
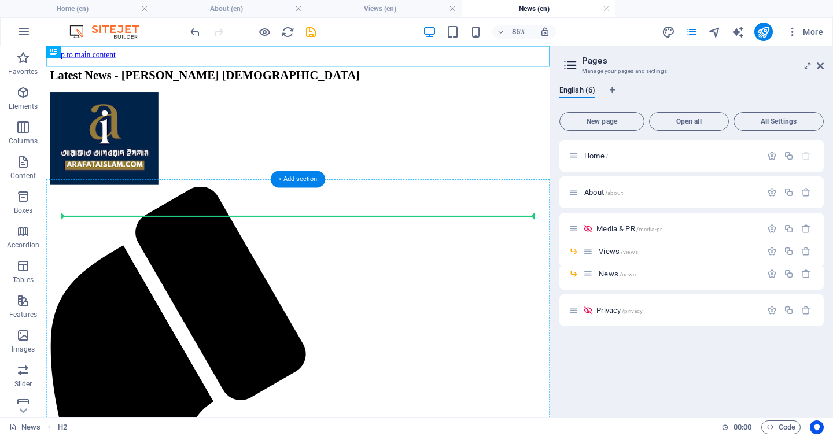
drag, startPoint x: 425, startPoint y: 66, endPoint x: 428, endPoint y: 246, distance: 180.4
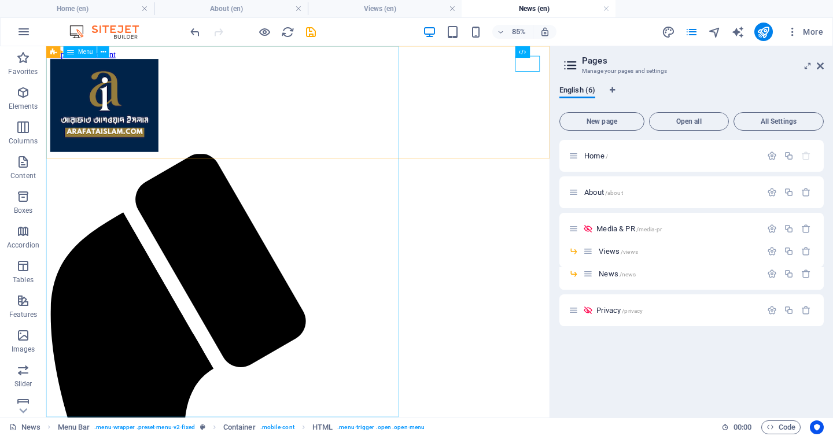
click at [79, 52] on span "Menu" at bounding box center [85, 52] width 15 height 6
select select
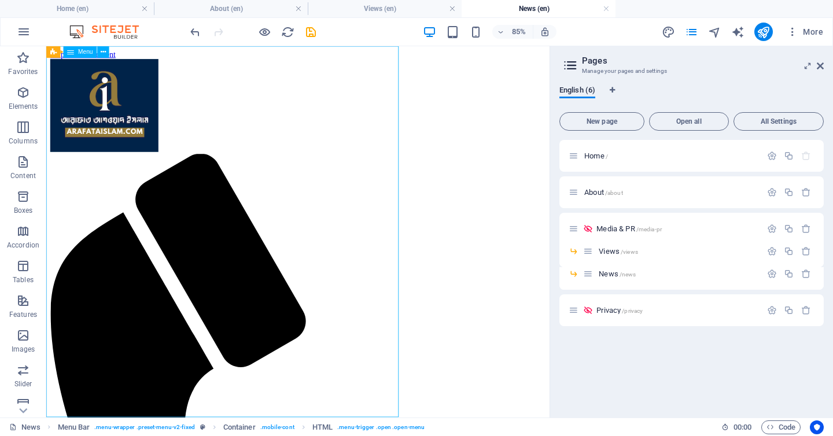
select select
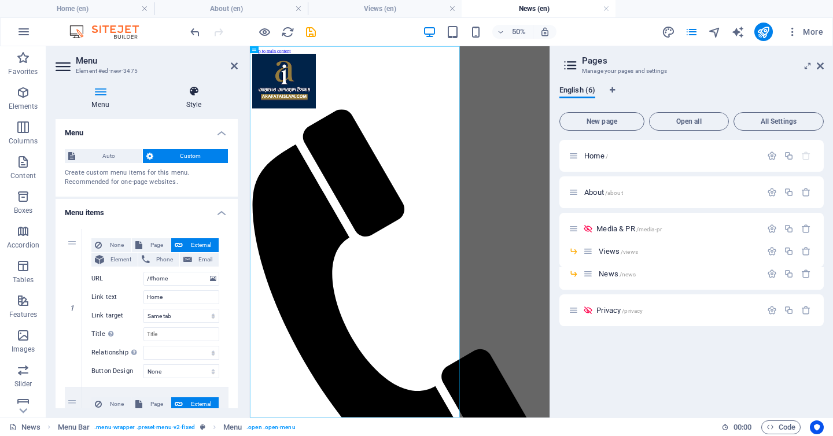
click at [184, 96] on icon at bounding box center [194, 92] width 88 height 12
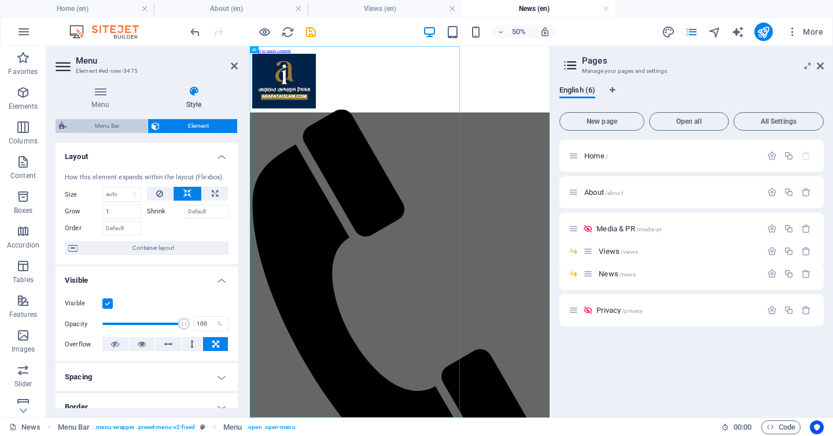
click at [128, 124] on span "Menu Bar" at bounding box center [107, 126] width 74 height 14
select select "rem"
select select "preset-menu-v2-fixed"
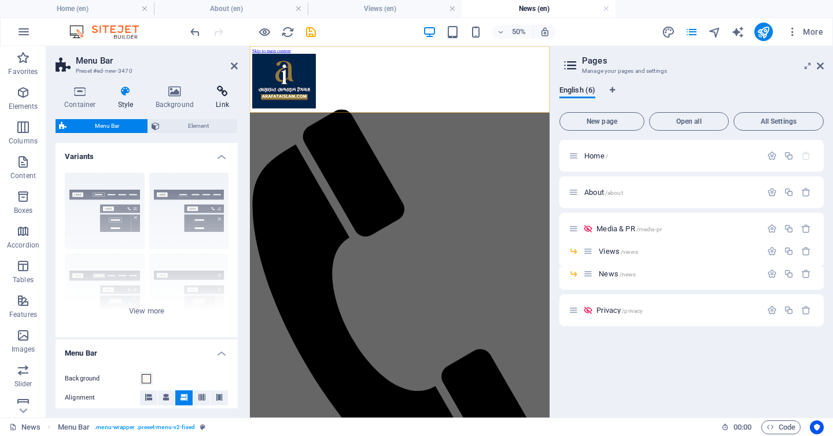
click at [212, 93] on icon at bounding box center [222, 92] width 31 height 12
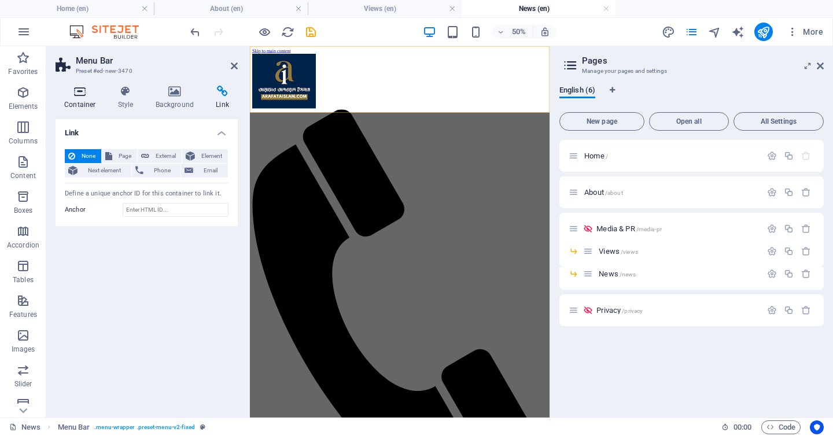
click at [79, 87] on icon at bounding box center [80, 92] width 49 height 12
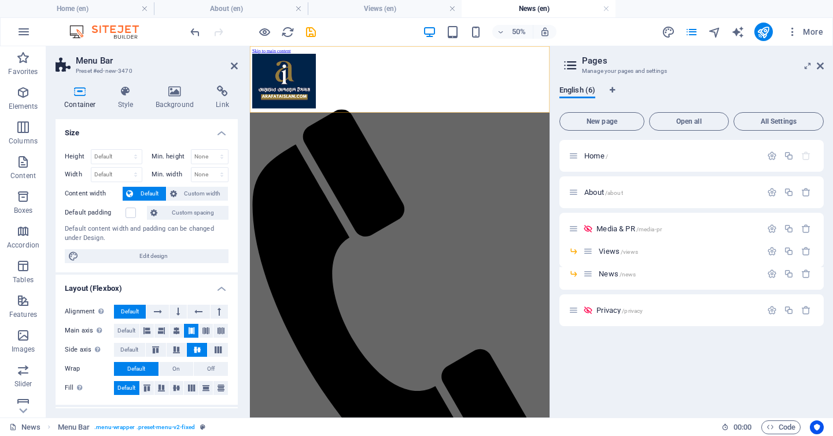
click at [242, 67] on aside "Menu Bar Preset #ed-new-3470 Container Style Background Link Size Height Defaul…" at bounding box center [148, 231] width 204 height 371
click at [236, 67] on icon at bounding box center [234, 65] width 7 height 9
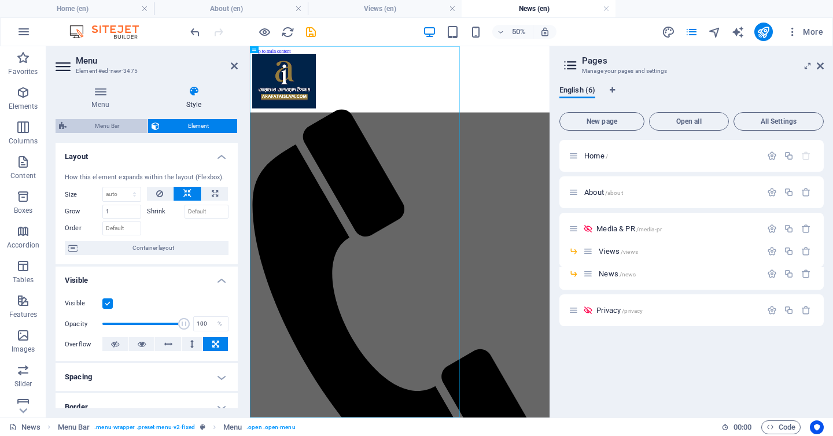
click at [115, 120] on span "Menu Bar" at bounding box center [107, 126] width 74 height 14
select select "rem"
select select "preset-menu-v2-fixed"
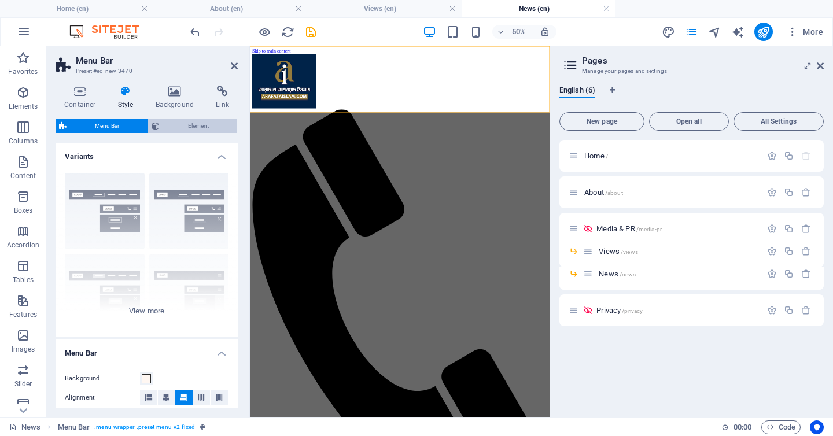
click at [182, 124] on span "Element" at bounding box center [198, 126] width 71 height 14
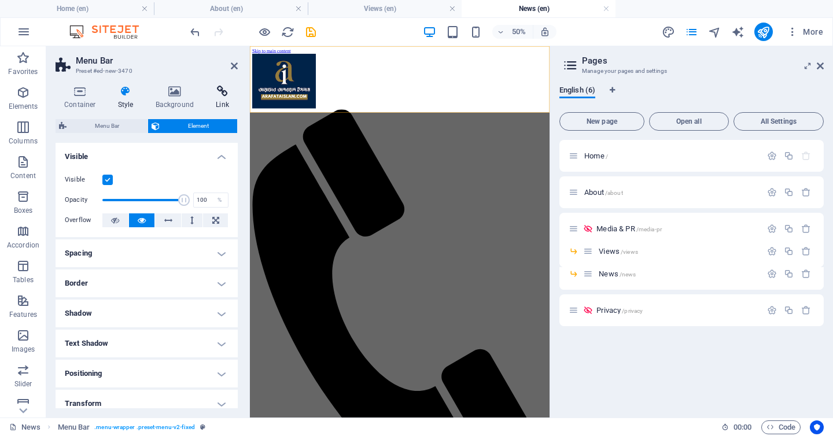
click at [223, 98] on h4 "Link" at bounding box center [222, 98] width 31 height 24
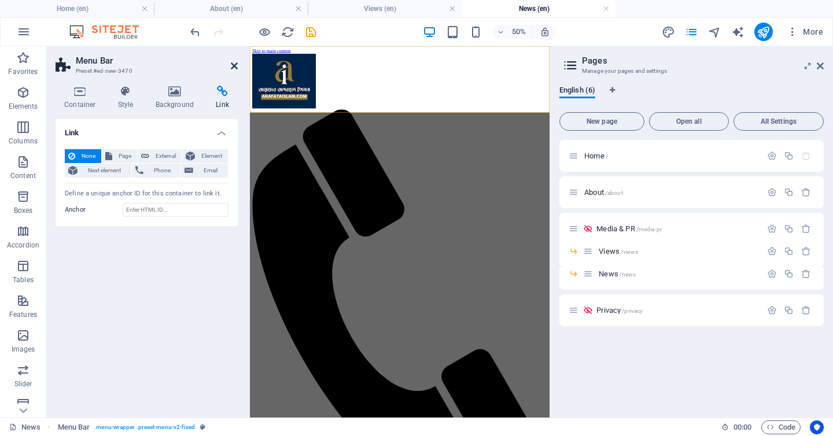
click at [231, 65] on icon at bounding box center [234, 65] width 7 height 9
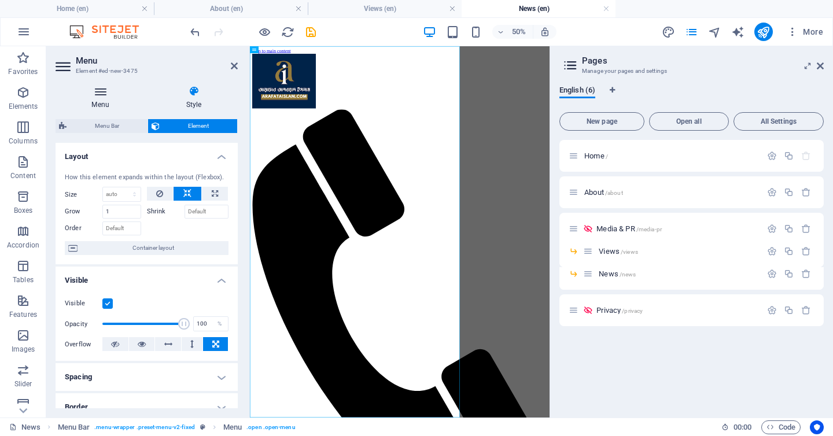
click at [105, 101] on h4 "Menu" at bounding box center [103, 98] width 94 height 24
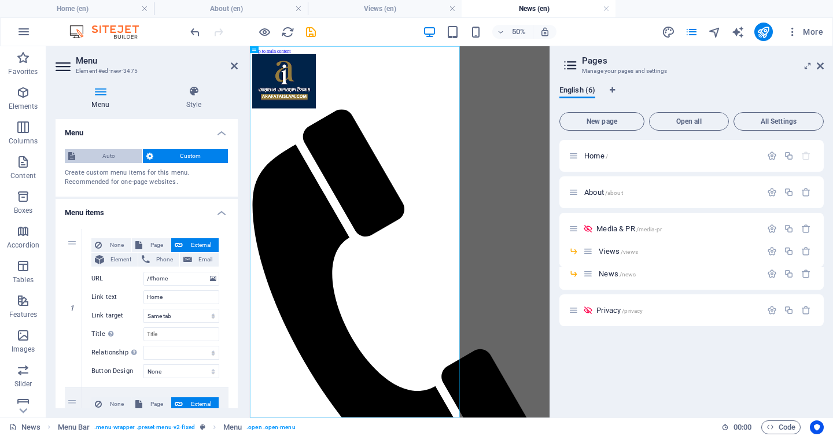
click at [114, 156] on span "Auto" at bounding box center [109, 156] width 60 height 14
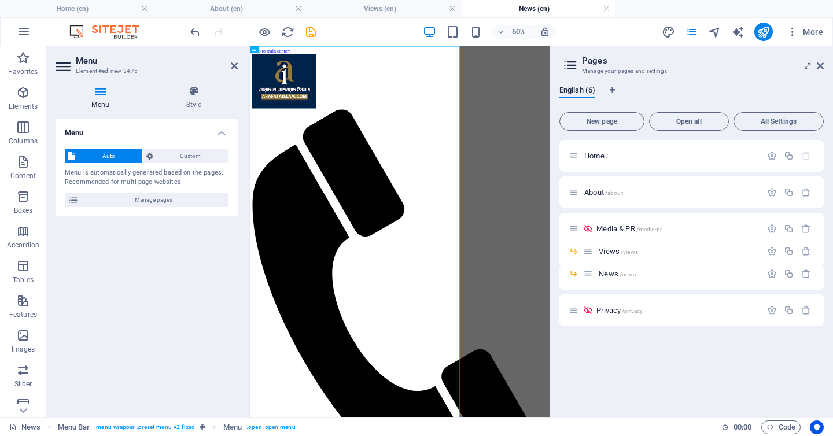
click at [188, 84] on div "Menu Style Menu Auto Custom Menu is automatically generated based on the pages.…" at bounding box center [146, 246] width 201 height 341
click at [190, 91] on icon at bounding box center [194, 92] width 88 height 12
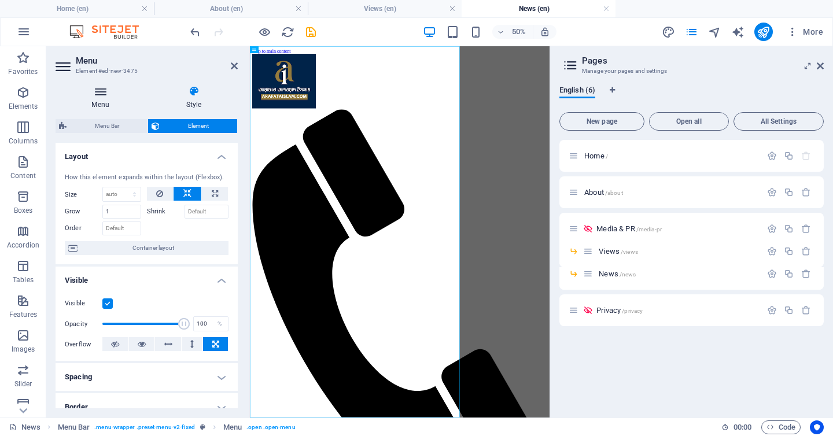
click at [110, 99] on h4 "Menu" at bounding box center [103, 98] width 94 height 24
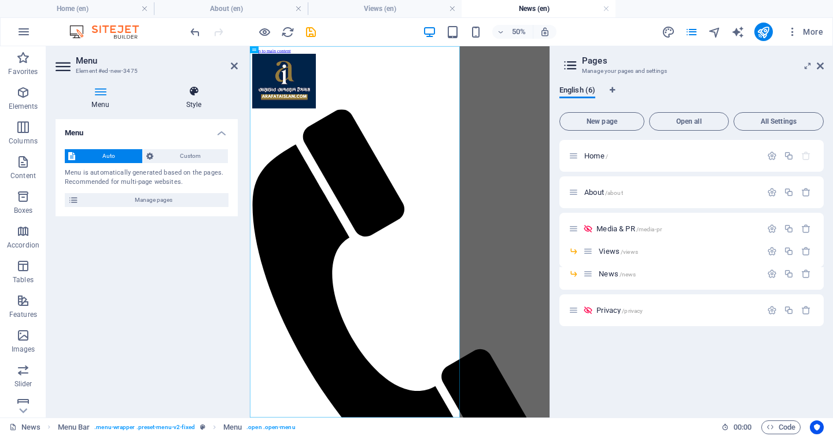
click at [195, 90] on icon at bounding box center [194, 92] width 88 height 12
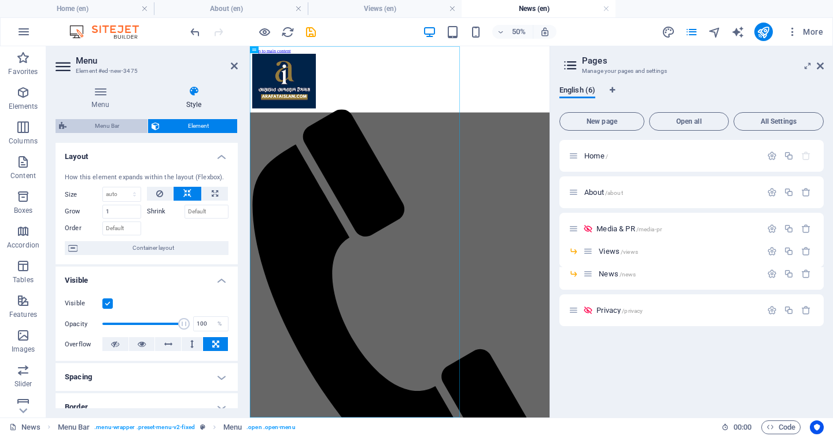
click at [110, 123] on span "Menu Bar" at bounding box center [107, 126] width 74 height 14
select select "rem"
select select "preset-menu-v2-fixed"
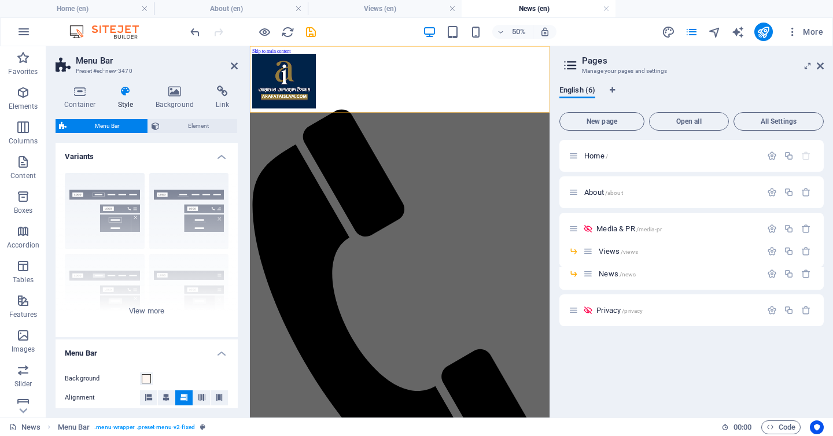
click at [238, 68] on aside "Menu Bar Preset #ed-new-3470 Container Style Background Link Size Height Defaul…" at bounding box center [148, 231] width 204 height 371
click at [236, 65] on icon at bounding box center [234, 65] width 7 height 9
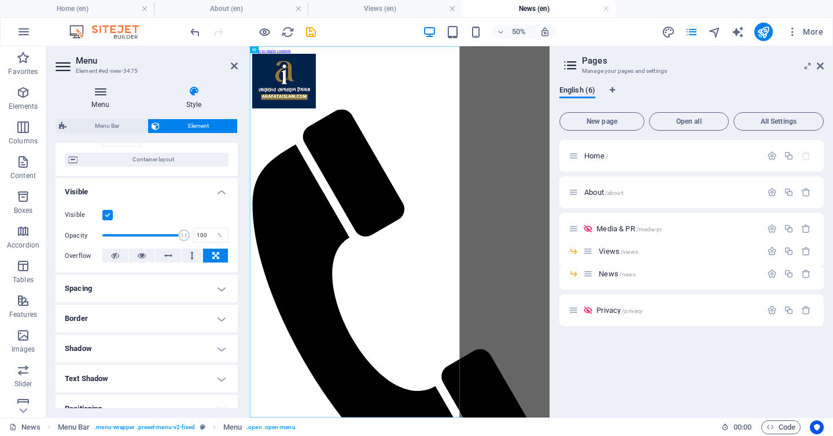
scroll to position [87, 0]
click at [102, 99] on h4 "Menu" at bounding box center [103, 98] width 94 height 24
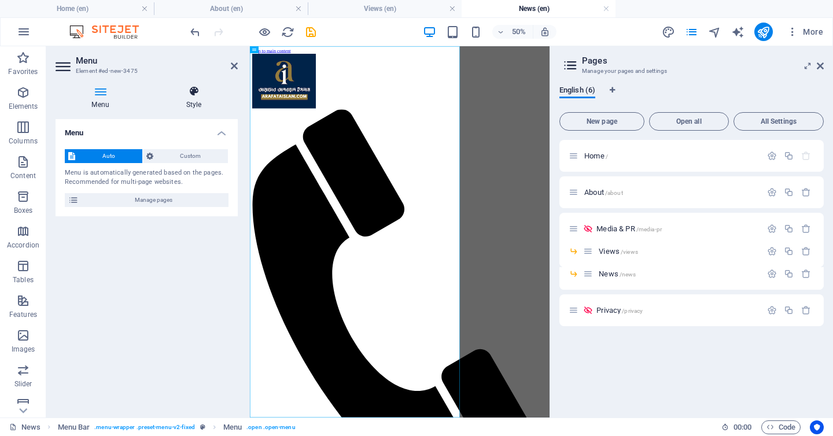
click at [181, 95] on icon at bounding box center [194, 92] width 88 height 12
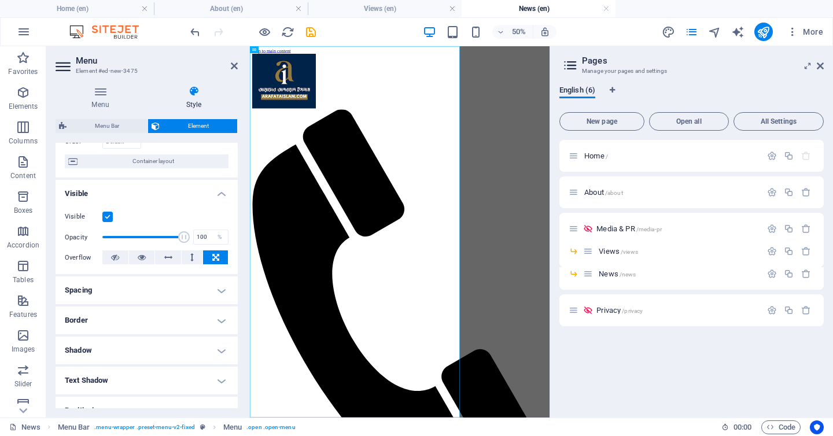
click at [238, 65] on aside "Menu Element #ed-new-3475 Menu Style Menu Auto Custom Menu is automatically gen…" at bounding box center [148, 231] width 204 height 371
click at [236, 65] on icon at bounding box center [234, 65] width 7 height 9
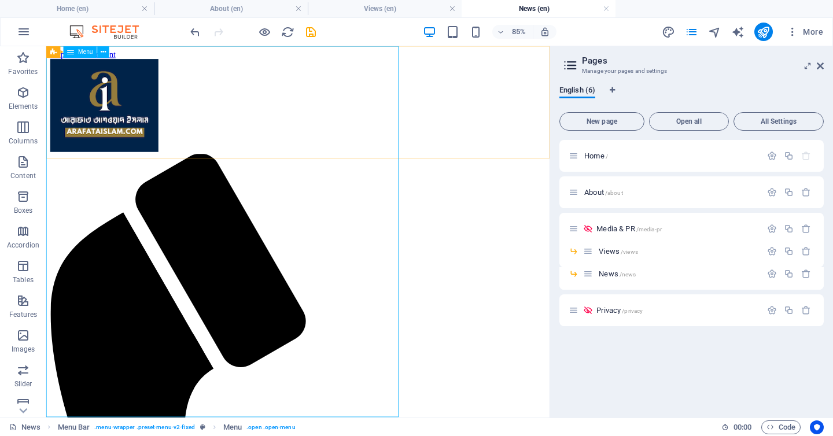
click at [83, 53] on span "Menu" at bounding box center [85, 52] width 15 height 6
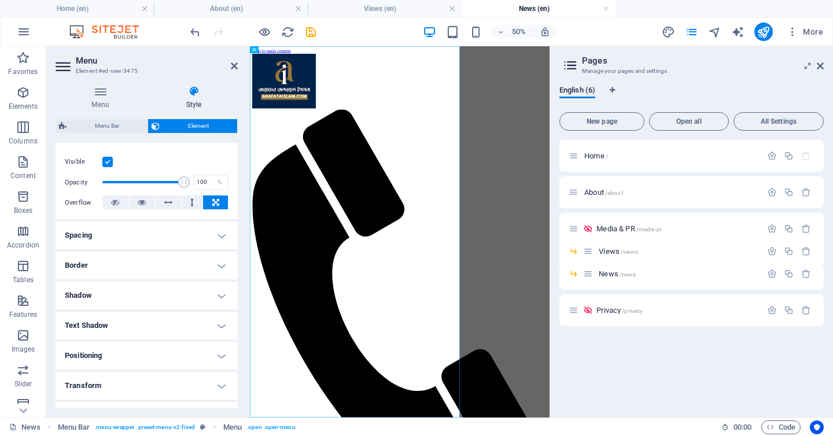
scroll to position [136, 0]
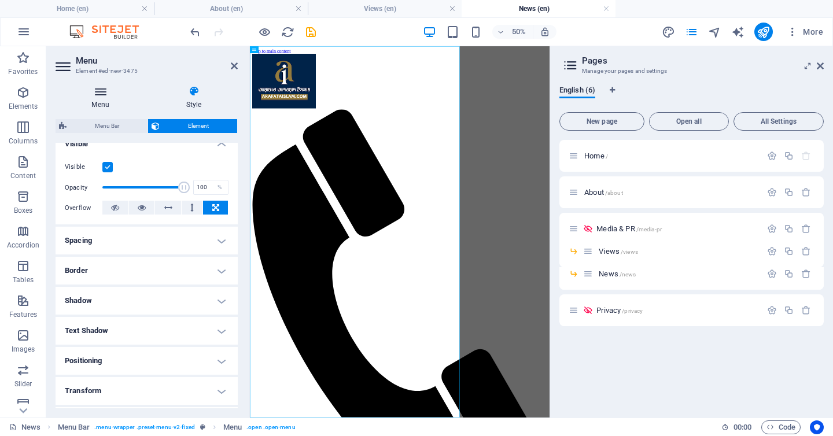
click at [103, 96] on icon at bounding box center [101, 92] width 90 height 12
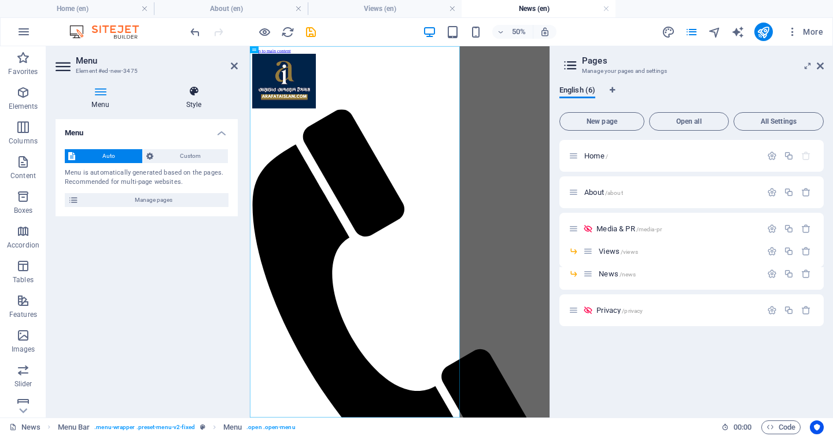
click at [189, 95] on icon at bounding box center [194, 92] width 88 height 12
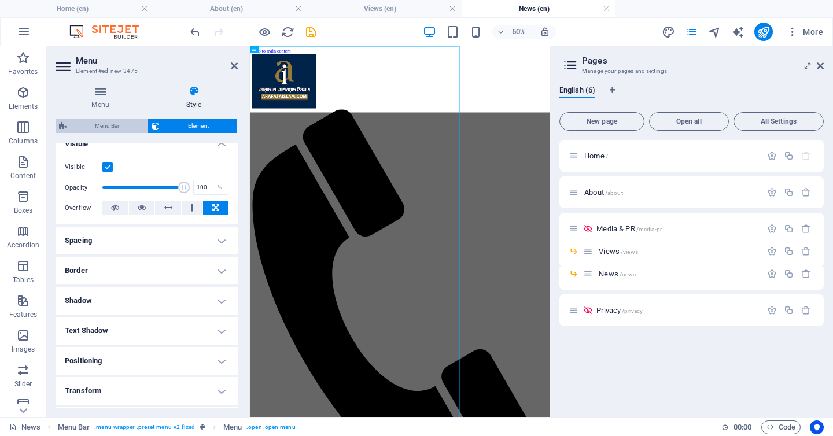
click at [129, 123] on span "Menu Bar" at bounding box center [107, 126] width 74 height 14
select select "rem"
select select "preset-menu-v2-fixed"
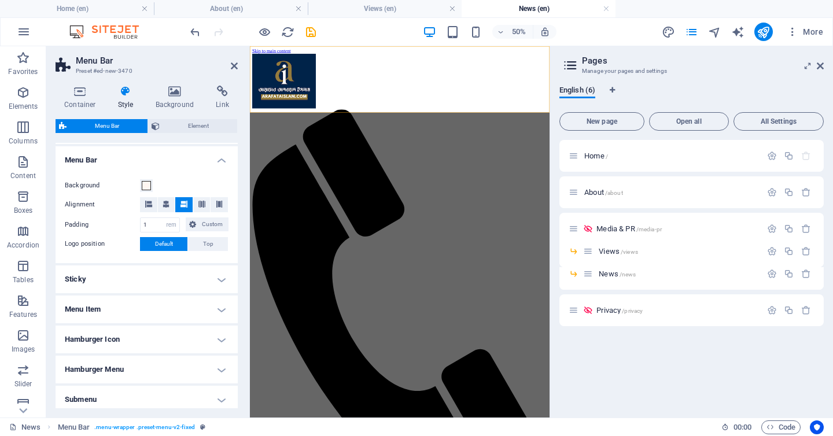
scroll to position [202, 0]
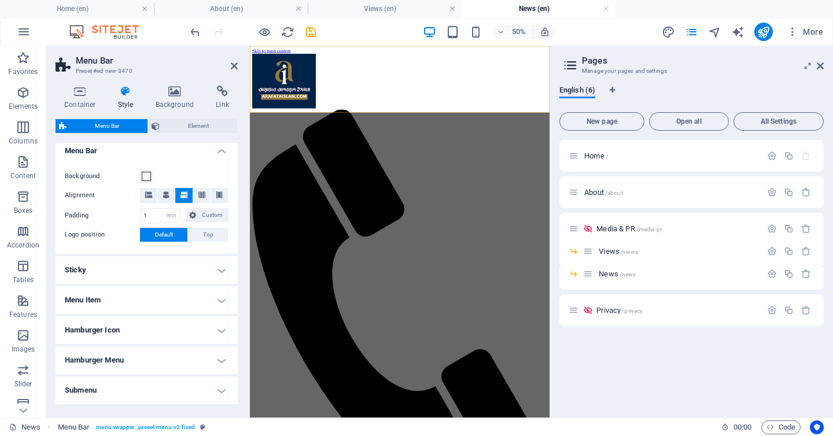
click at [152, 299] on h4 "Menu Item" at bounding box center [147, 300] width 182 height 28
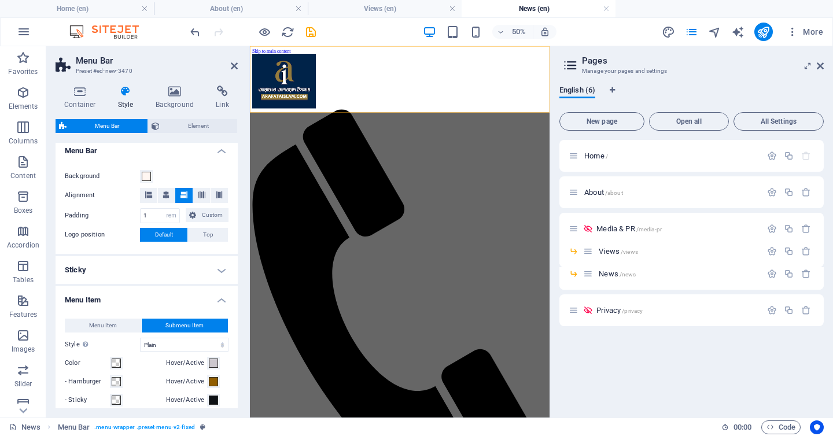
scroll to position [281, 0]
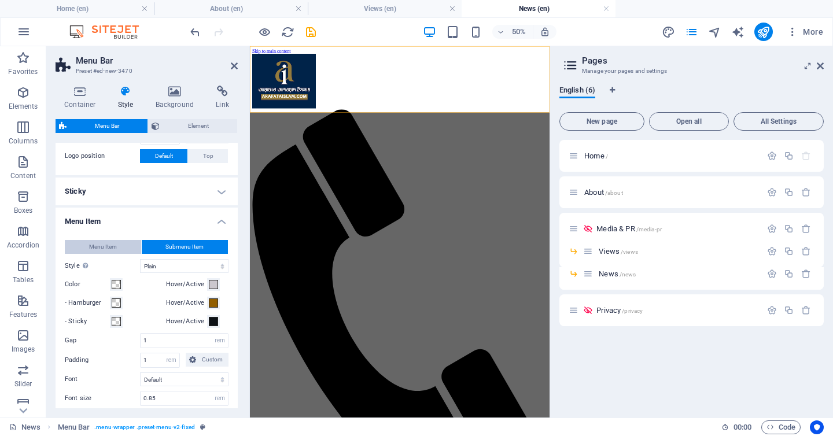
click at [113, 249] on span "Menu Item" at bounding box center [103, 247] width 28 height 14
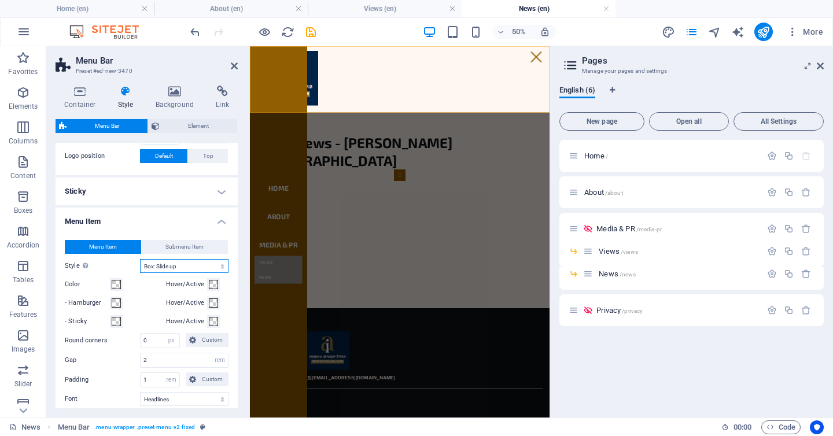
click at [187, 267] on select "Plain Text color Box: Fade Box: Flip vertical Box: Flip horizontal Box: Slide d…" at bounding box center [184, 266] width 88 height 14
select select "hover_text_color"
click at [140, 259] on select "Plain Text color Box: Fade Box: Flip vertical Box: Flip horizontal Box: Slide d…" at bounding box center [184, 266] width 88 height 14
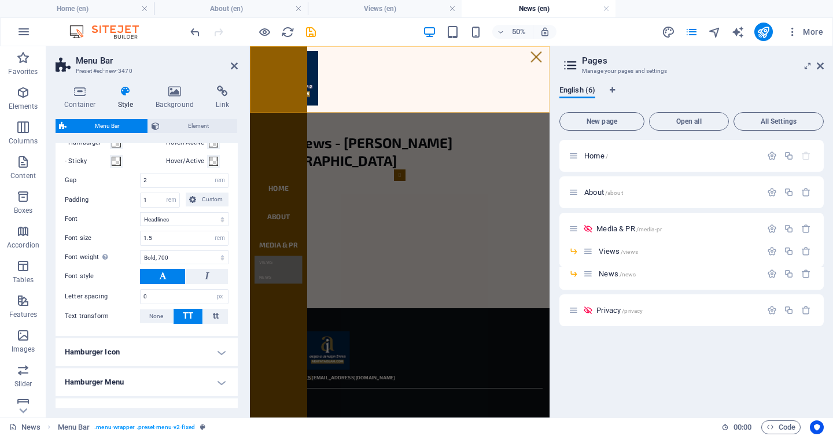
scroll to position [505, 0]
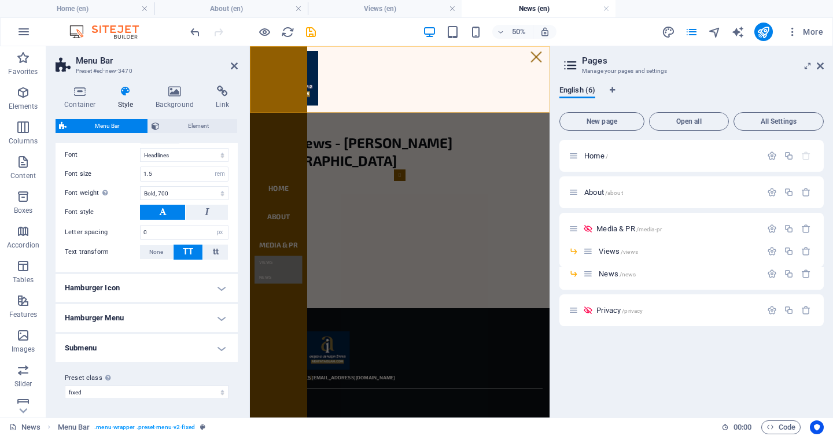
click at [191, 313] on h4 "Hamburger Menu" at bounding box center [147, 318] width 182 height 28
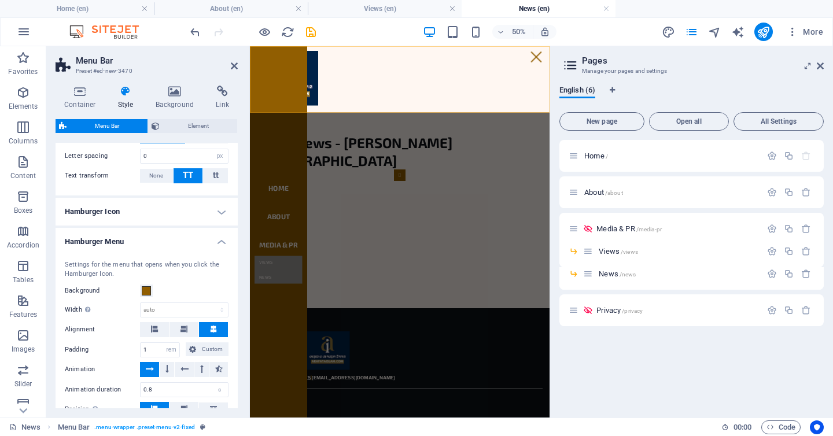
scroll to position [587, 0]
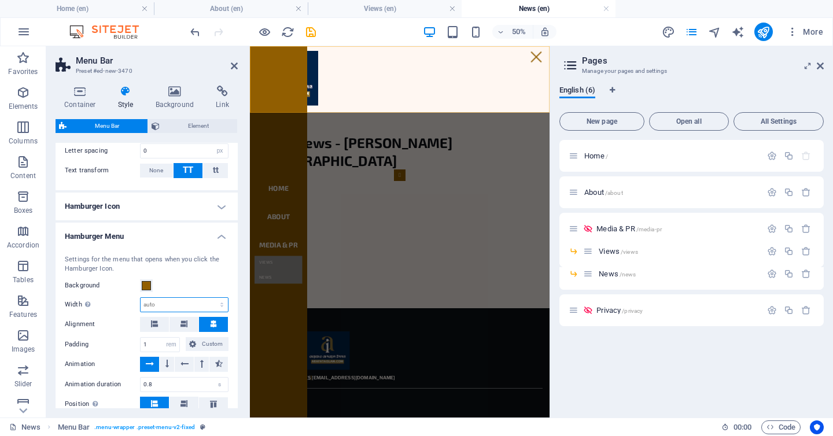
click at [191, 301] on select "auto px rem % vh vw" at bounding box center [183, 305] width 87 height 14
click at [234, 66] on icon at bounding box center [234, 65] width 7 height 9
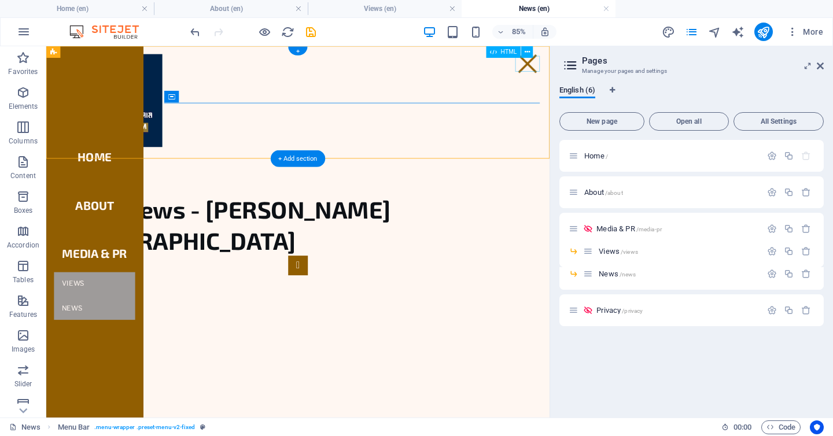
click at [613, 65] on div "Menu" at bounding box center [612, 67] width 29 height 19
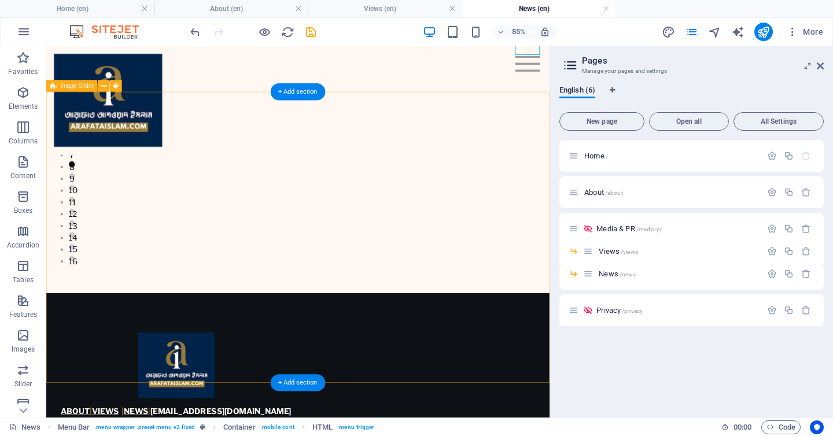
scroll to position [293, 0]
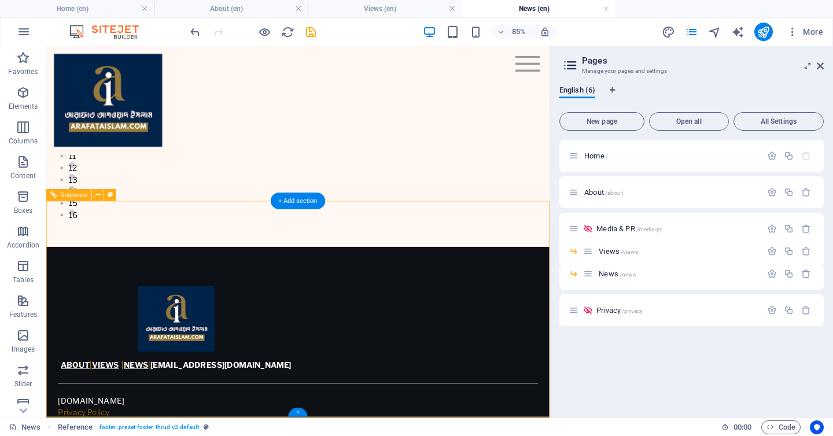
drag, startPoint x: 346, startPoint y: 365, endPoint x: 330, endPoint y: 363, distance: 16.4
click at [329, 415] on div "A BOUT | VIEWS | NEWS | [EMAIL_ADDRESS][DOMAIN_NAME]" at bounding box center [199, 422] width 278 height 14
click at [321, 415] on div "A BOUT | VIEWS | NEWS | [EMAIL_ADDRESS][DOMAIN_NAME]" at bounding box center [199, 422] width 278 height 14
click at [317, 415] on div "A BOUT | VIEWS | NEWS | [EMAIL_ADDRESS][DOMAIN_NAME]" at bounding box center [199, 422] width 278 height 14
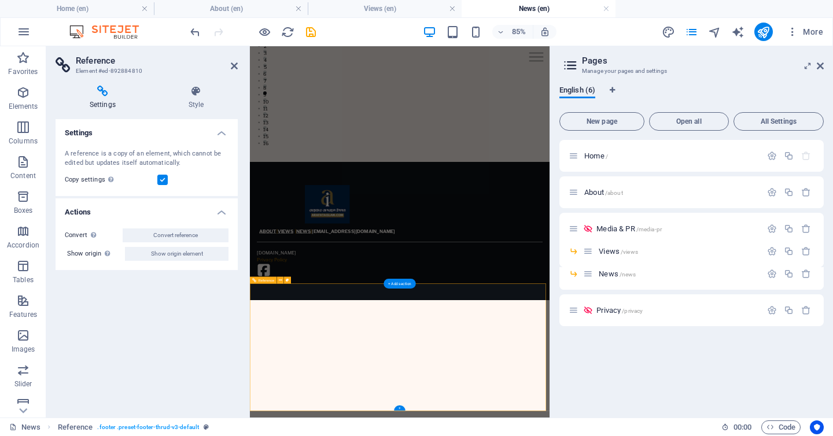
scroll to position [0, 0]
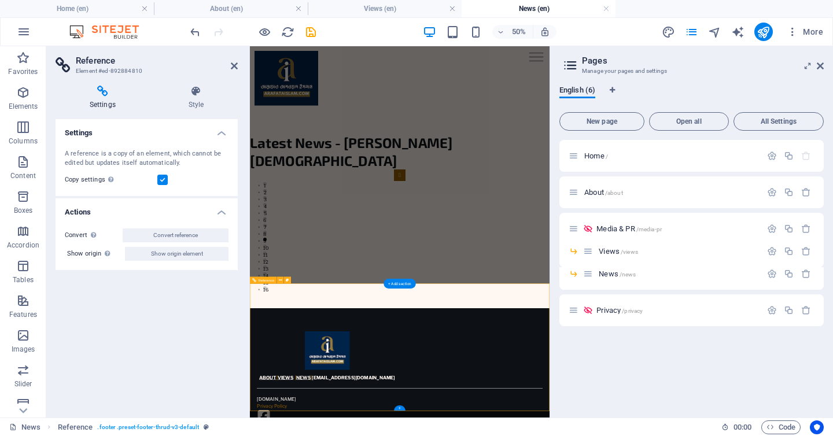
click at [231, 68] on icon at bounding box center [234, 65] width 7 height 9
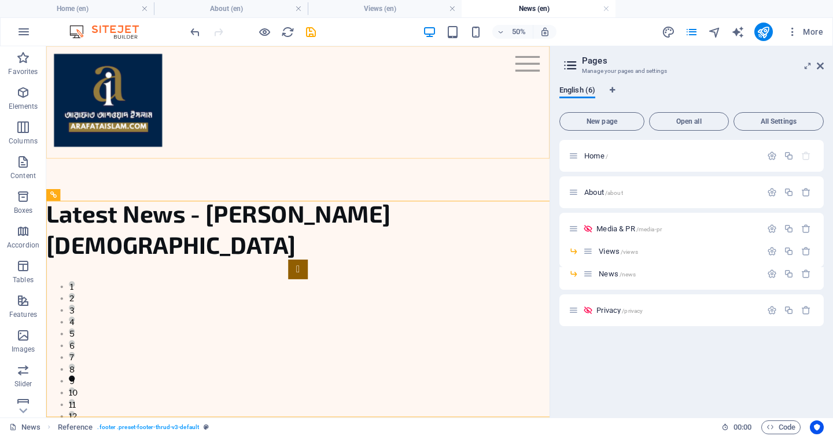
scroll to position [293, 0]
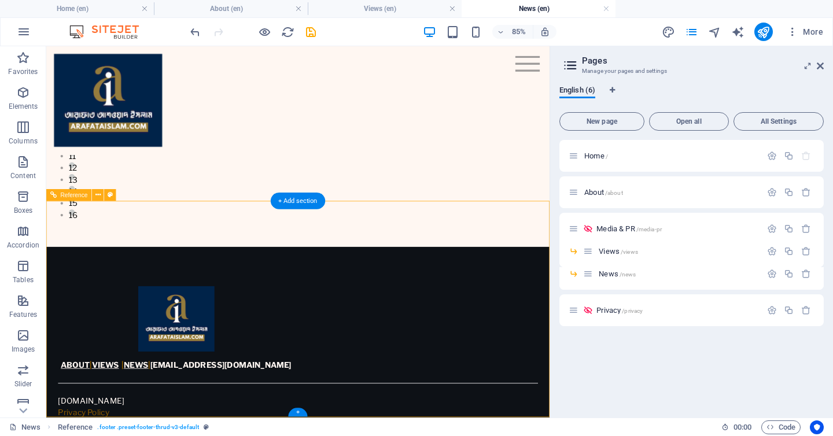
click at [237, 415] on div "A BOUT | VIEWS | NEWS | [EMAIL_ADDRESS][DOMAIN_NAME]" at bounding box center [199, 422] width 278 height 14
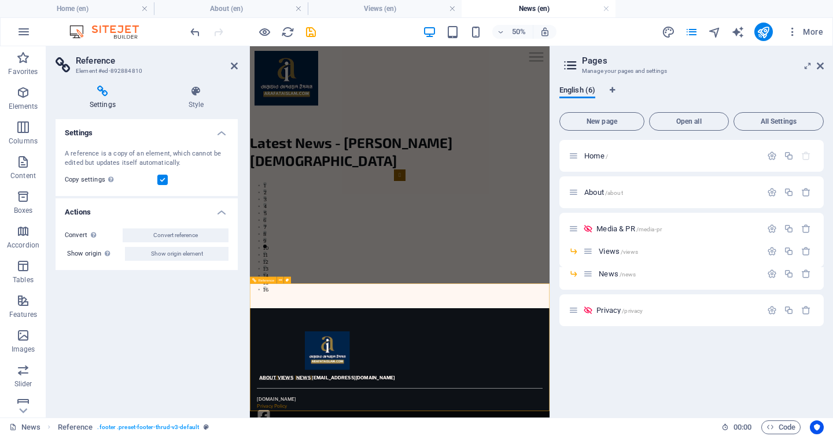
click at [204, 233] on button "Convert reference" at bounding box center [176, 235] width 106 height 14
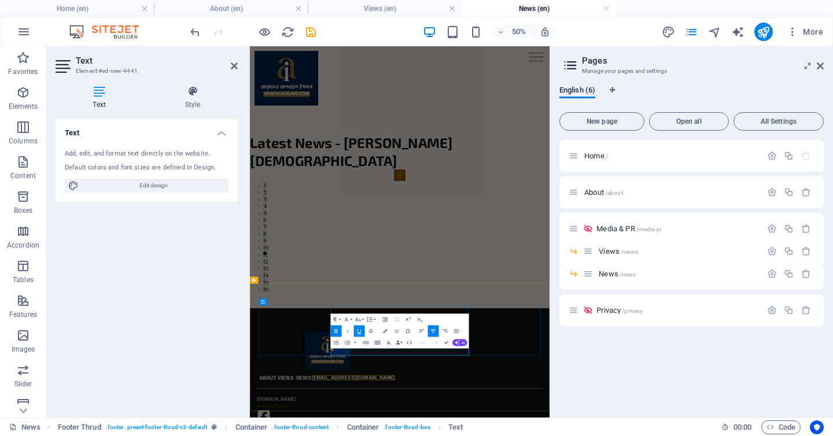
drag, startPoint x: 466, startPoint y: 657, endPoint x: 430, endPoint y: 657, distance: 35.8
drag, startPoint x: 468, startPoint y: 653, endPoint x: 431, endPoint y: 654, distance: 37.0
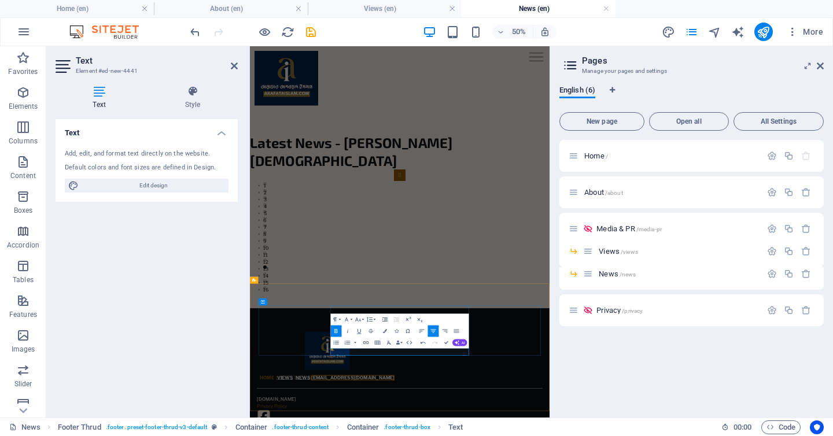
click at [368, 342] on icon "button" at bounding box center [366, 342] width 7 height 7
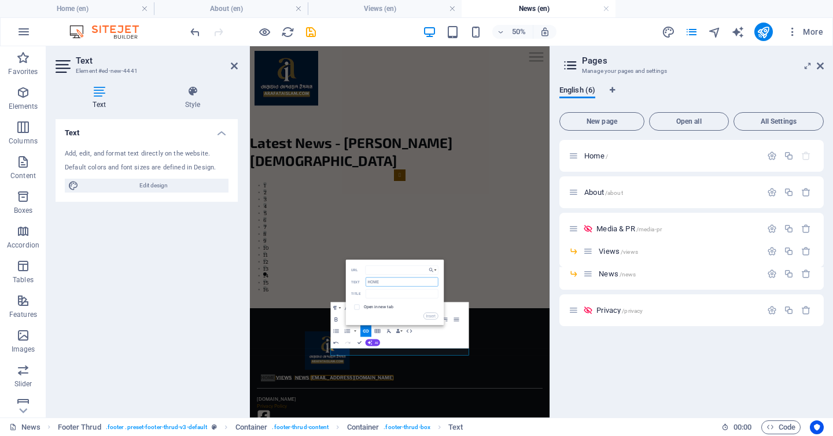
click at [376, 282] on input "HOME" at bounding box center [401, 281] width 72 height 9
click at [379, 273] on input "URL" at bounding box center [401, 269] width 73 height 9
click at [433, 267] on icon "button" at bounding box center [431, 270] width 6 height 7
click at [417, 282] on p "Home (en)" at bounding box center [408, 280] width 27 height 9
click at [369, 295] on input "text" at bounding box center [401, 293] width 72 height 9
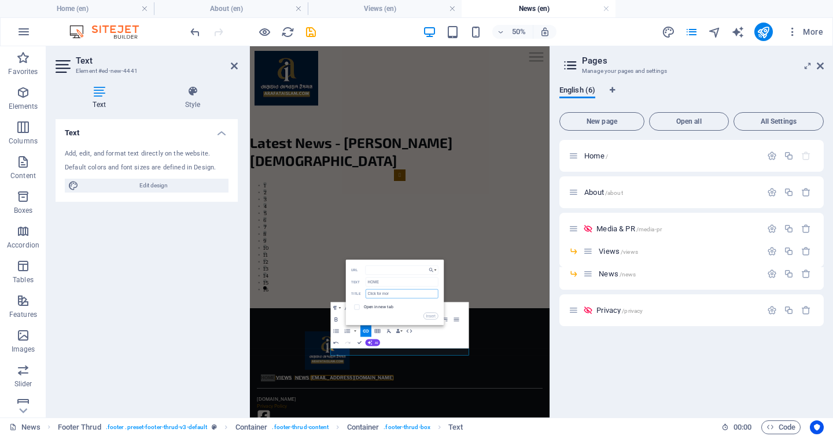
type input "Click for more"
click at [434, 316] on button "Insert" at bounding box center [430, 315] width 14 height 7
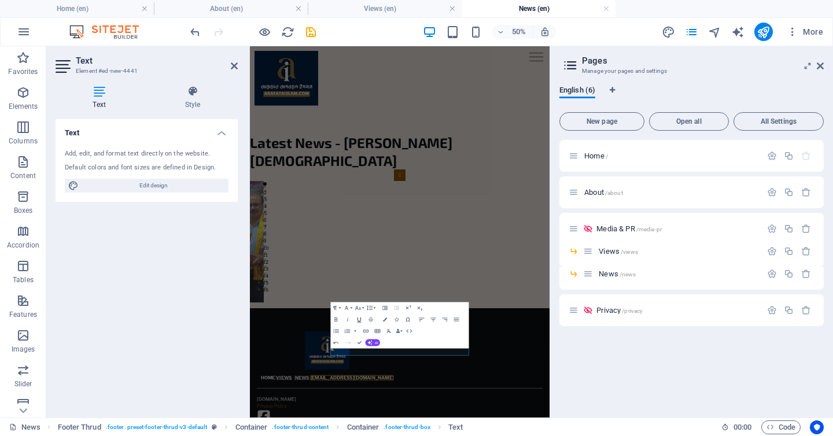
click at [358, 319] on icon "button" at bounding box center [359, 319] width 7 height 7
drag, startPoint x: 511, startPoint y: 655, endPoint x: 477, endPoint y: 654, distance: 33.5
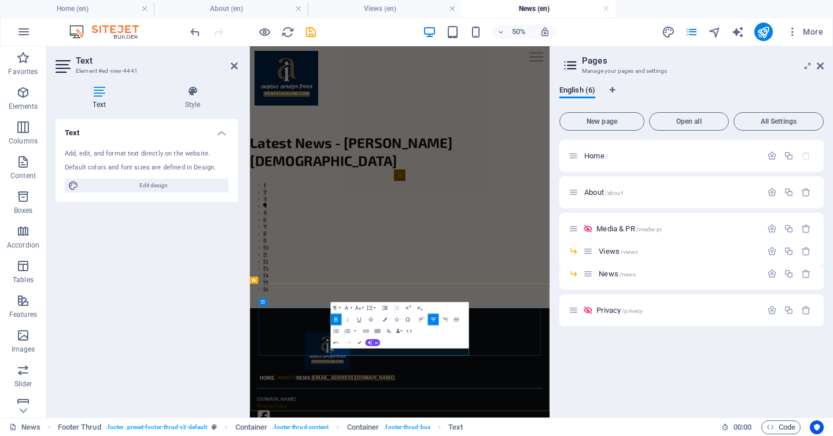
drag, startPoint x: 509, startPoint y: 660, endPoint x: 476, endPoint y: 660, distance: 33.0
type input "ABOUT"
click at [367, 331] on icon "button" at bounding box center [366, 330] width 7 height 7
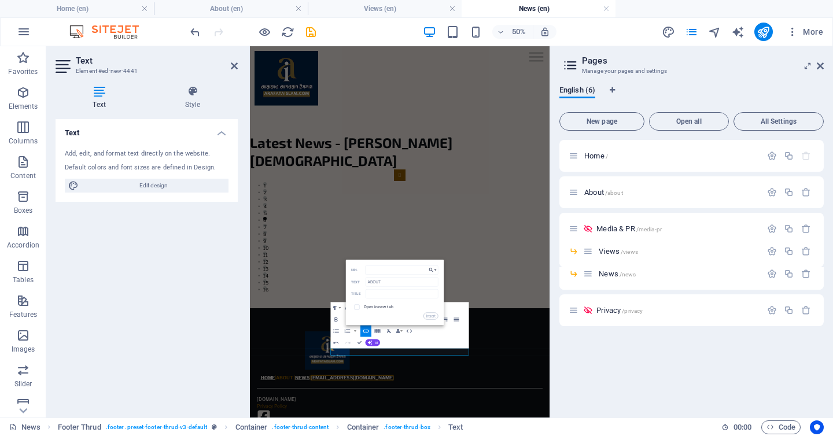
click at [437, 266] on button "Choose Link" at bounding box center [432, 269] width 11 height 9
click at [422, 288] on link "About (en)" at bounding box center [413, 288] width 49 height 9
click at [398, 288] on div "URL ABOUT Text Title Open in new tab Insert" at bounding box center [394, 292] width 87 height 54
click at [394, 292] on input "text" at bounding box center [401, 293] width 72 height 9
type input "Click for more"
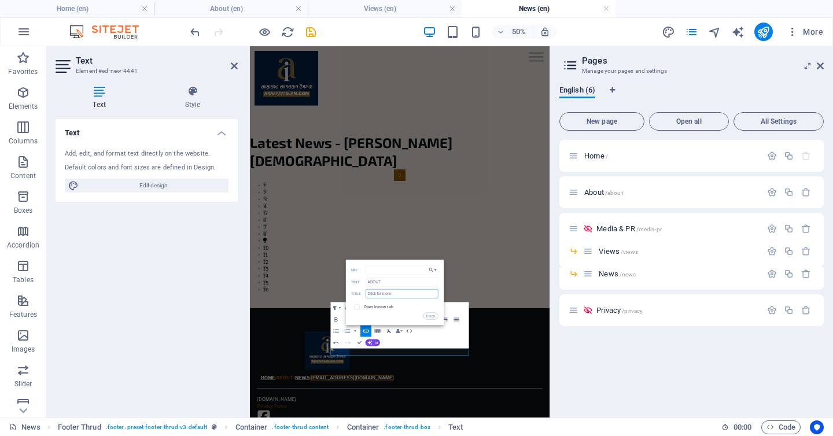
click at [393, 296] on input "Click for more" at bounding box center [401, 293] width 72 height 9
click at [432, 317] on button "Insert" at bounding box center [430, 315] width 14 height 7
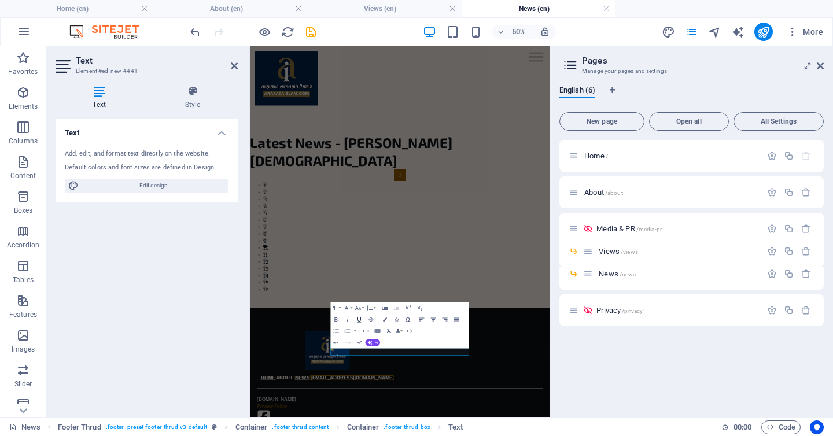
click at [357, 320] on icon "button" at bounding box center [359, 319] width 7 height 7
drag, startPoint x: 553, startPoint y: 659, endPoint x: 520, endPoint y: 673, distance: 35.8
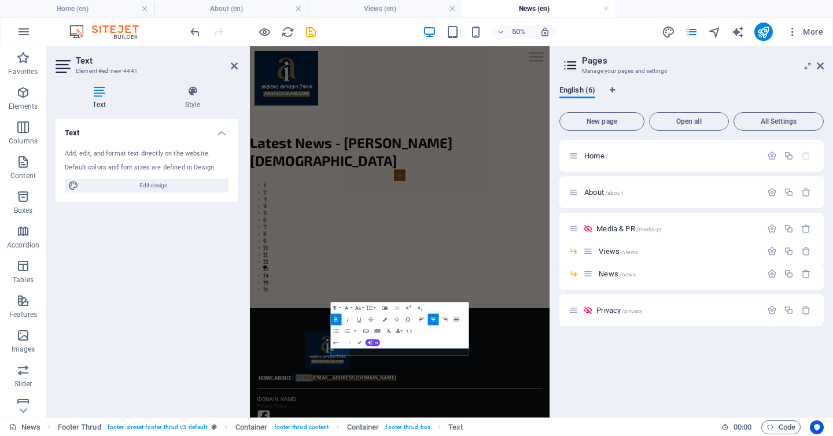
type input "VIEWS"
click at [364, 329] on icon "button" at bounding box center [366, 330] width 7 height 7
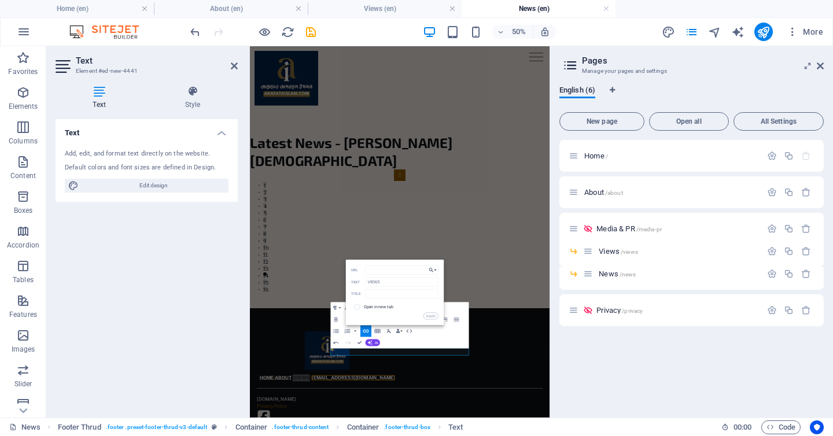
click at [436, 270] on button "Choose Link" at bounding box center [432, 269] width 11 height 9
click at [420, 305] on p "Views (en)" at bounding box center [408, 306] width 27 height 9
click at [397, 293] on input "text" at bounding box center [401, 293] width 72 height 9
paste input "Click for more"
type input "Click for more"
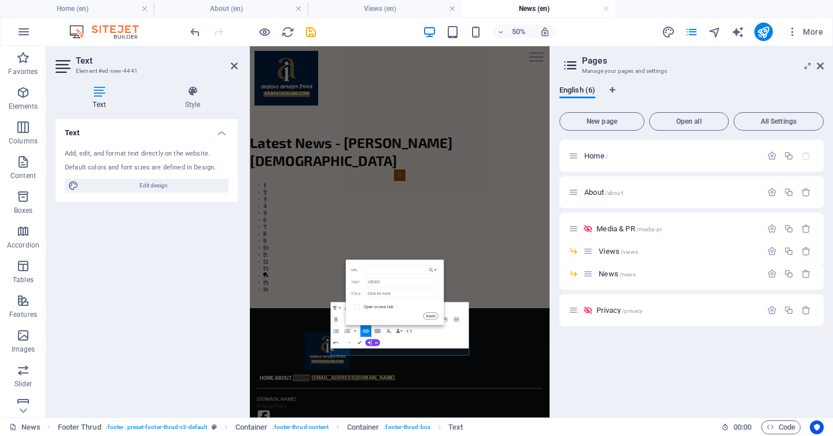
click at [434, 315] on button "Insert" at bounding box center [430, 315] width 14 height 7
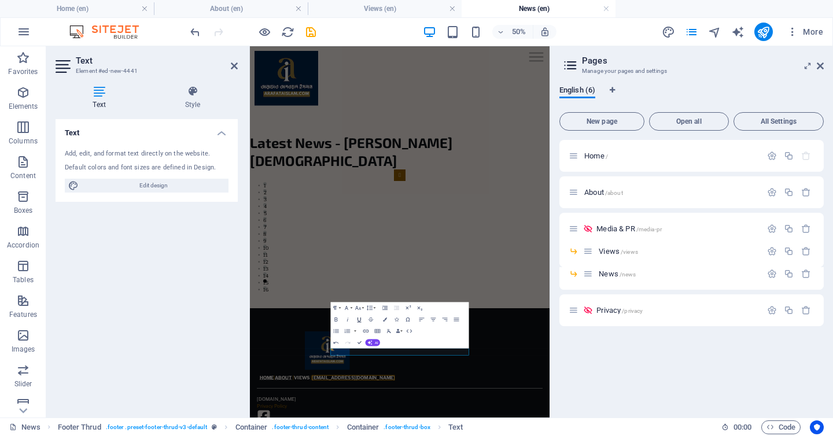
click at [358, 320] on icon "button" at bounding box center [359, 319] width 7 height 7
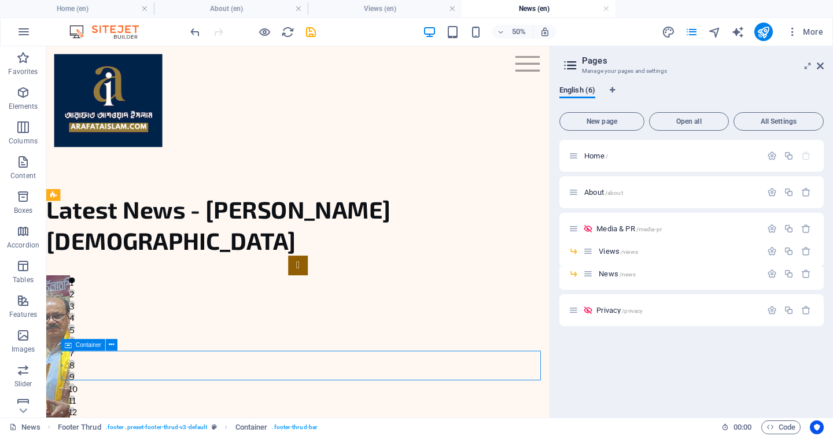
scroll to position [293, 0]
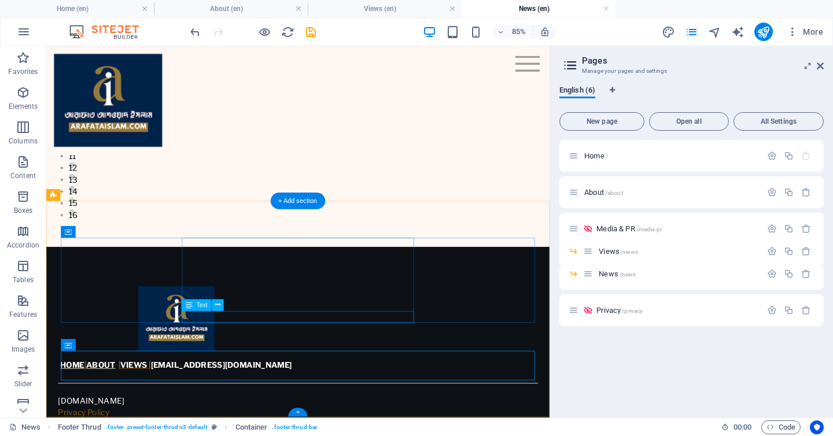
click at [338, 415] on div "HOME | ABOUT | VIEWS | mail@arafataislam.com" at bounding box center [199, 422] width 278 height 14
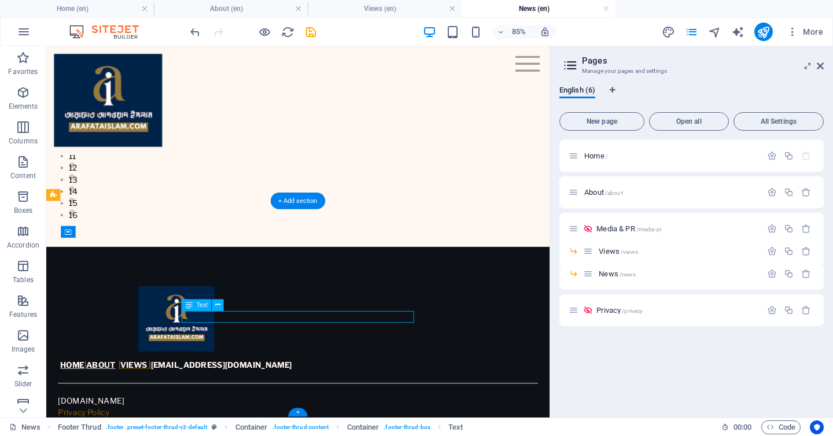
click at [338, 415] on div "HOME | ABOUT | VIEWS | mail@arafataislam.com" at bounding box center [199, 422] width 278 height 14
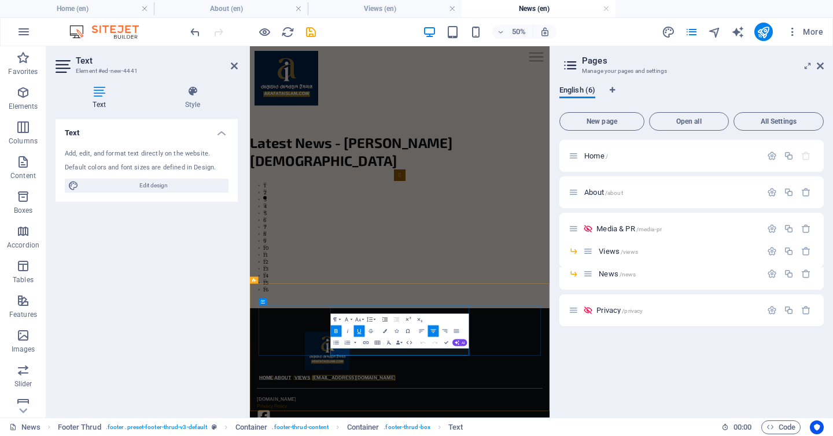
drag, startPoint x: 557, startPoint y: 659, endPoint x: 519, endPoint y: 659, distance: 37.6
drag, startPoint x: 506, startPoint y: 659, endPoint x: 475, endPoint y: 657, distance: 31.8
drag, startPoint x: 429, startPoint y: 659, endPoint x: 464, endPoint y: 661, distance: 35.3
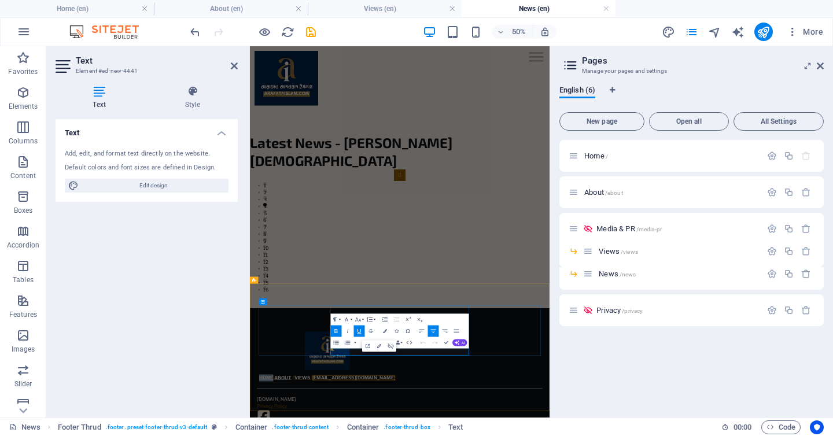
click at [364, 332] on button "Underline" at bounding box center [359, 331] width 11 height 12
drag, startPoint x: 509, startPoint y: 656, endPoint x: 477, endPoint y: 656, distance: 31.8
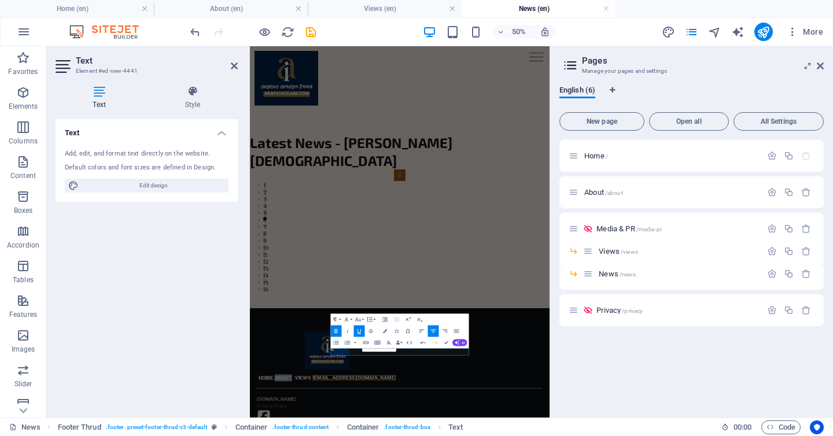
click at [363, 329] on button "Underline" at bounding box center [359, 331] width 11 height 12
drag, startPoint x: 554, startPoint y: 660, endPoint x: 522, endPoint y: 657, distance: 32.5
click at [360, 328] on icon "button" at bounding box center [359, 330] width 7 height 7
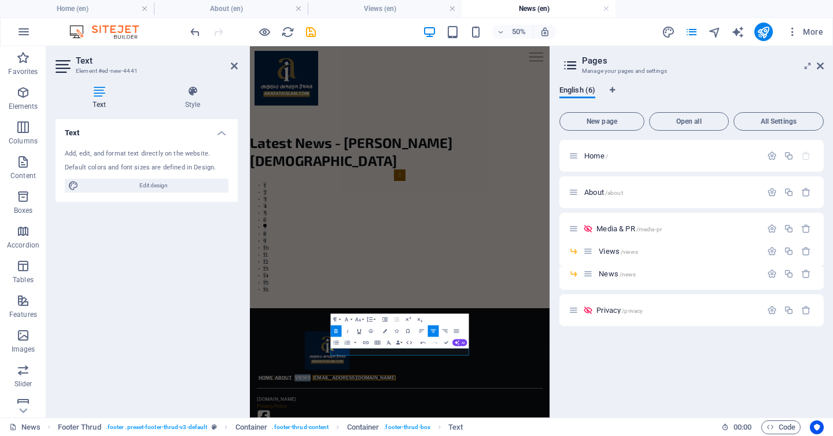
click at [360, 328] on icon "button" at bounding box center [359, 330] width 7 height 7
click at [242, 67] on aside "Text Element #ed-new-4441 Text Style Text Add, edit, and format text directly o…" at bounding box center [148, 231] width 204 height 371
click at [239, 68] on aside "Text Element #ed-new-4441 Text Style Text Add, edit, and format text directly o…" at bounding box center [148, 231] width 204 height 371
click at [232, 67] on icon at bounding box center [234, 65] width 7 height 9
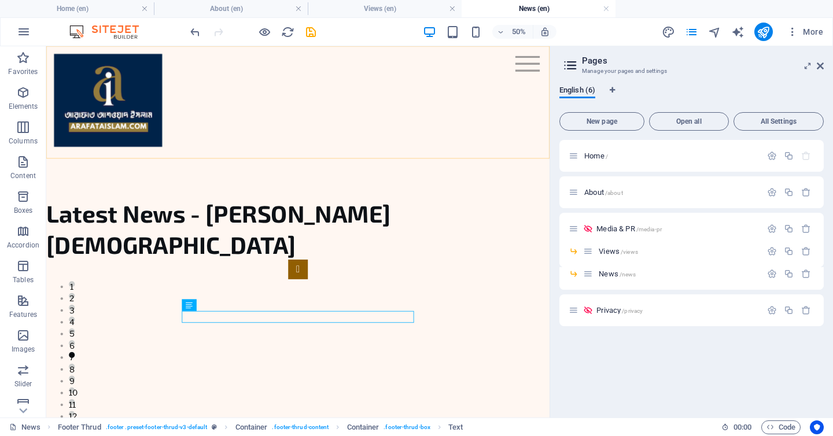
scroll to position [293, 0]
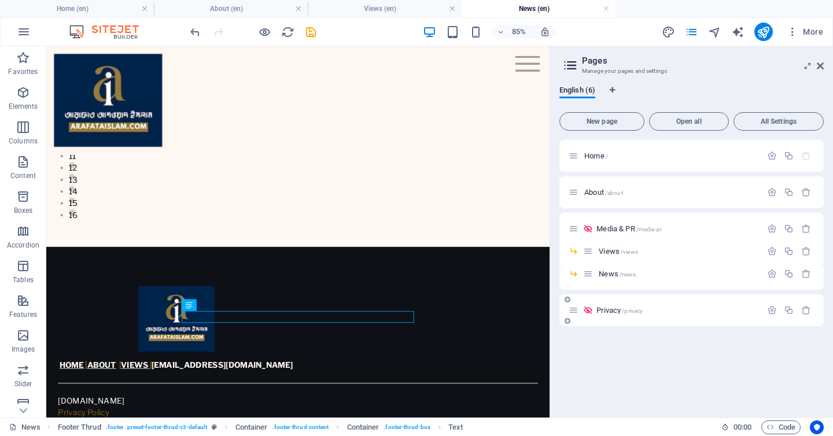
click at [622, 308] on span "/privacy" at bounding box center [632, 311] width 21 height 6
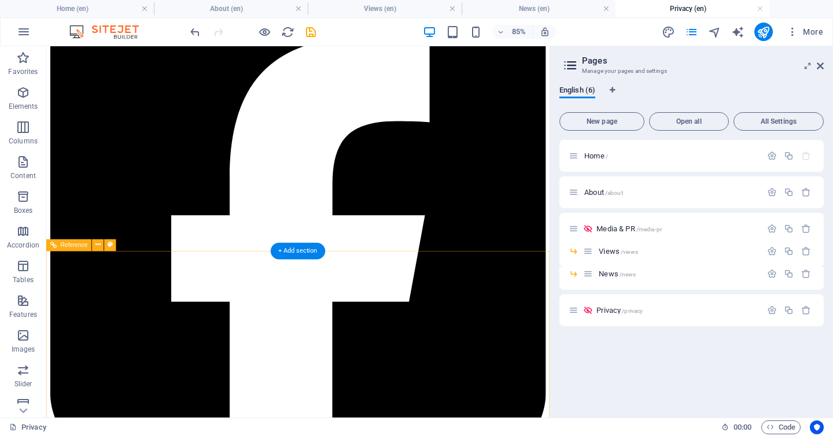
scroll to position [2971, 0]
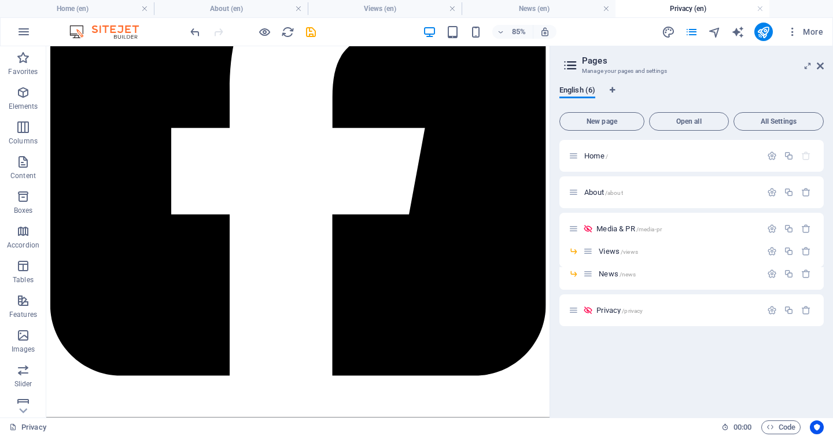
click at [595, 175] on div "Home / About /about Media & PR /media-pr Views /views News /news Privacy /priva…" at bounding box center [691, 233] width 264 height 186
click at [596, 183] on div "About /about" at bounding box center [691, 192] width 264 height 32
click at [613, 252] on span "Views /views" at bounding box center [617, 251] width 39 height 9
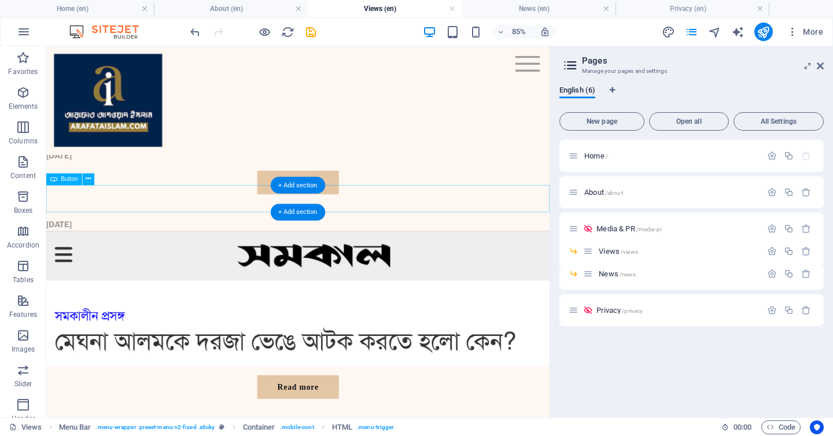
scroll to position [204, 0]
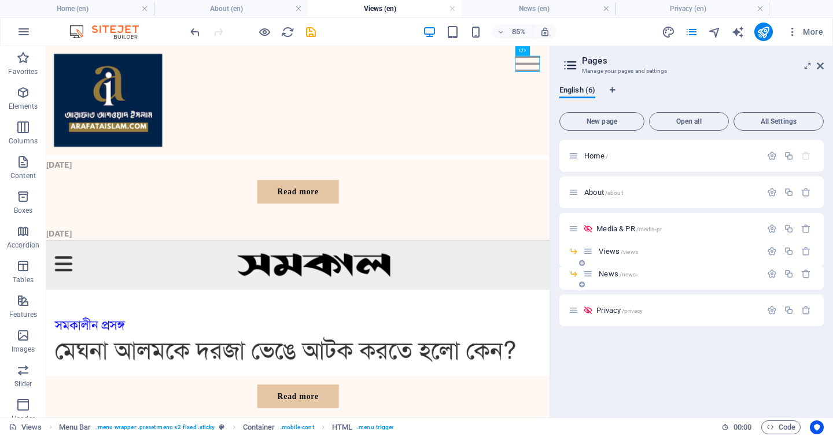
click at [612, 272] on span "News /news" at bounding box center [616, 273] width 37 height 9
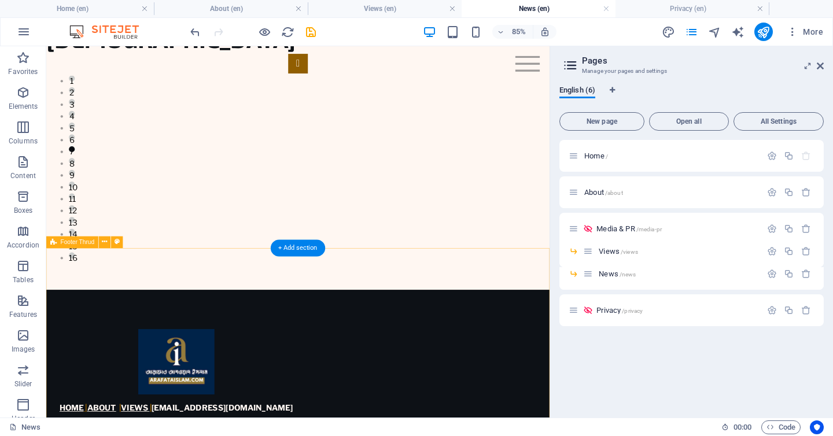
scroll to position [0, 0]
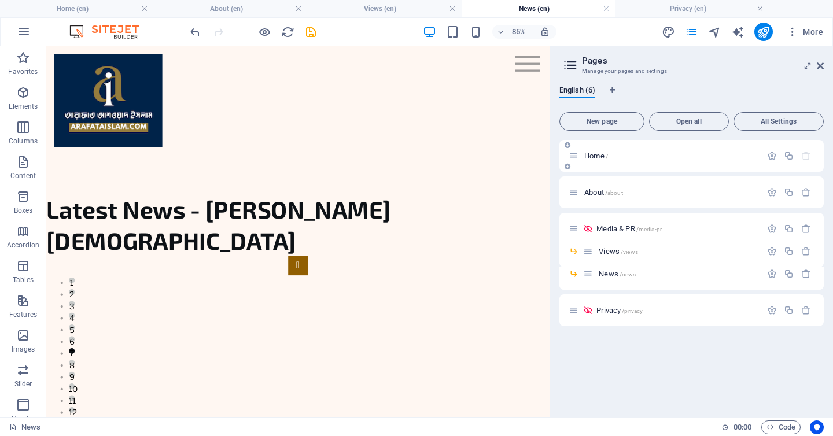
click at [604, 156] on span "Home /" at bounding box center [596, 155] width 24 height 9
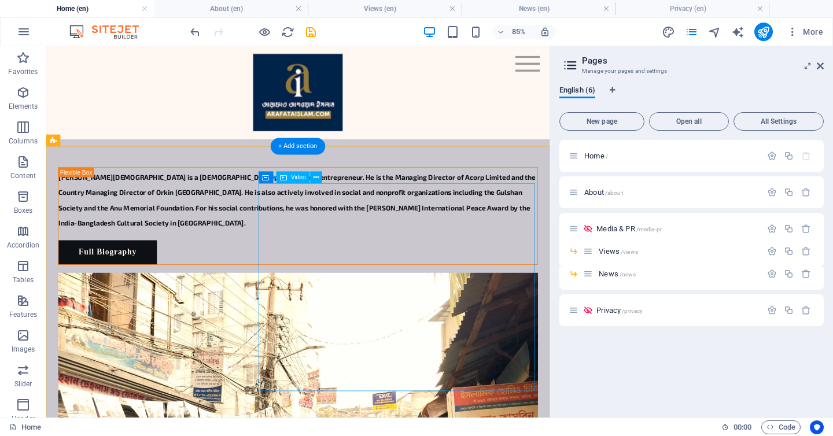
scroll to position [373, 0]
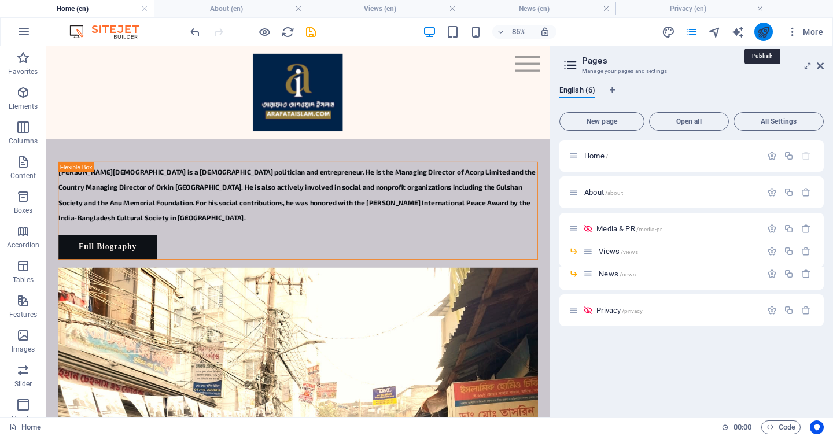
click at [763, 31] on icon "publish" at bounding box center [762, 31] width 13 height 13
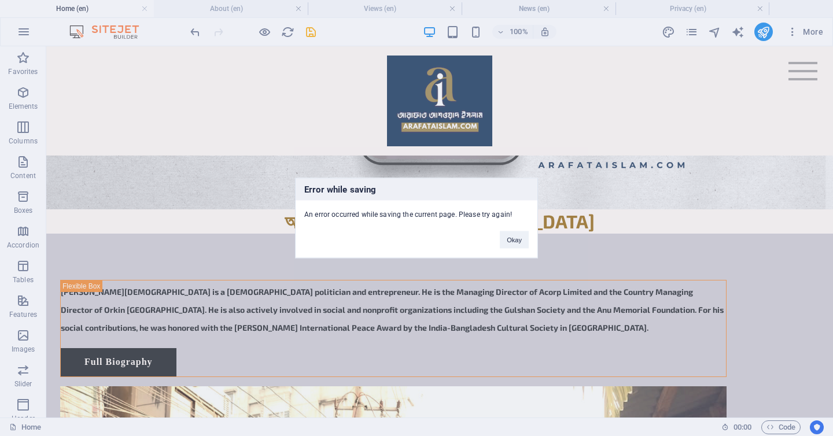
click at [506, 227] on div "Okay" at bounding box center [514, 234] width 46 height 29
click at [512, 236] on button "Okay" at bounding box center [514, 239] width 29 height 17
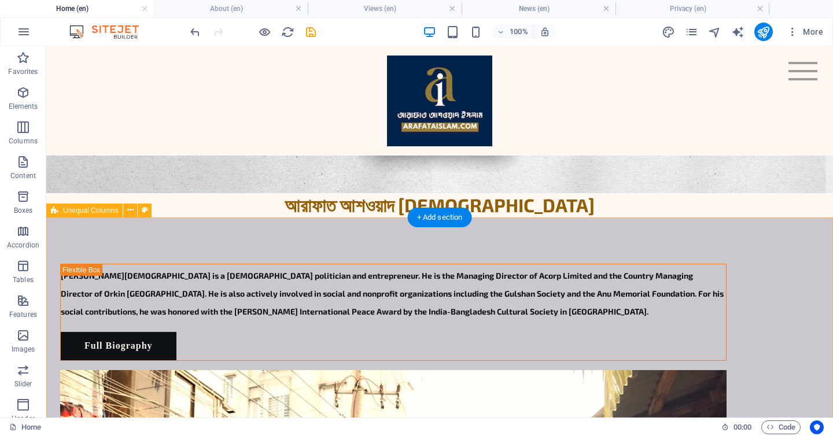
scroll to position [920, 0]
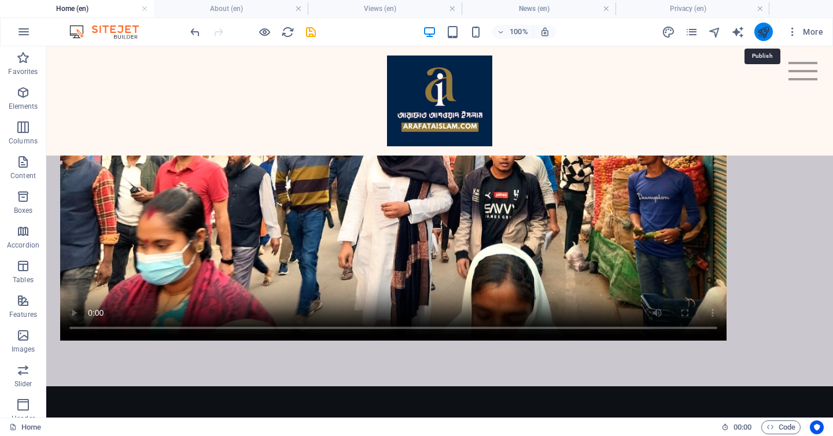
click at [759, 36] on icon "publish" at bounding box center [762, 31] width 13 height 13
